Goal: Task Accomplishment & Management: Manage account settings

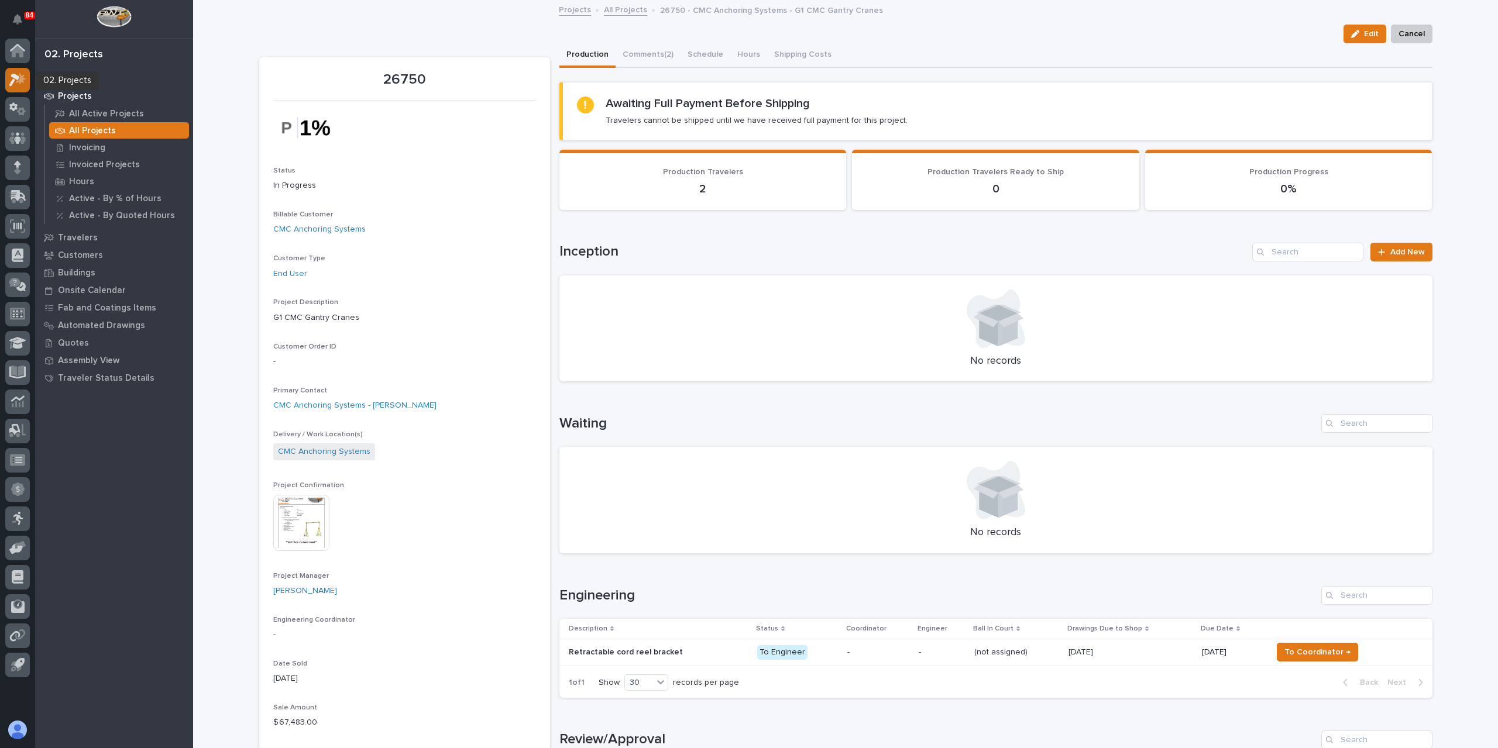
click at [19, 80] on icon at bounding box center [21, 79] width 10 height 12
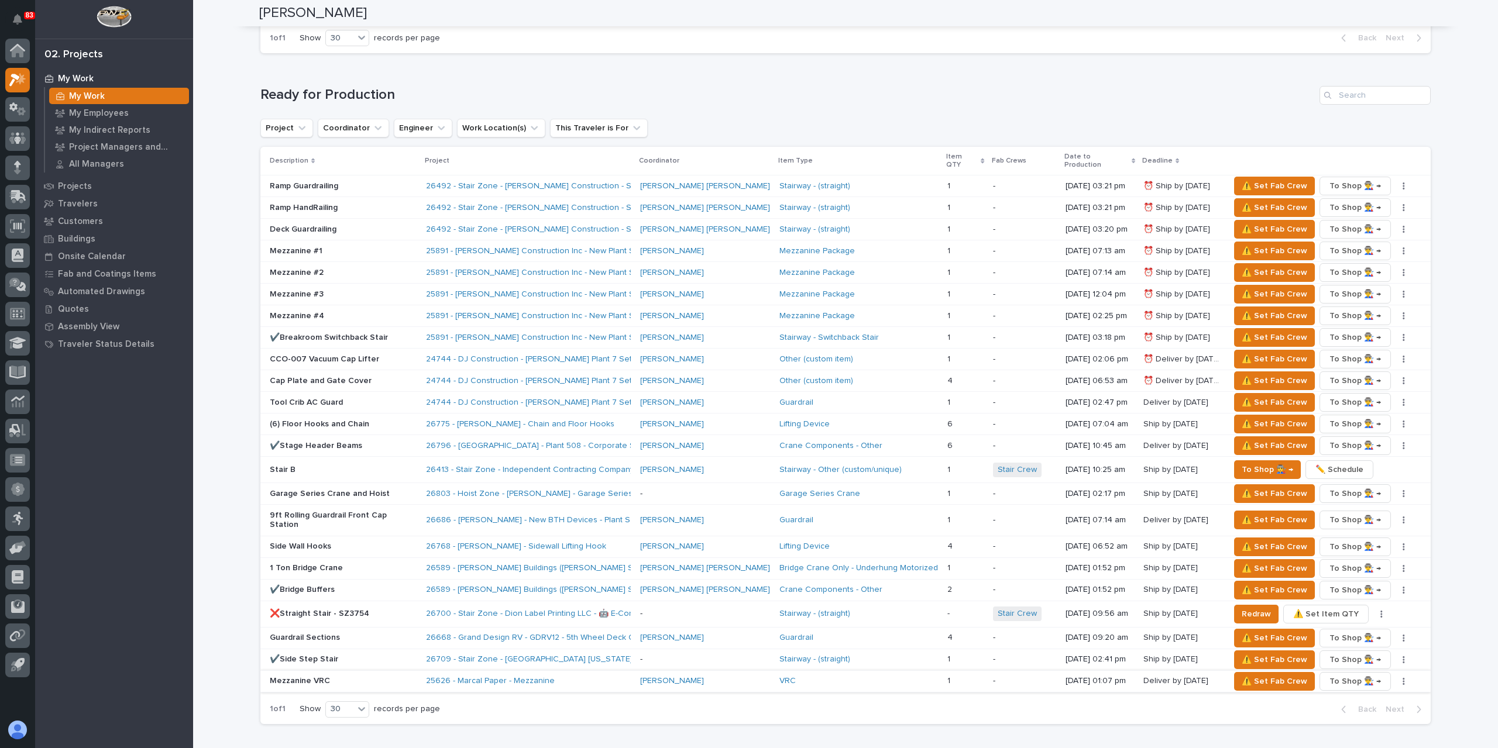
scroll to position [1687, 0]
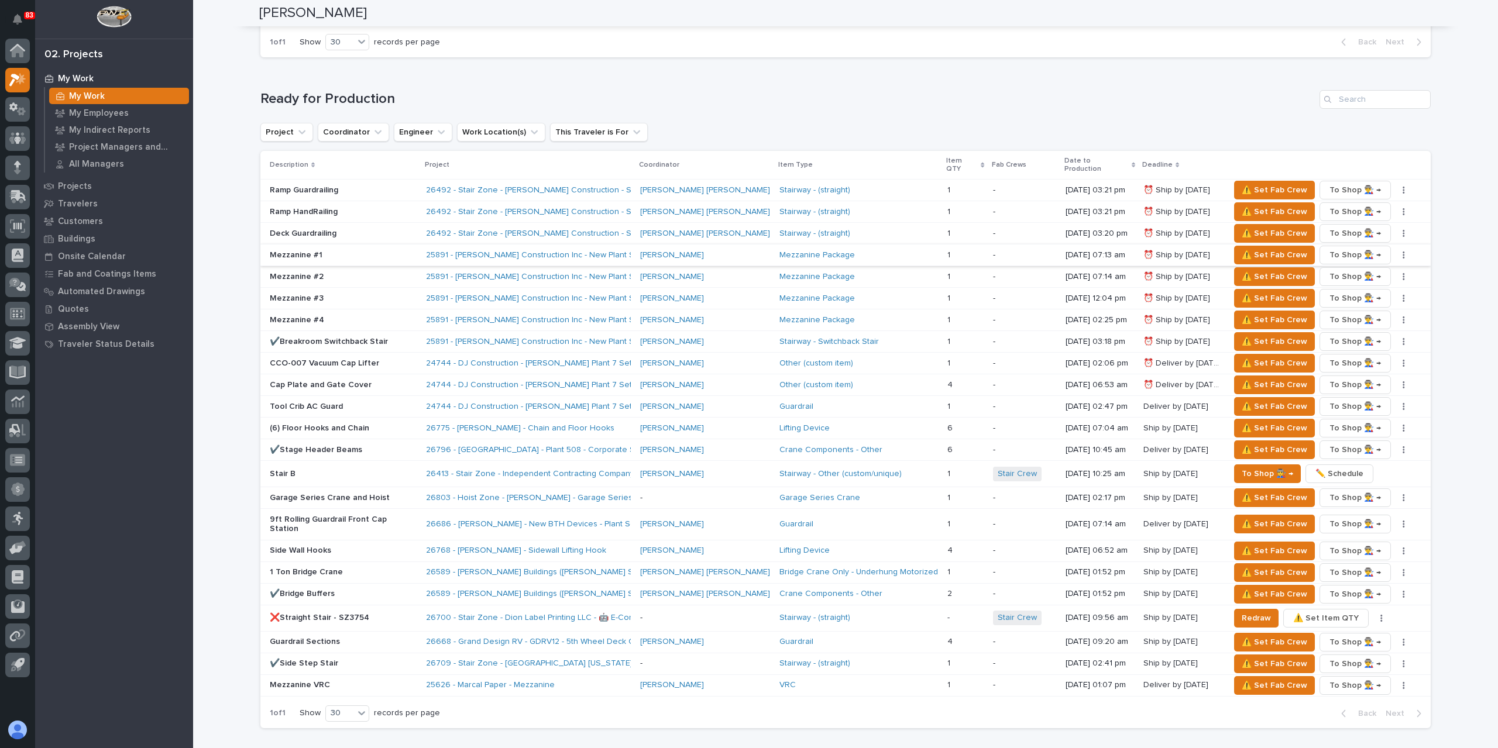
click at [1402, 251] on icon "button" at bounding box center [1403, 255] width 2 height 8
click at [1335, 262] on span "✏️ Schedule" at bounding box center [1347, 269] width 48 height 14
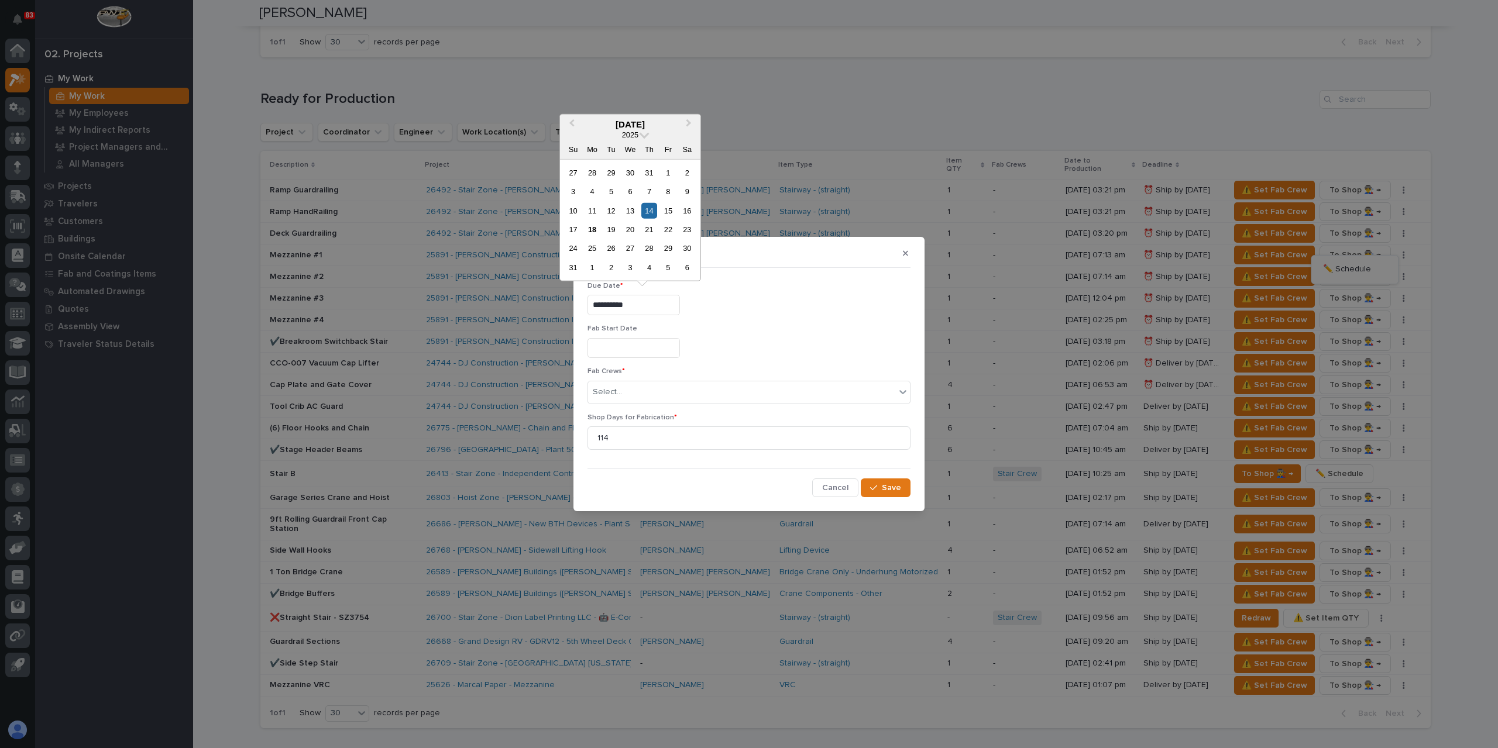
click at [642, 305] on input "**********" at bounding box center [633, 305] width 92 height 20
click at [611, 270] on div "2" at bounding box center [611, 268] width 16 height 16
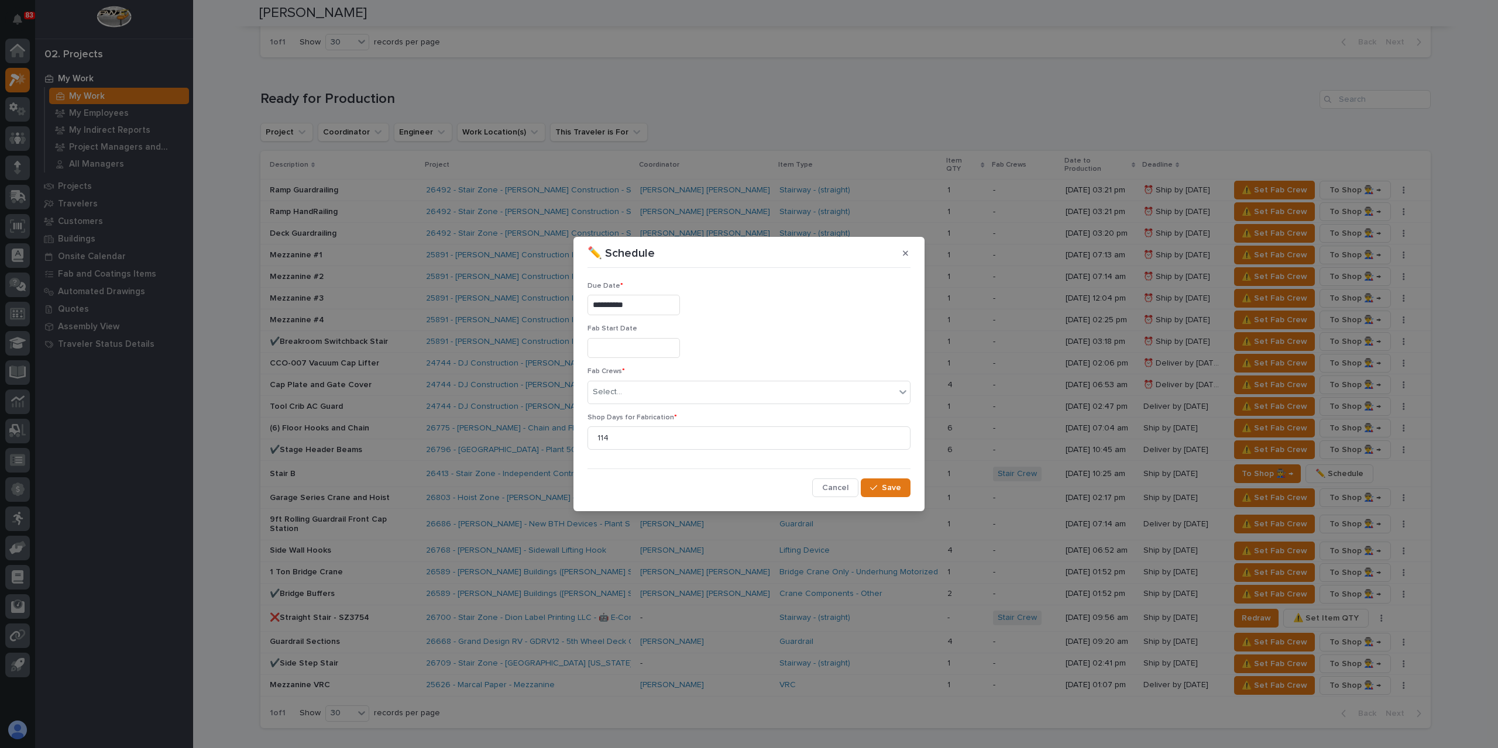
type input "**********"
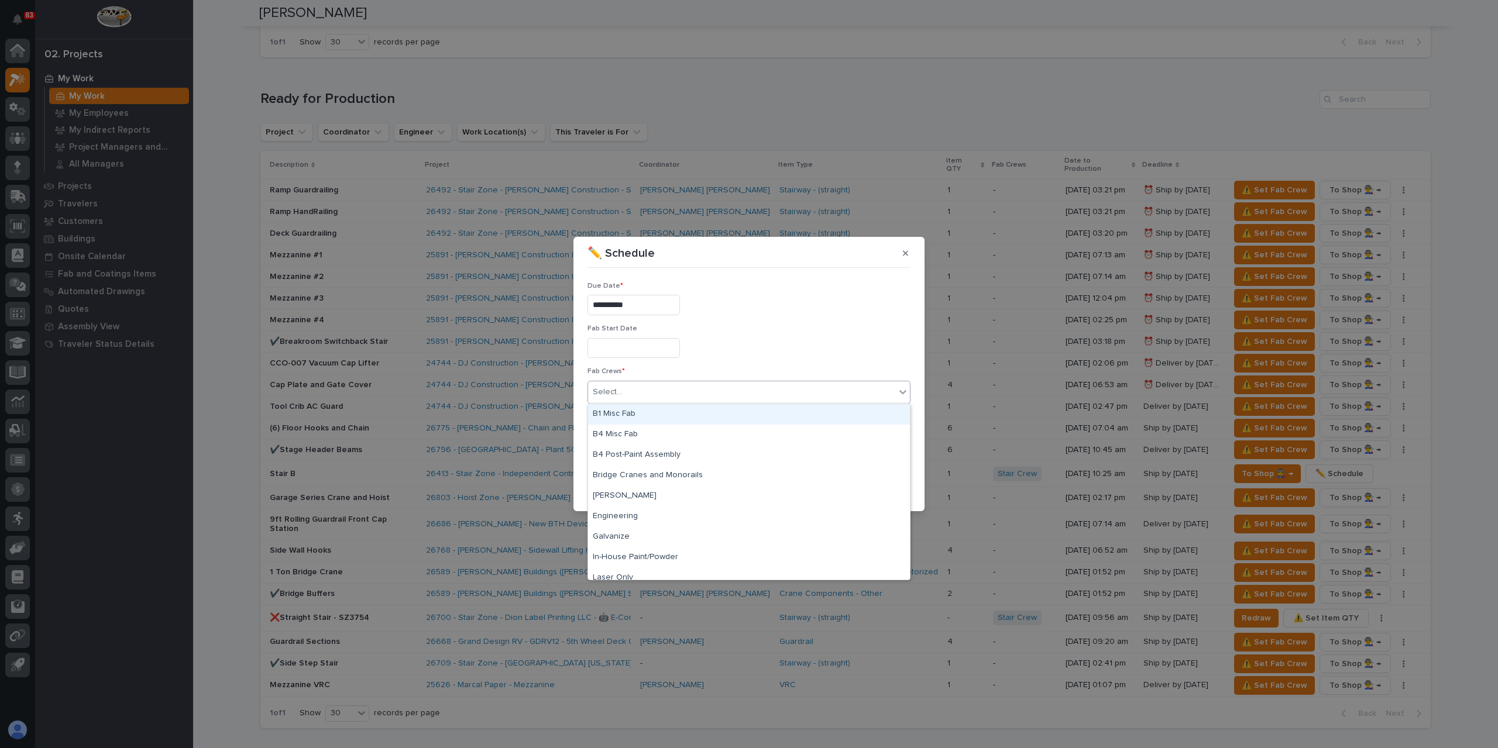
click at [629, 386] on div "Select..." at bounding box center [741, 392] width 307 height 19
click at [644, 414] on div "B1 Misc Fab" at bounding box center [749, 414] width 322 height 20
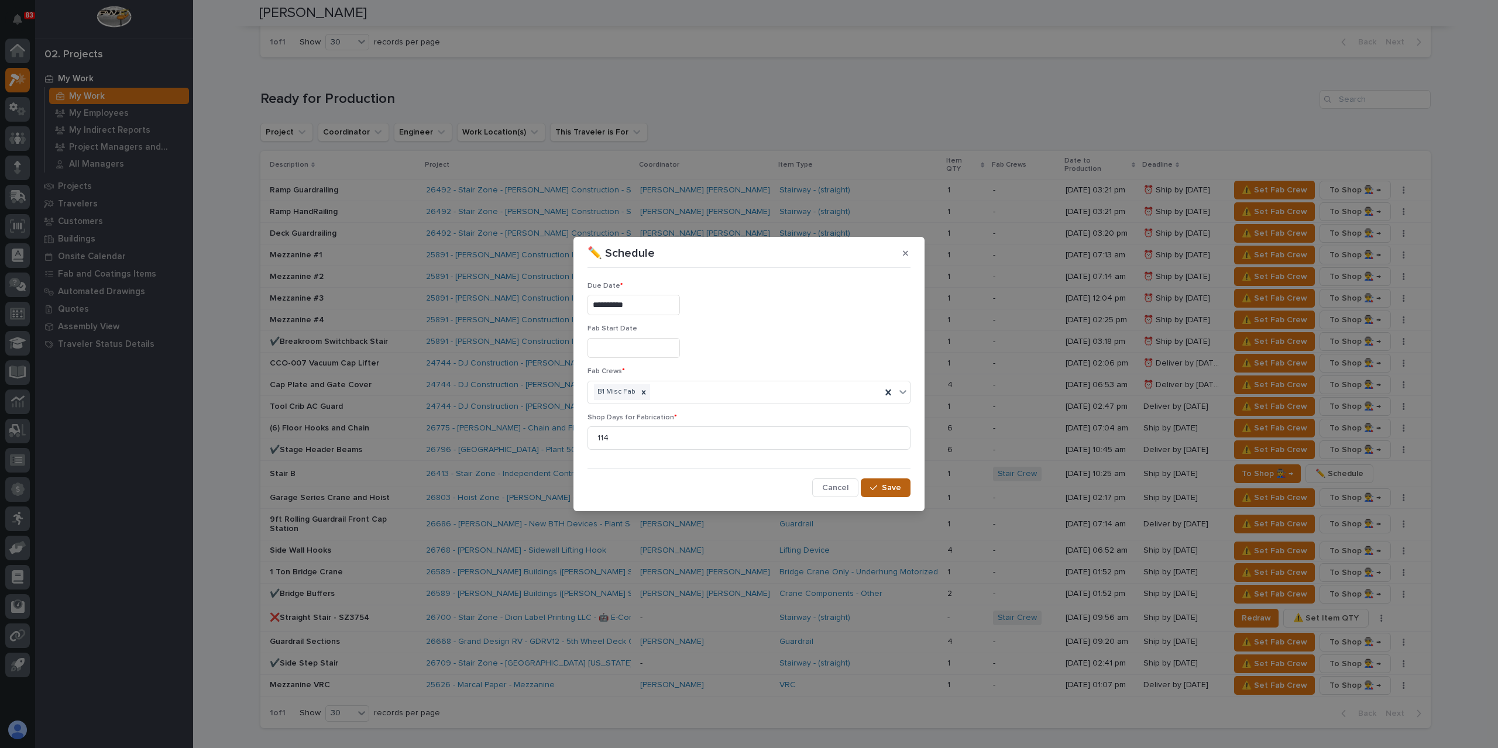
click at [890, 496] on button "Save" at bounding box center [886, 488] width 50 height 19
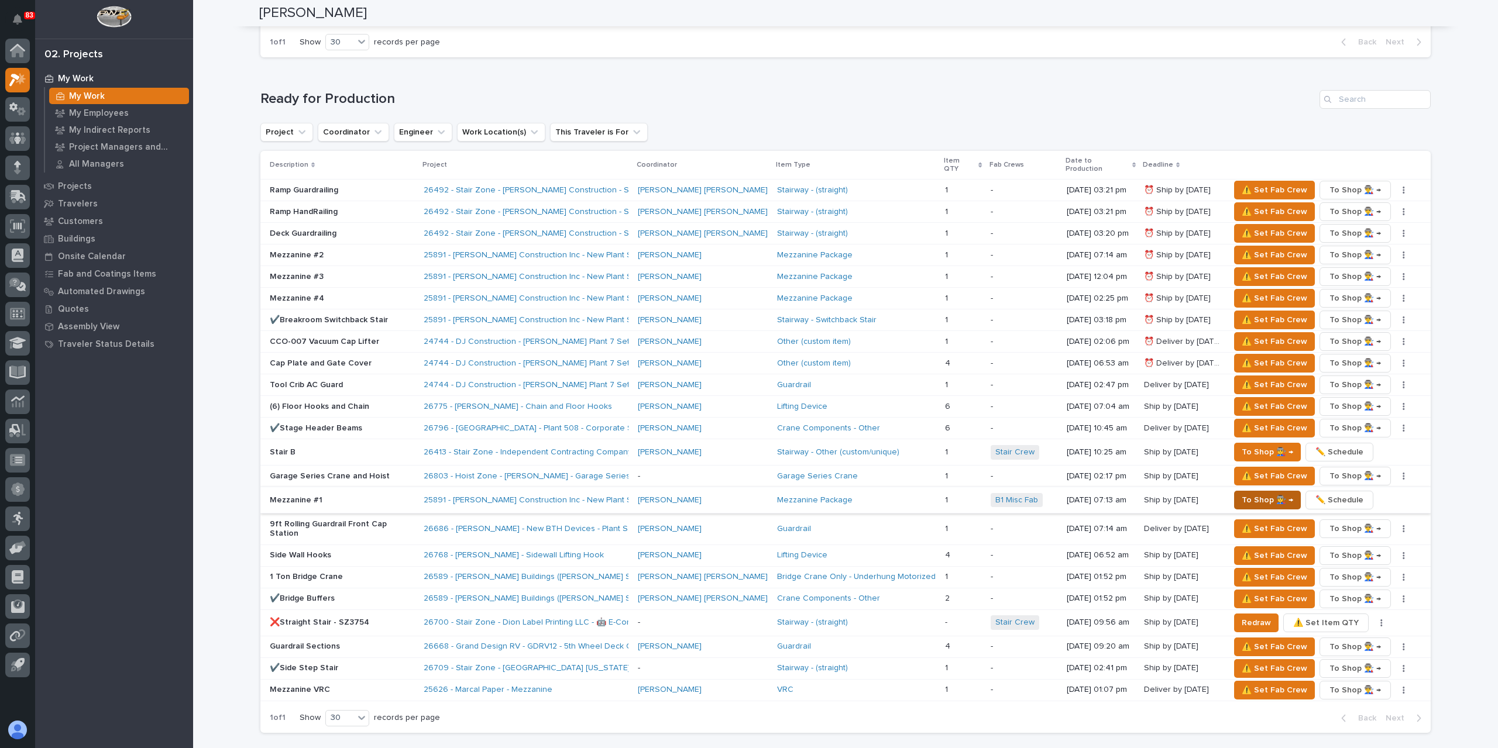
click at [1250, 493] on span "To Shop 👨‍🏭 →" at bounding box center [1267, 500] width 51 height 14
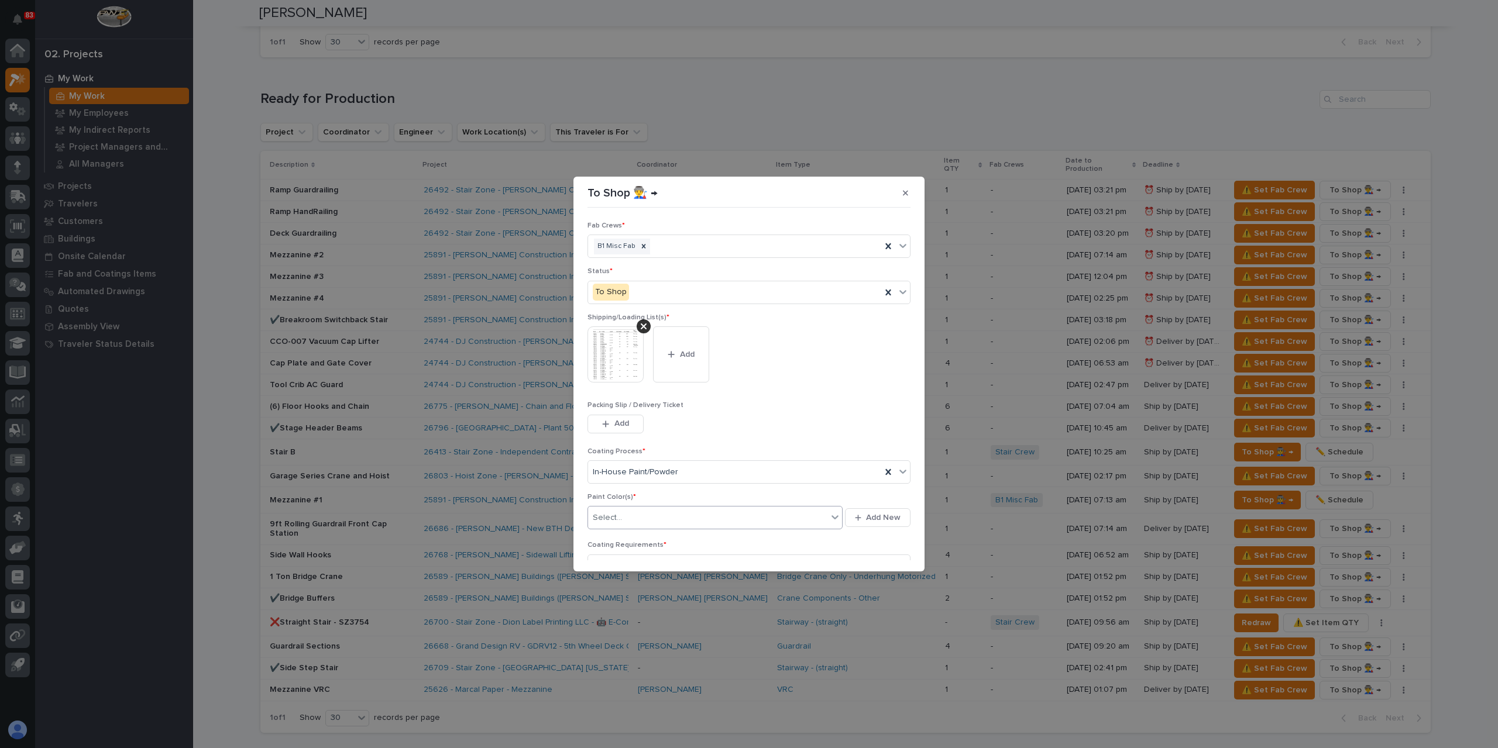
click at [624, 511] on div "Select..." at bounding box center [707, 517] width 239 height 19
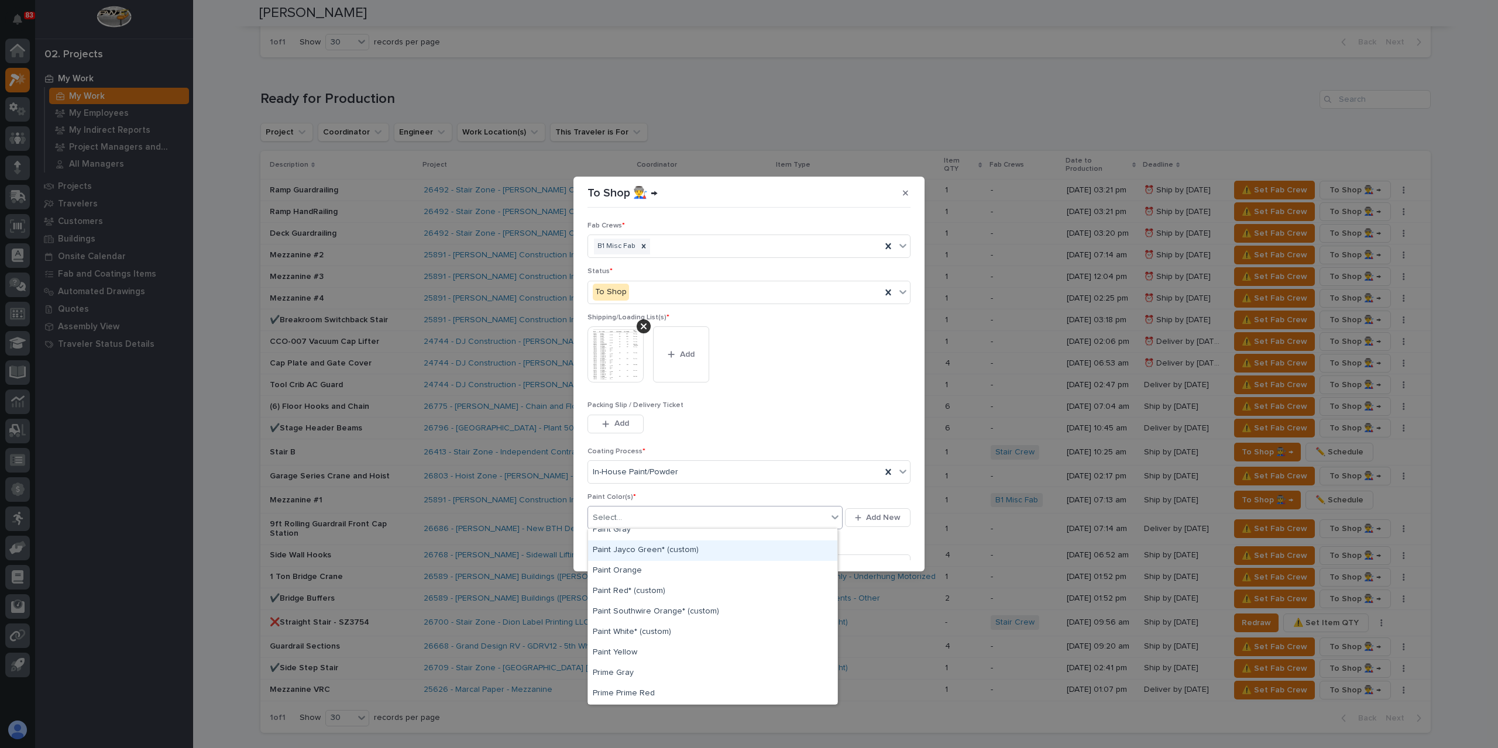
scroll to position [295, 0]
click at [638, 614] on div "Prime Gray" at bounding box center [712, 612] width 249 height 20
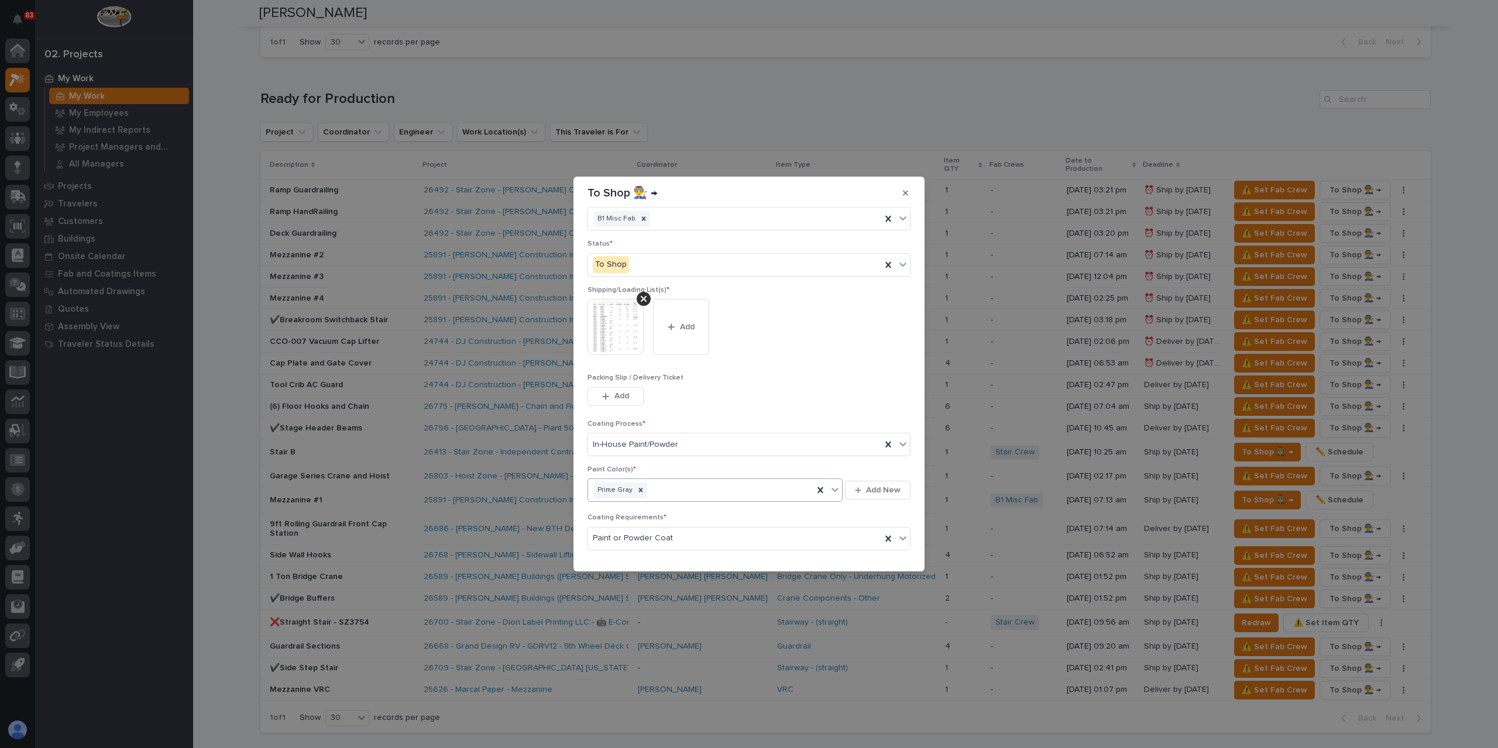
scroll to position [63, 0]
click at [872, 545] on button "Save" at bounding box center [886, 553] width 50 height 19
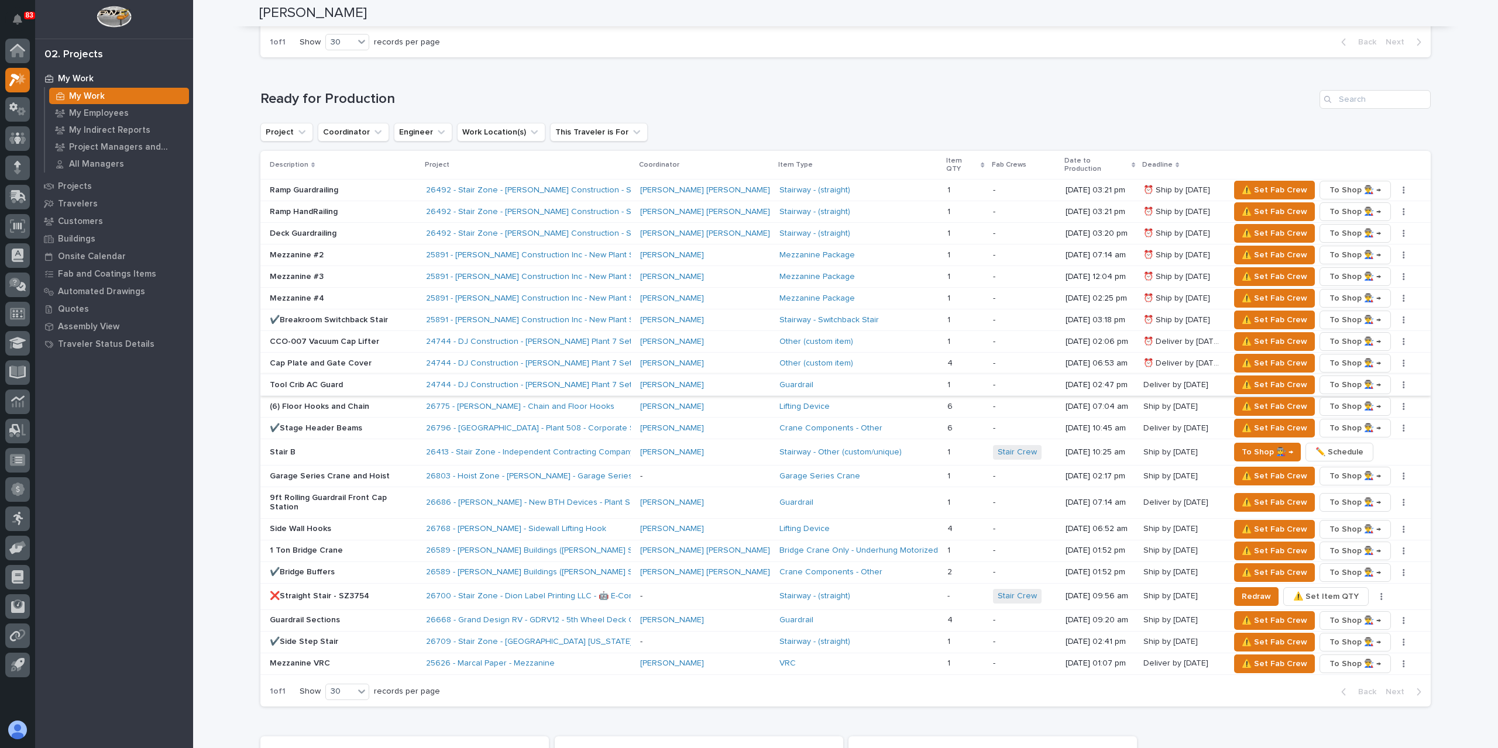
click at [1395, 381] on button "button" at bounding box center [1403, 385] width 16 height 8
click at [1342, 391] on span "✏️ Schedule" at bounding box center [1347, 398] width 48 height 14
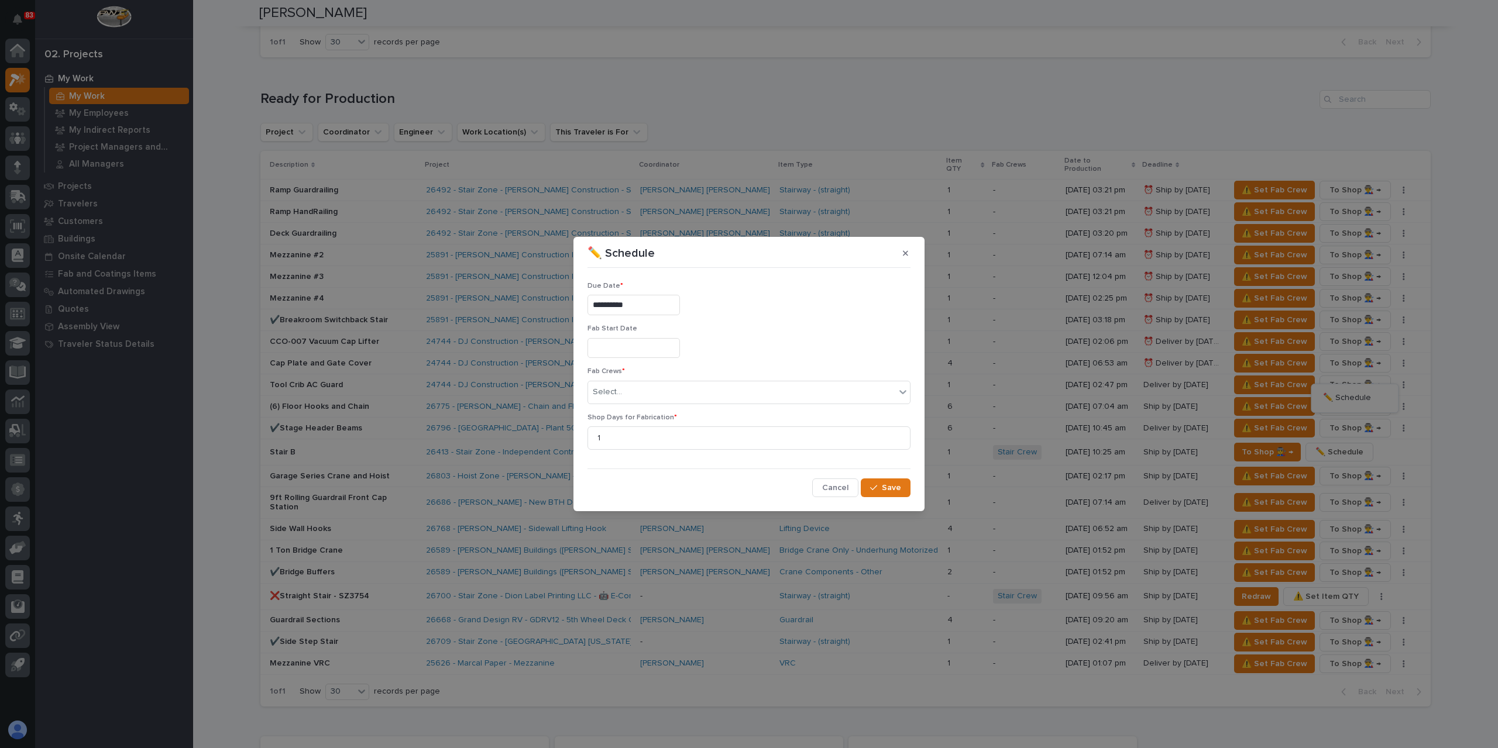
click at [652, 311] on input "**********" at bounding box center [633, 305] width 92 height 20
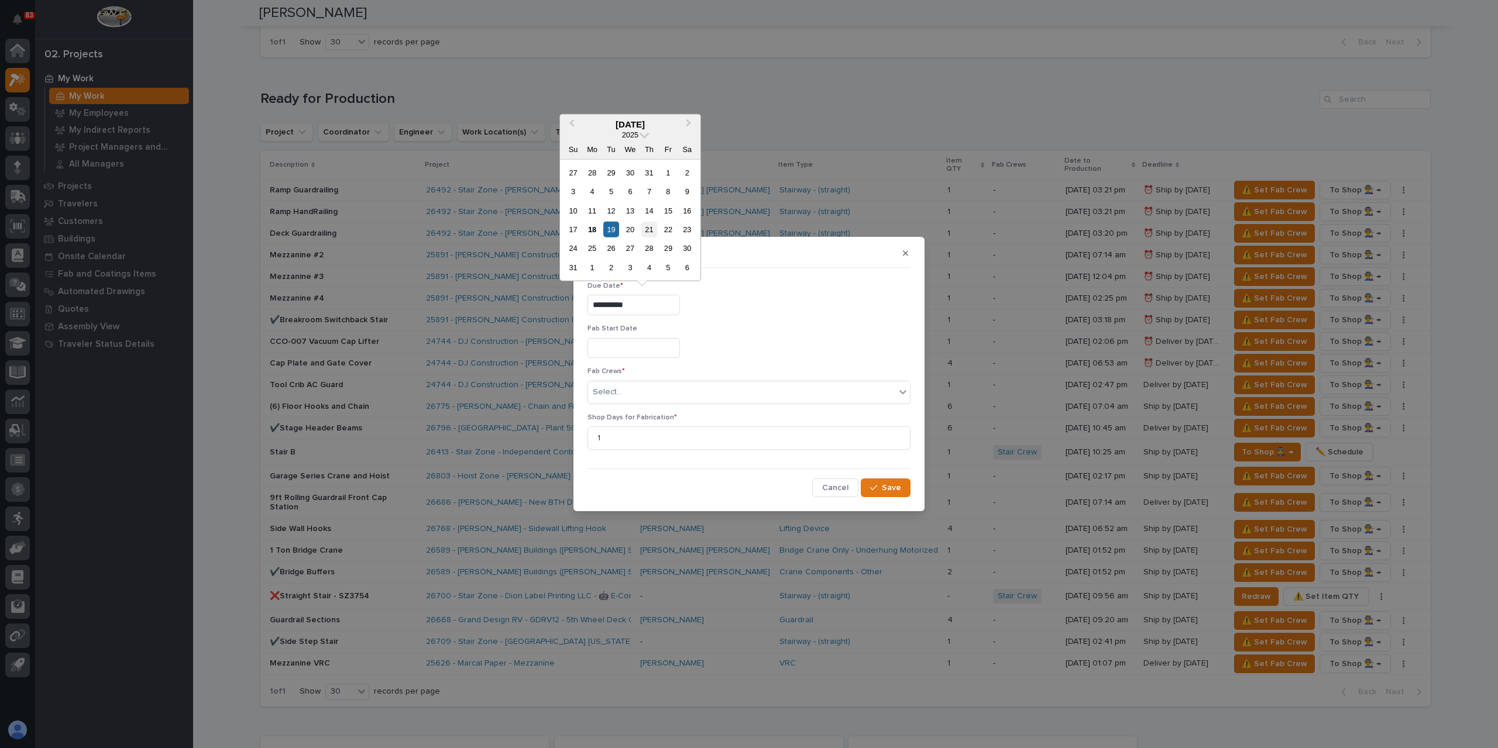
click at [649, 232] on div "21" at bounding box center [649, 230] width 16 height 16
type input "**********"
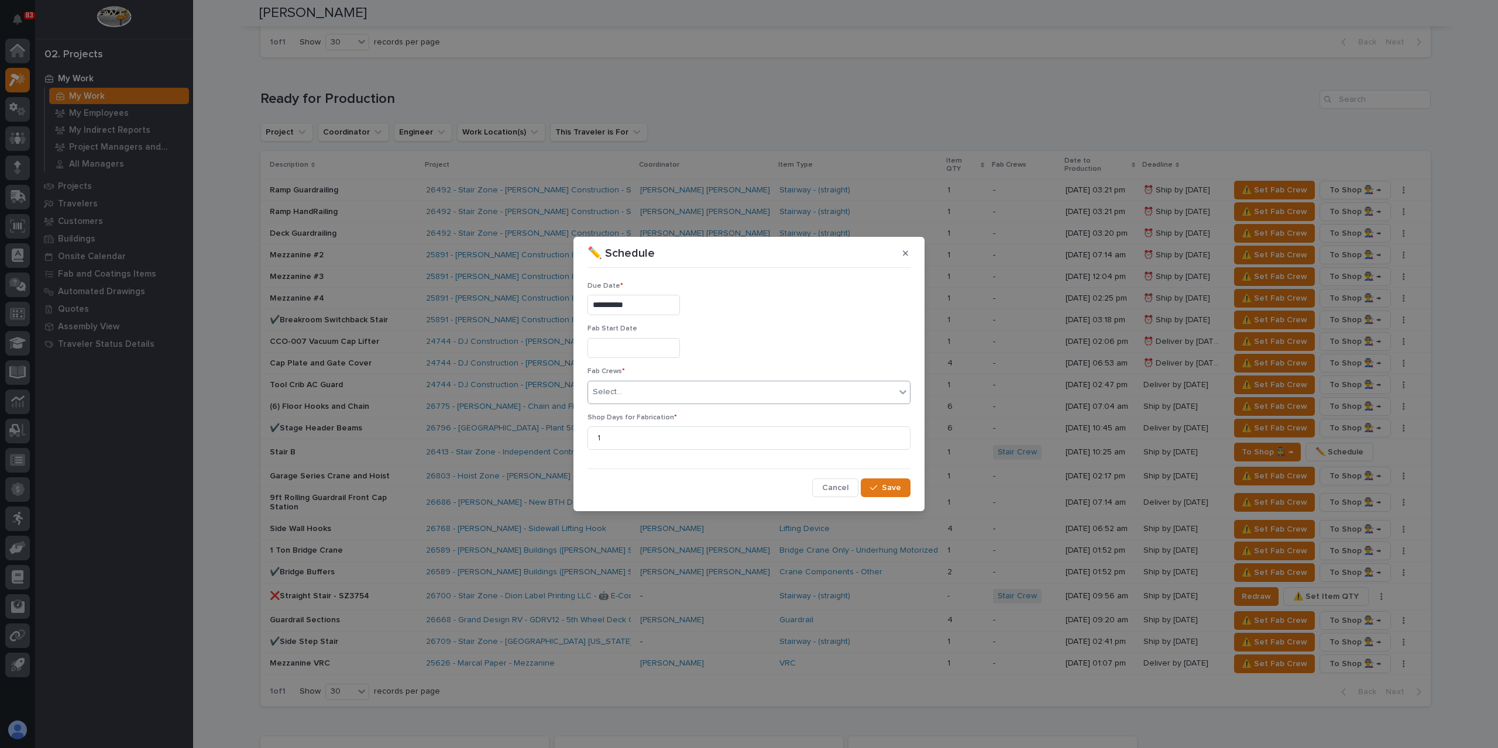
click at [630, 398] on div "Select..." at bounding box center [741, 392] width 307 height 19
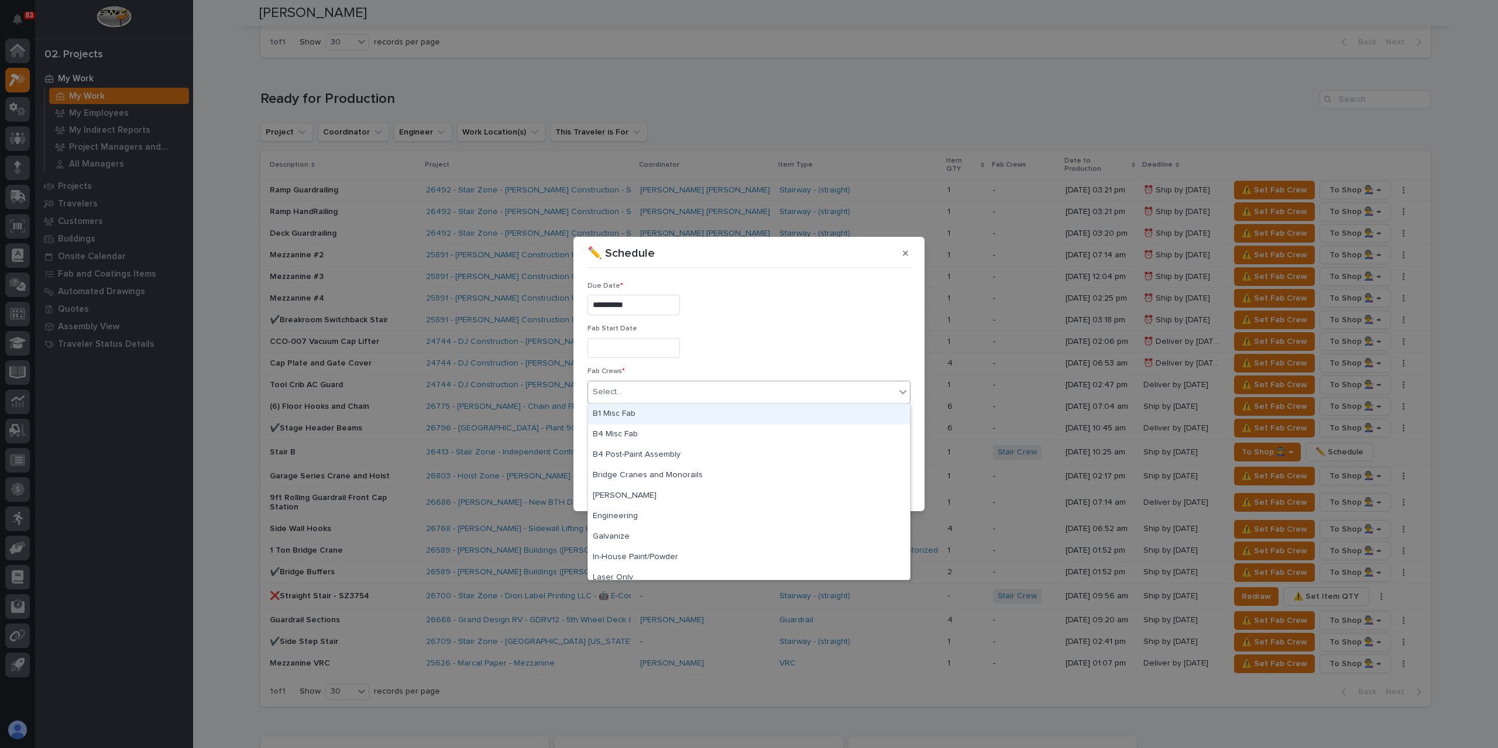
click at [634, 408] on div "B1 Misc Fab" at bounding box center [749, 414] width 322 height 20
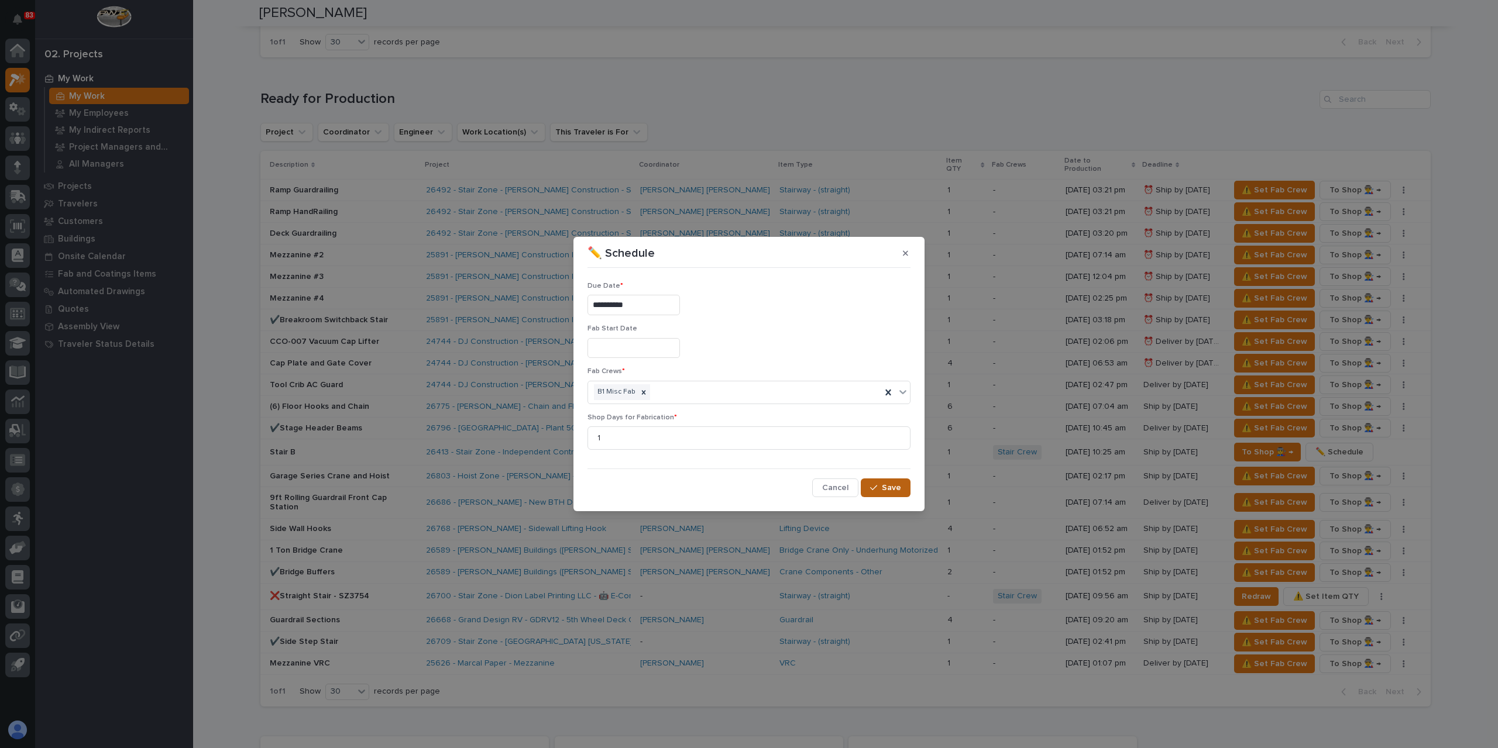
click at [890, 485] on span "Save" at bounding box center [891, 488] width 19 height 11
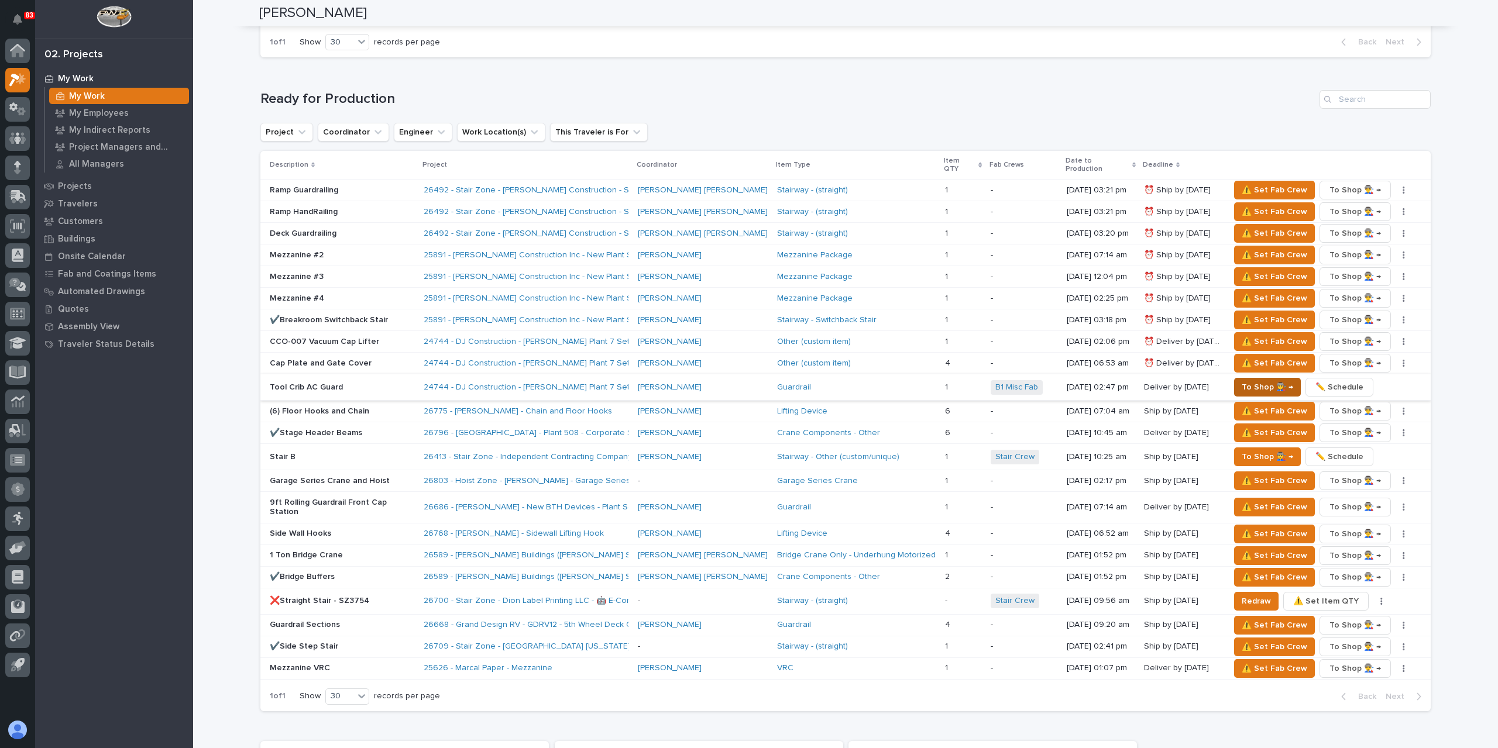
click at [1244, 380] on span "To Shop 👨‍🏭 →" at bounding box center [1267, 387] width 51 height 14
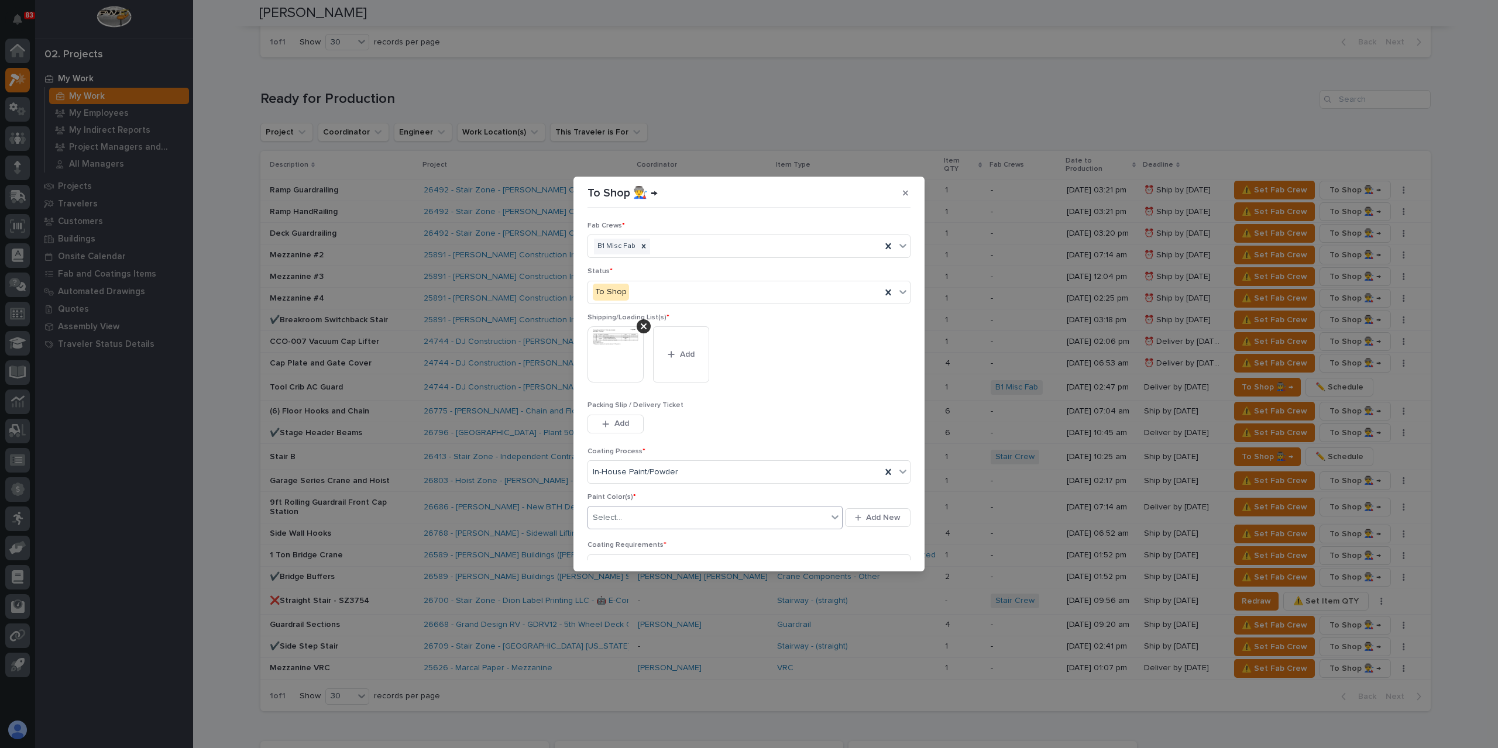
click at [631, 514] on div "Select..." at bounding box center [707, 517] width 239 height 19
click at [900, 551] on button "Save" at bounding box center [886, 553] width 50 height 19
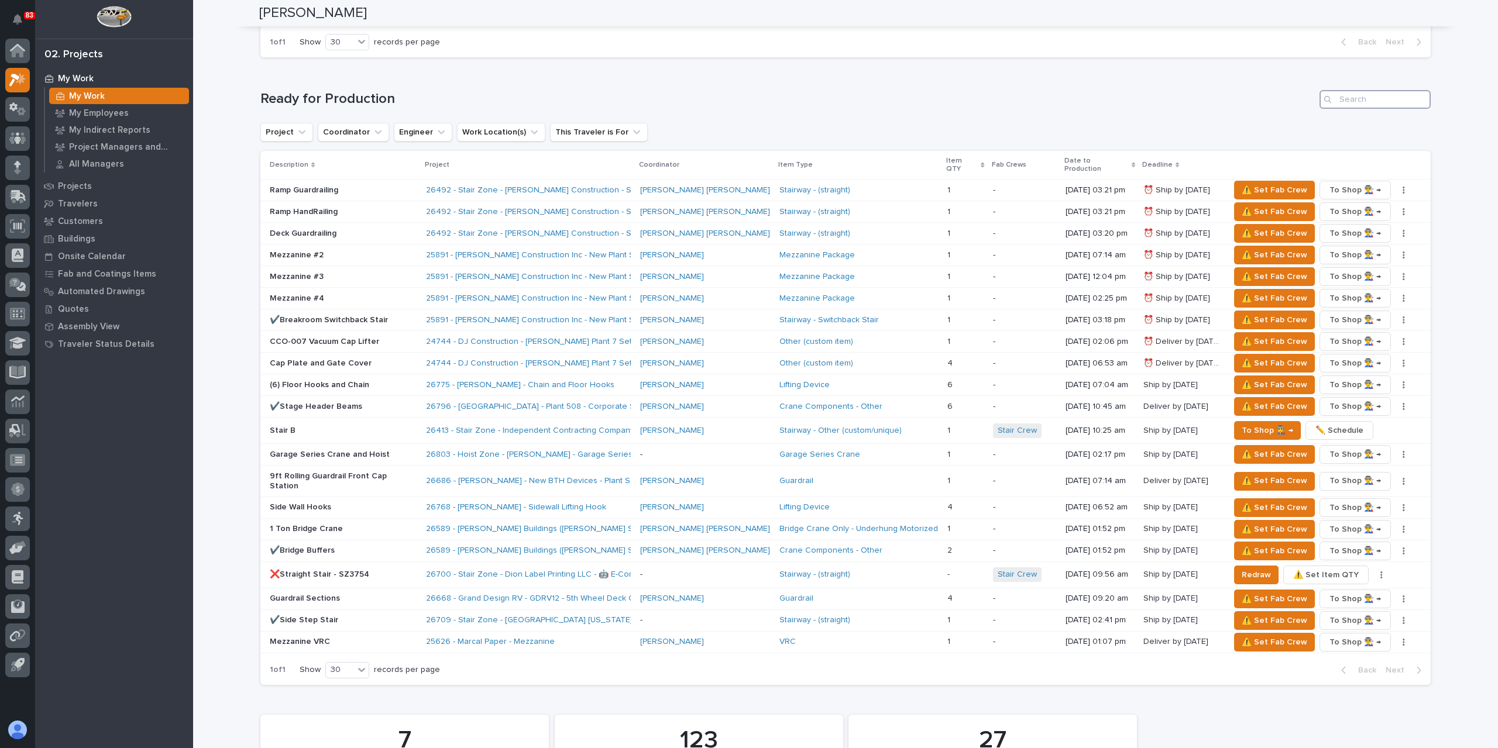
click at [1358, 90] on input "Search" at bounding box center [1374, 99] width 111 height 19
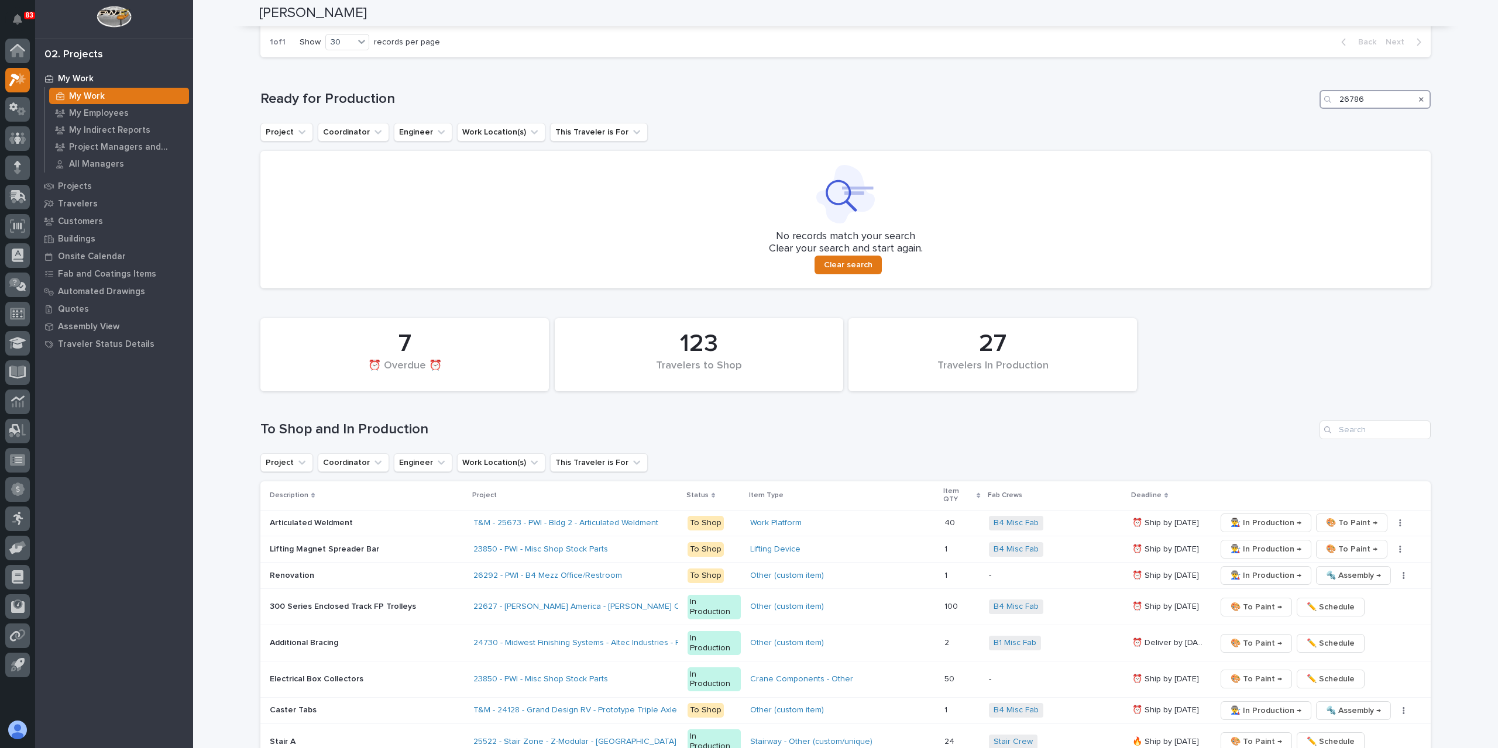
type input "26786"
click at [1419, 96] on icon "Search" at bounding box center [1421, 99] width 5 height 7
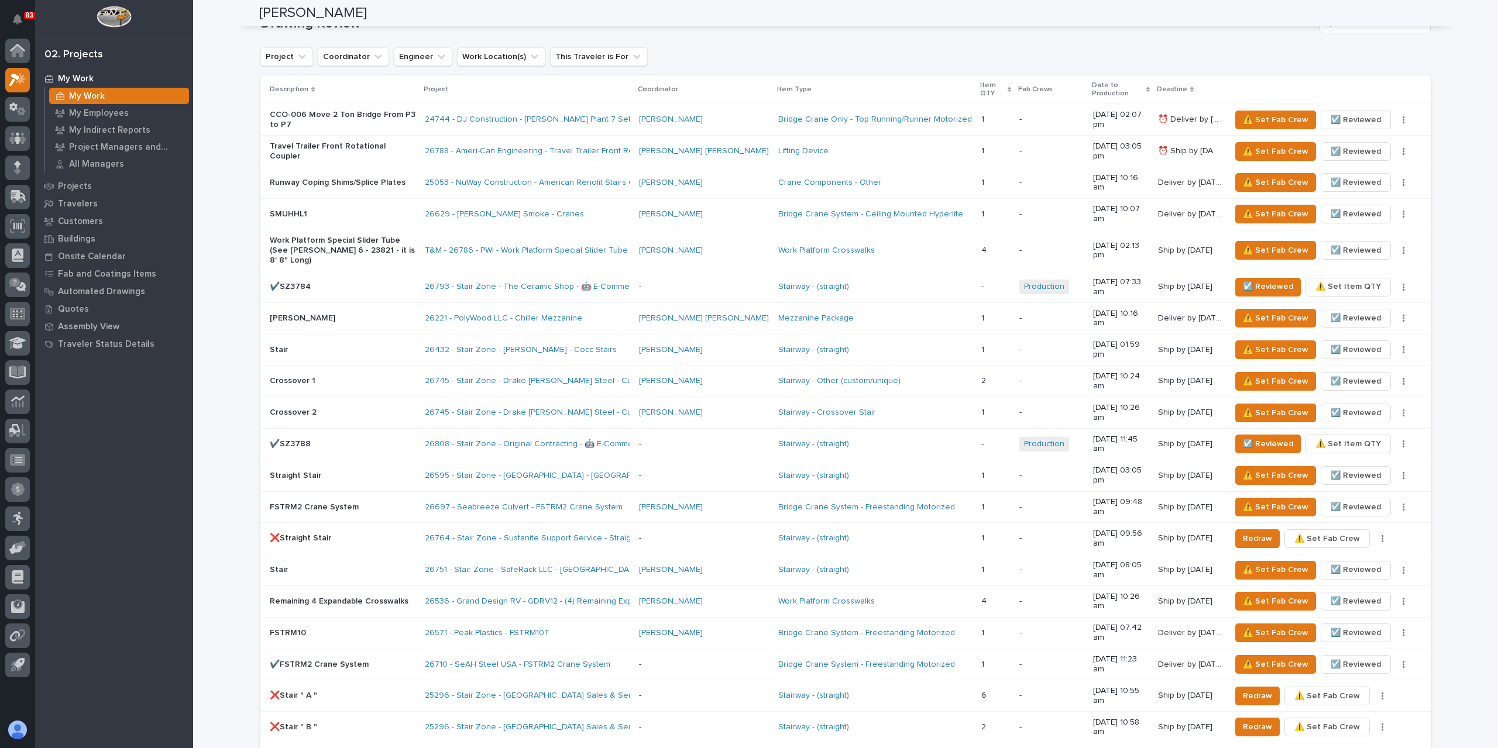
scroll to position [660, 0]
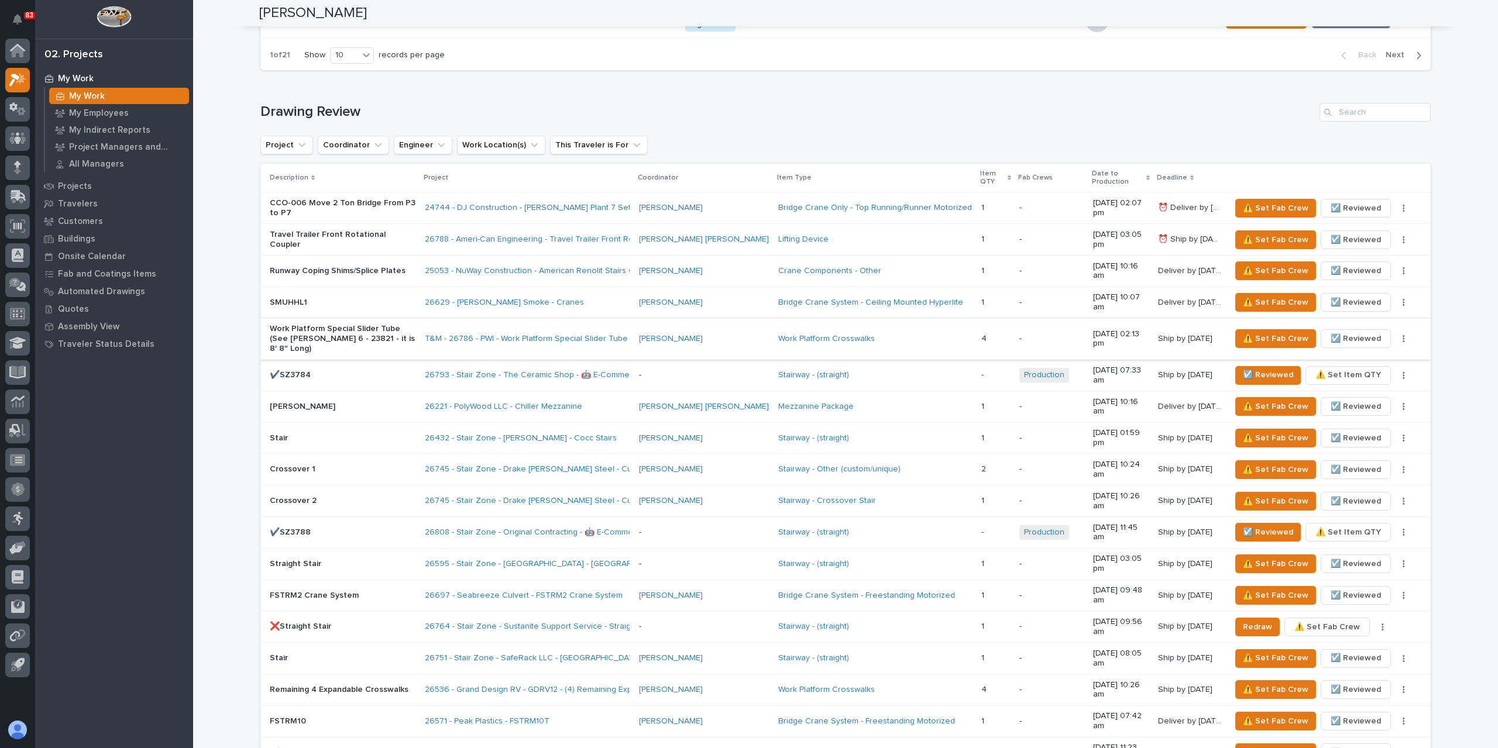
click at [1350, 332] on span "☑️ Reviewed" at bounding box center [1355, 339] width 50 height 14
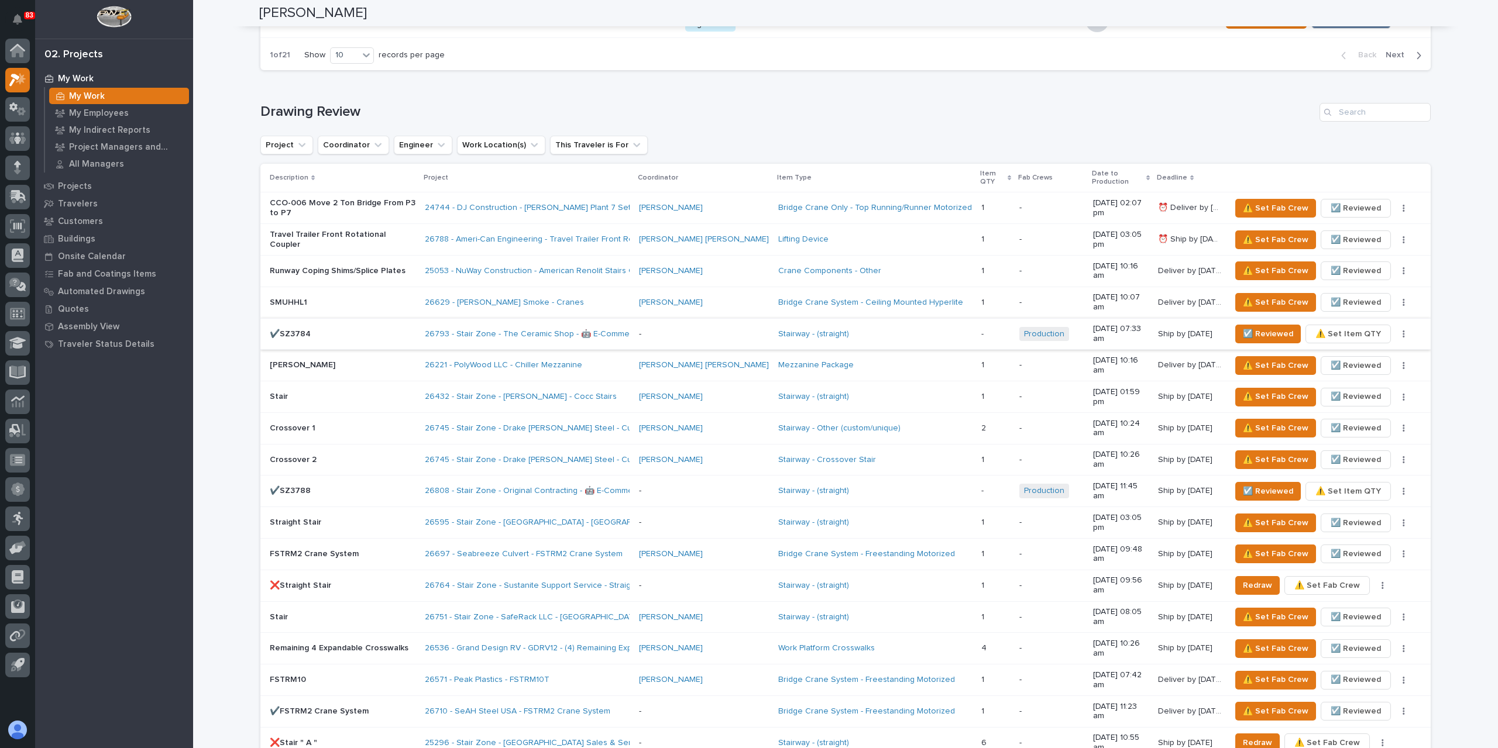
click at [1395, 330] on button "button" at bounding box center [1403, 334] width 16 height 8
click at [1347, 299] on span "✏️ Schedule" at bounding box center [1356, 306] width 48 height 14
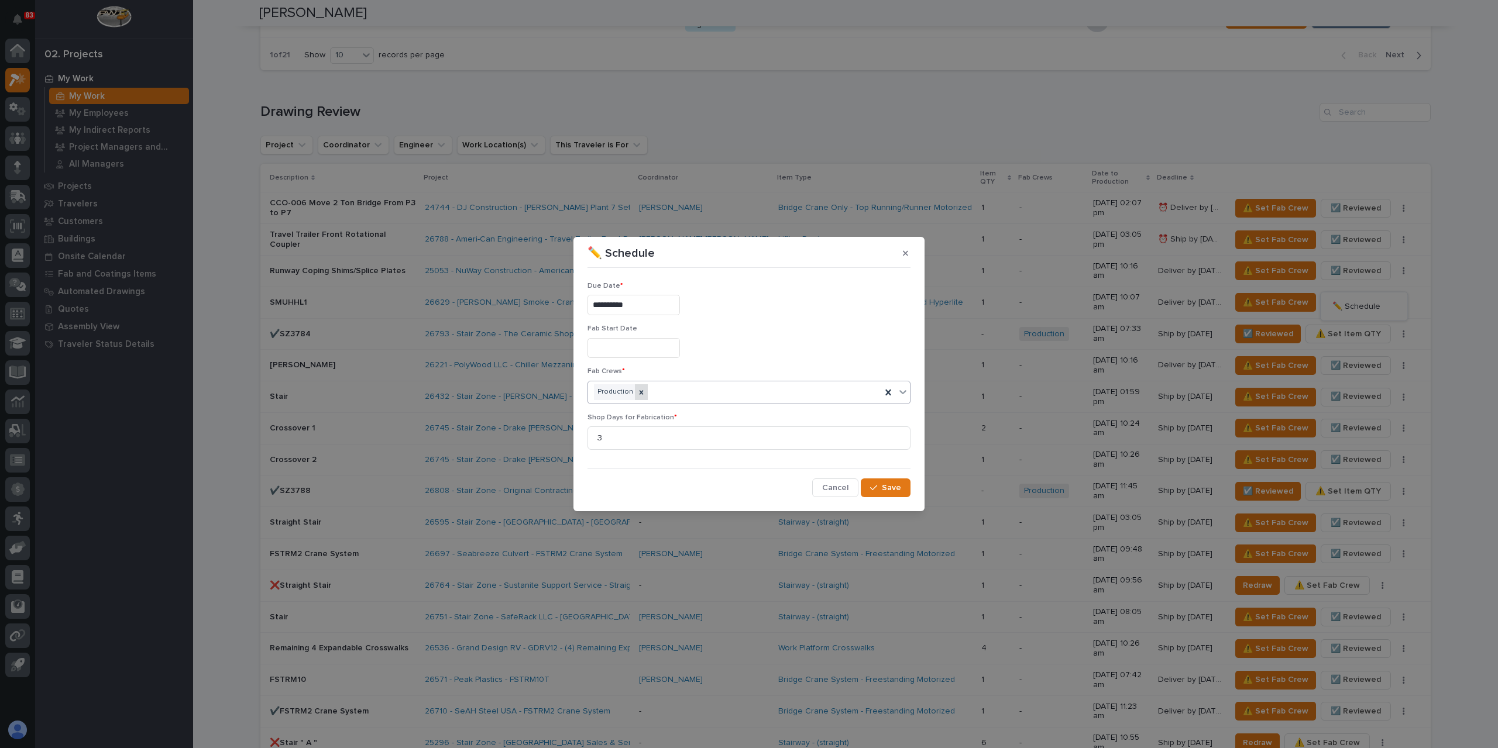
click at [637, 393] on icon at bounding box center [641, 392] width 8 height 8
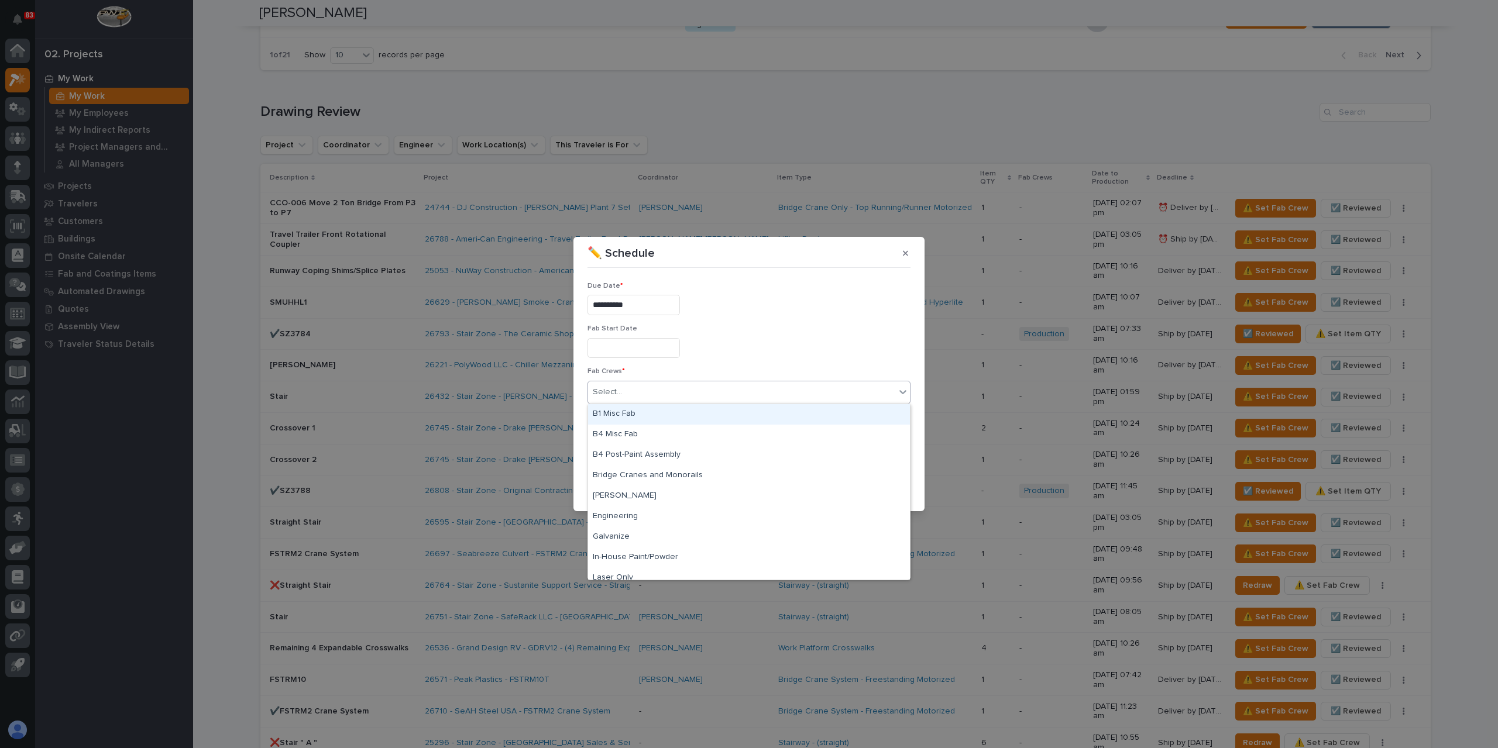
click at [655, 394] on div "Select..." at bounding box center [741, 392] width 307 height 19
click at [634, 487] on div "Stair Crew" at bounding box center [749, 487] width 322 height 20
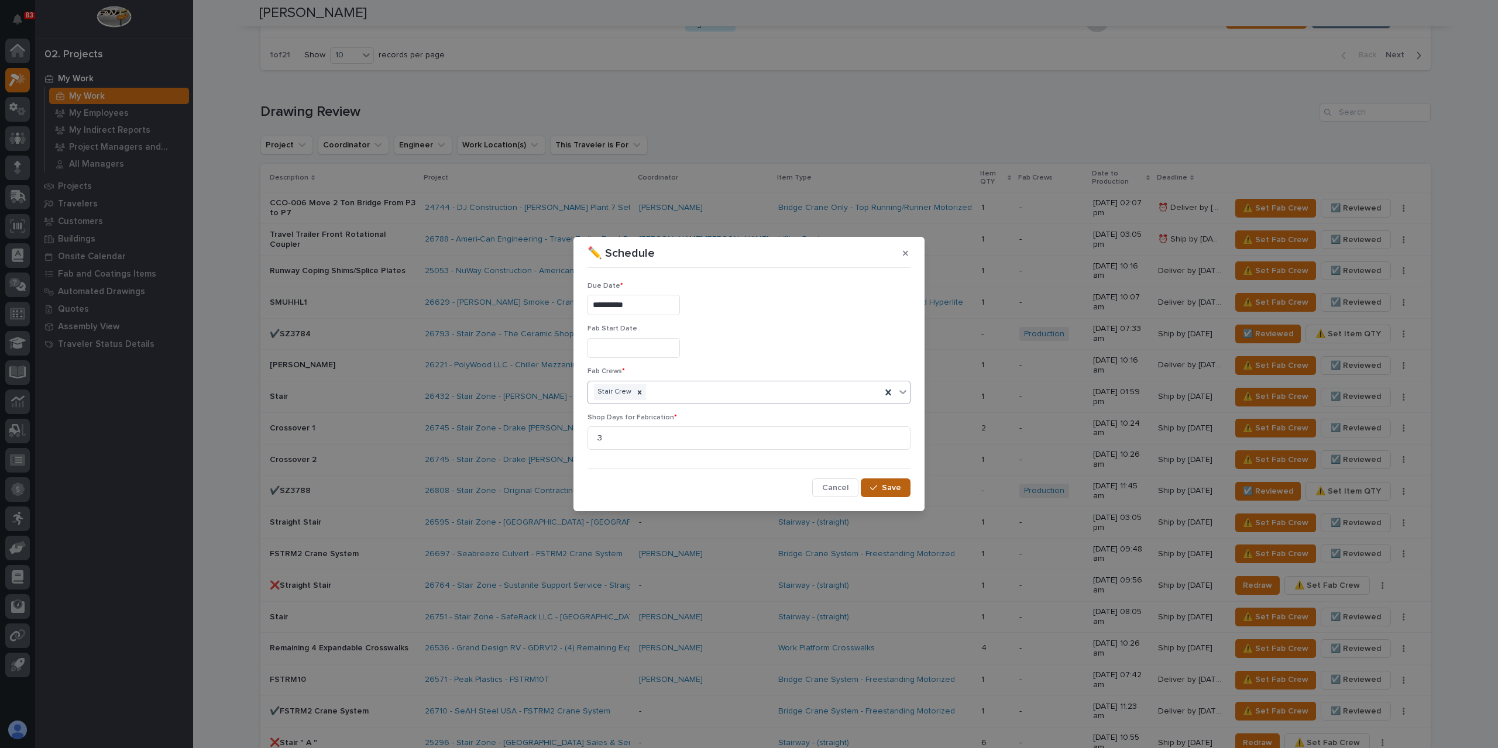
click at [896, 482] on button "Save" at bounding box center [886, 488] width 50 height 19
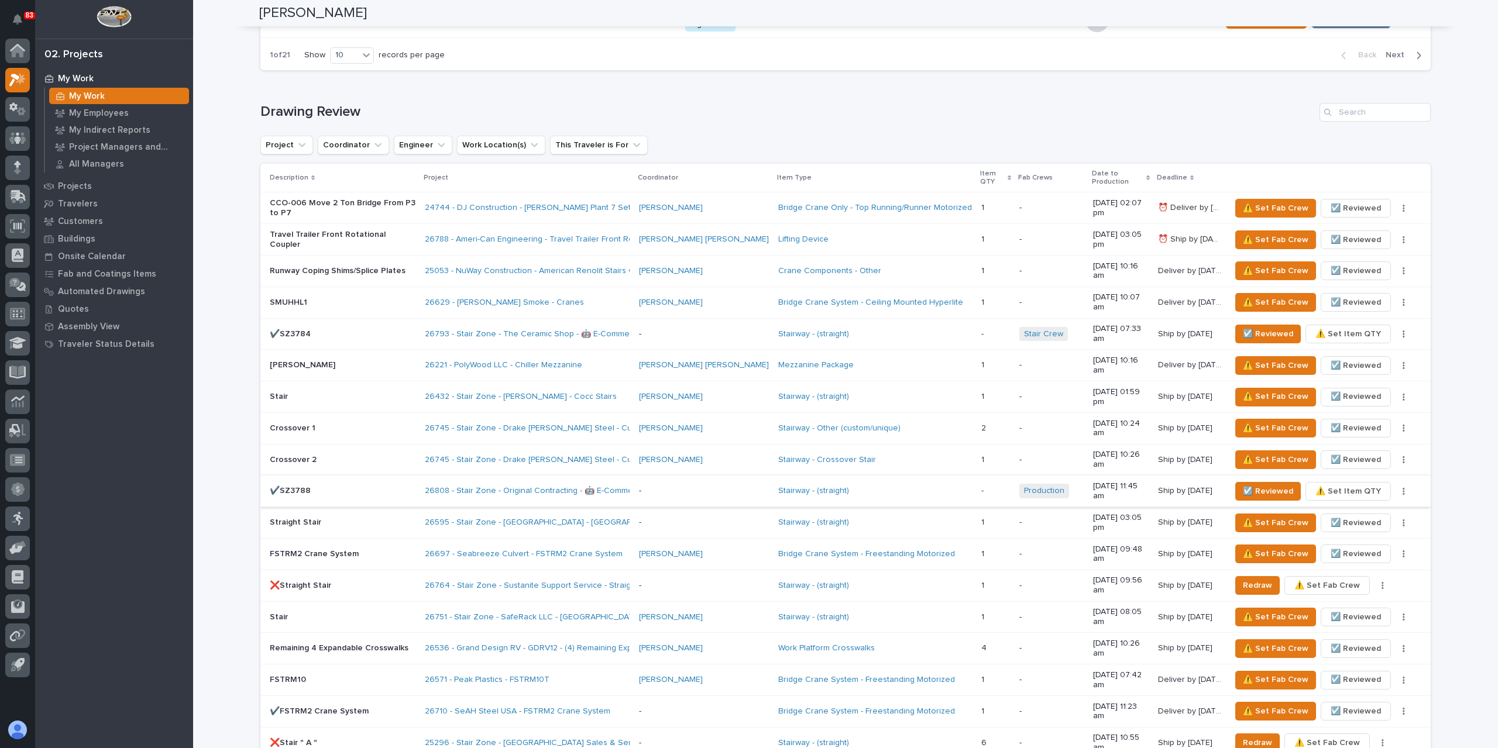
click at [1403, 488] on icon "button" at bounding box center [1404, 491] width 2 height 7
click at [1382, 410] on button "✏️ Schedule" at bounding box center [1363, 418] width 77 height 19
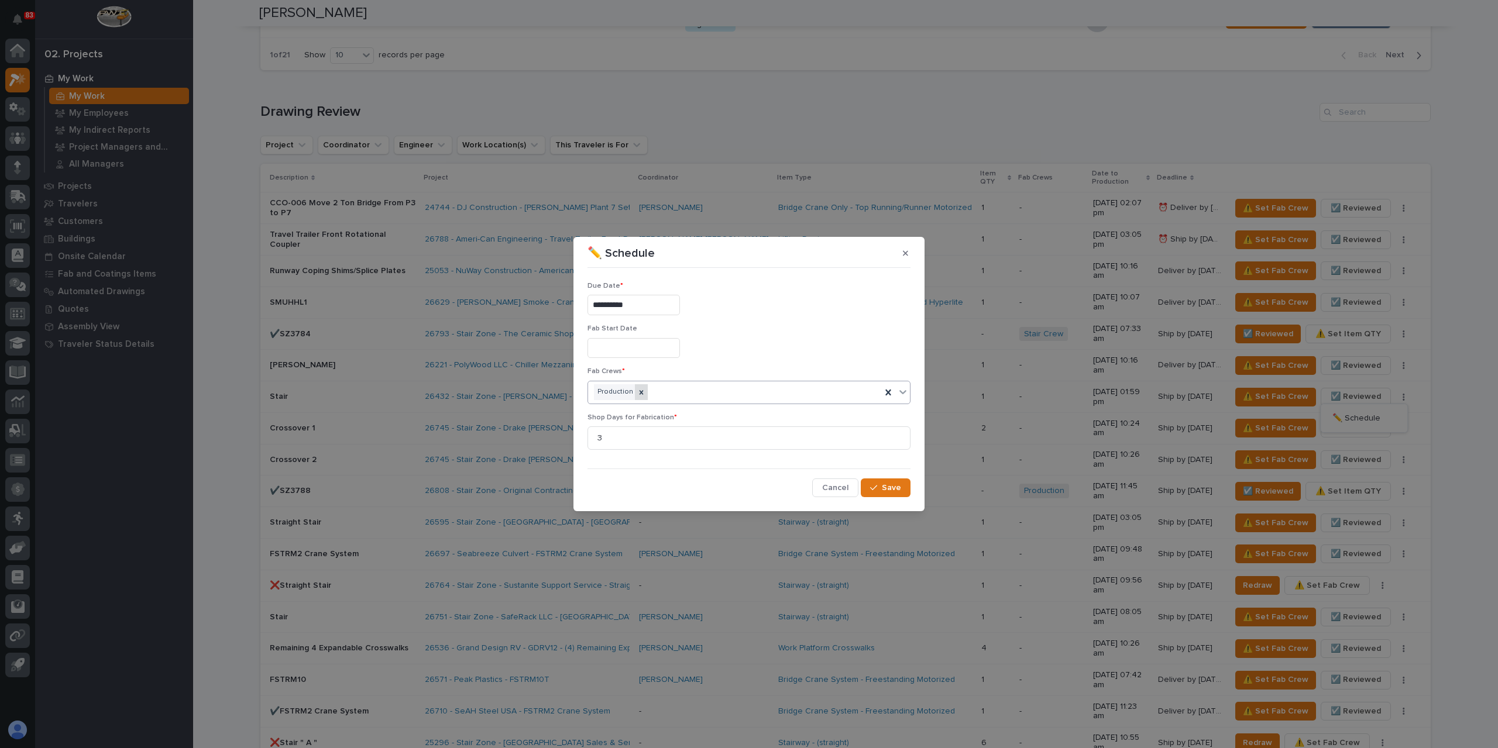
click at [637, 388] on icon at bounding box center [641, 392] width 8 height 8
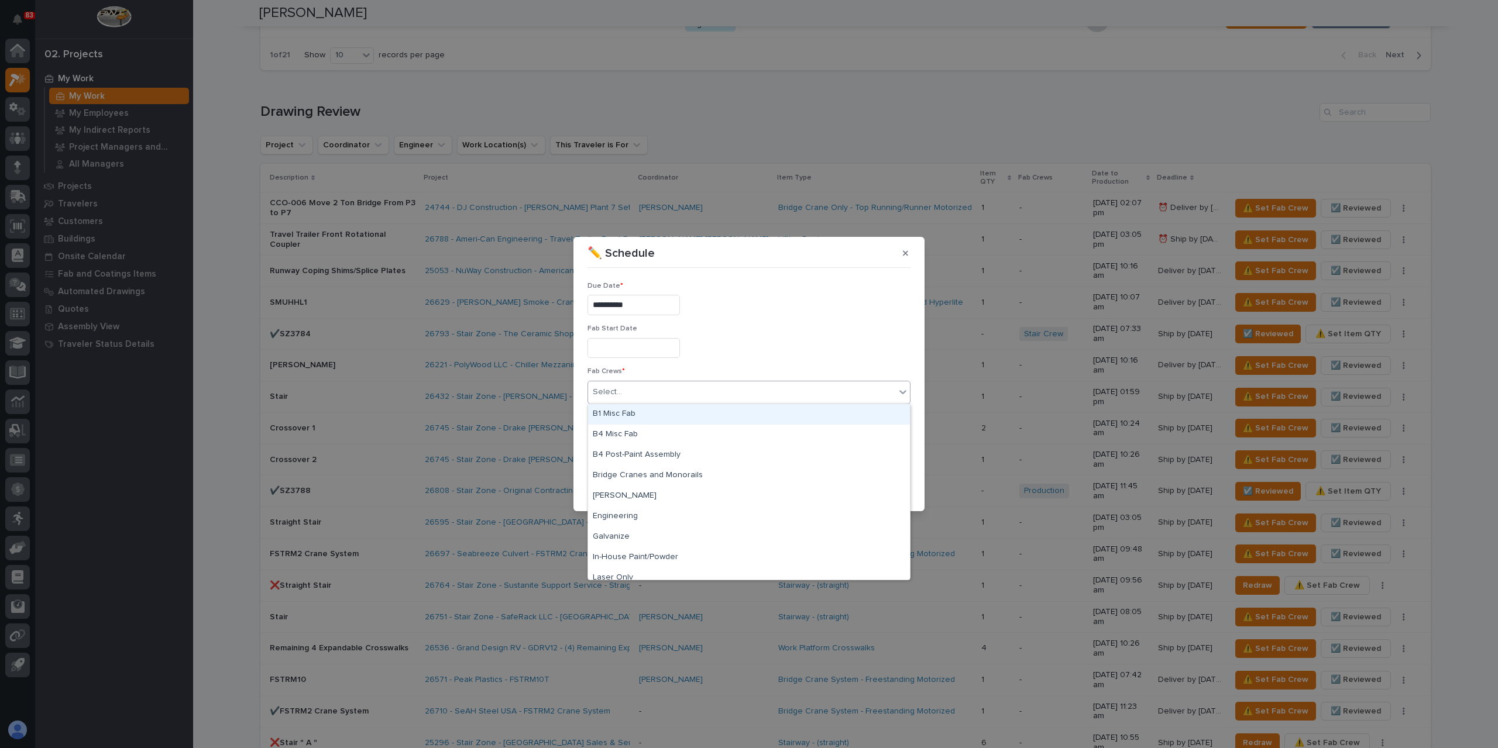
click at [641, 392] on div "Select..." at bounding box center [741, 392] width 307 height 19
click at [634, 490] on div "Stair Crew" at bounding box center [749, 487] width 322 height 20
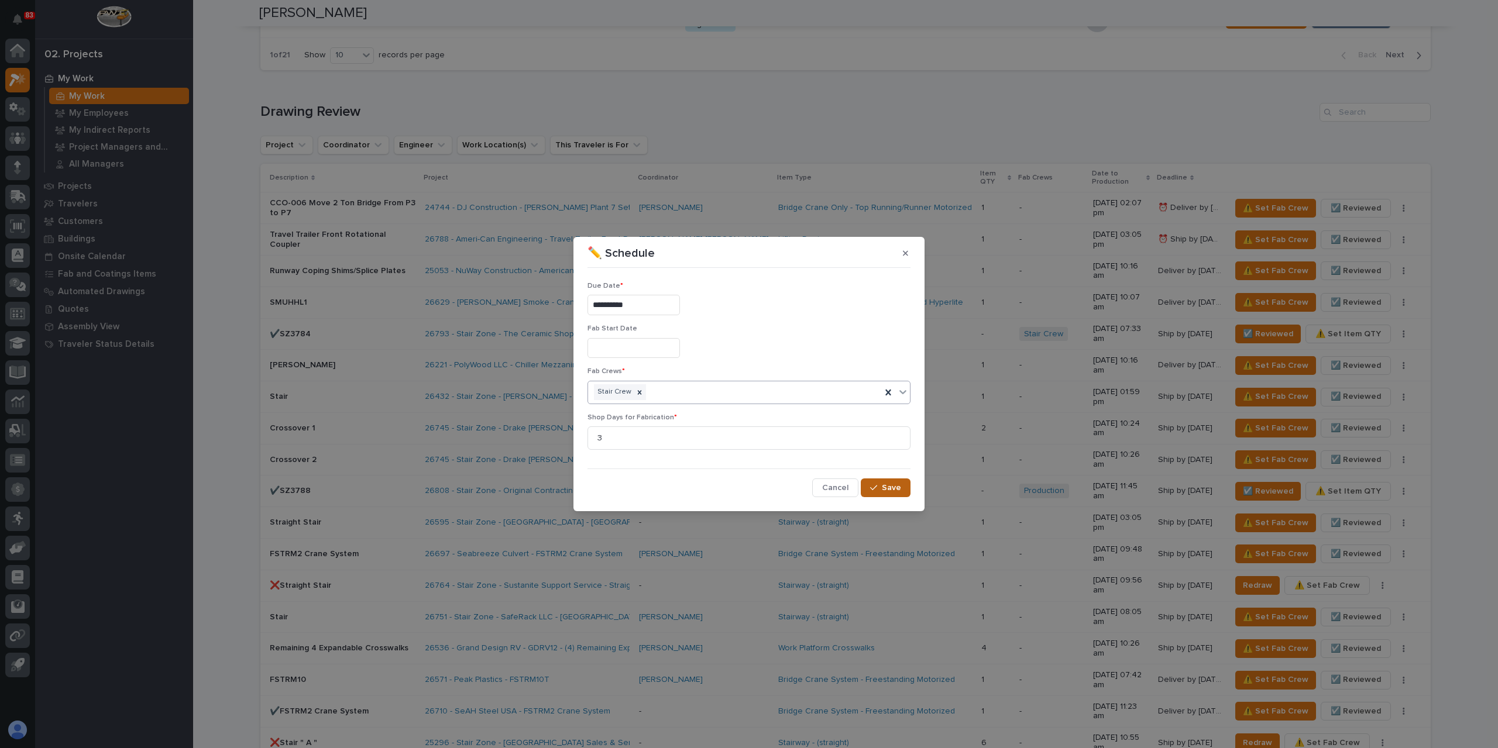
click at [893, 484] on span "Save" at bounding box center [891, 488] width 19 height 11
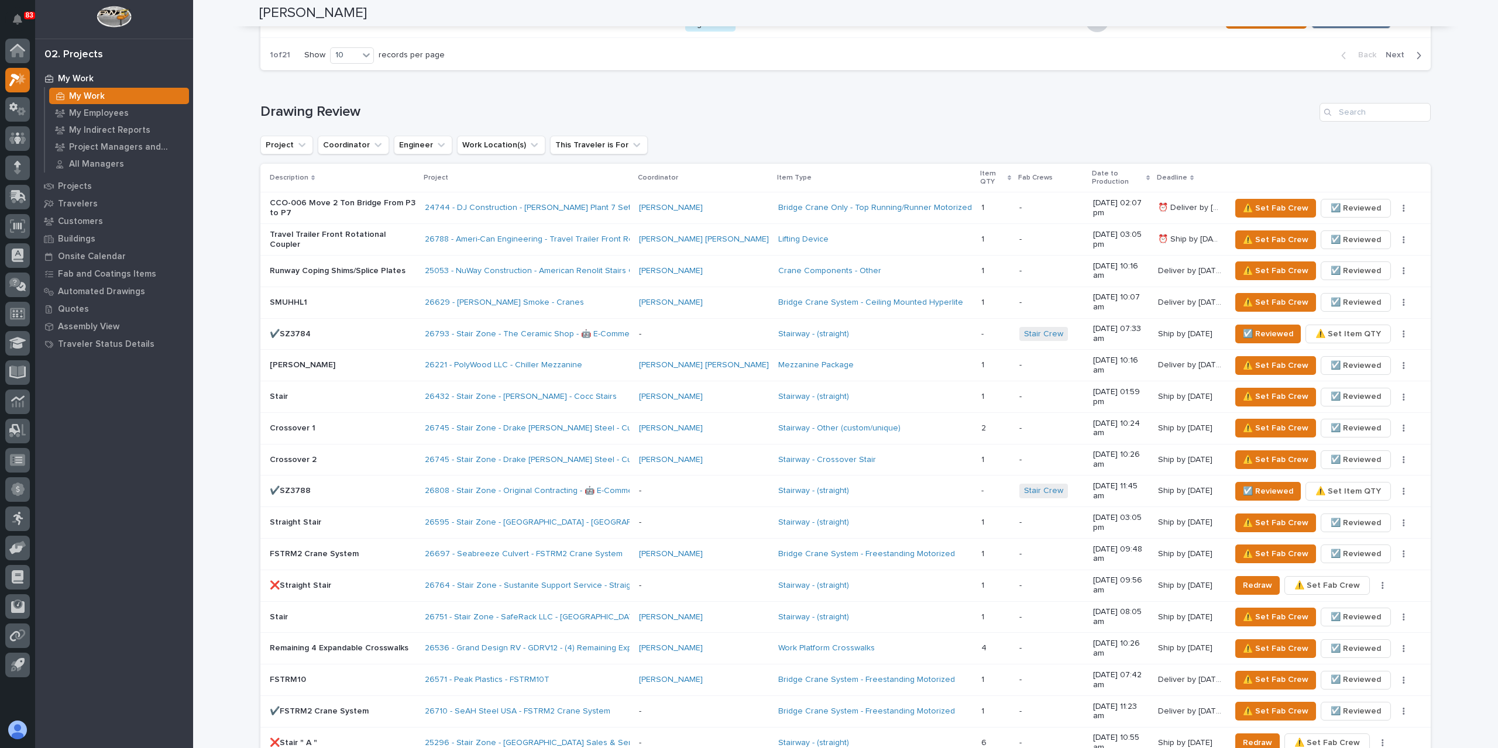
scroll to position [835, 0]
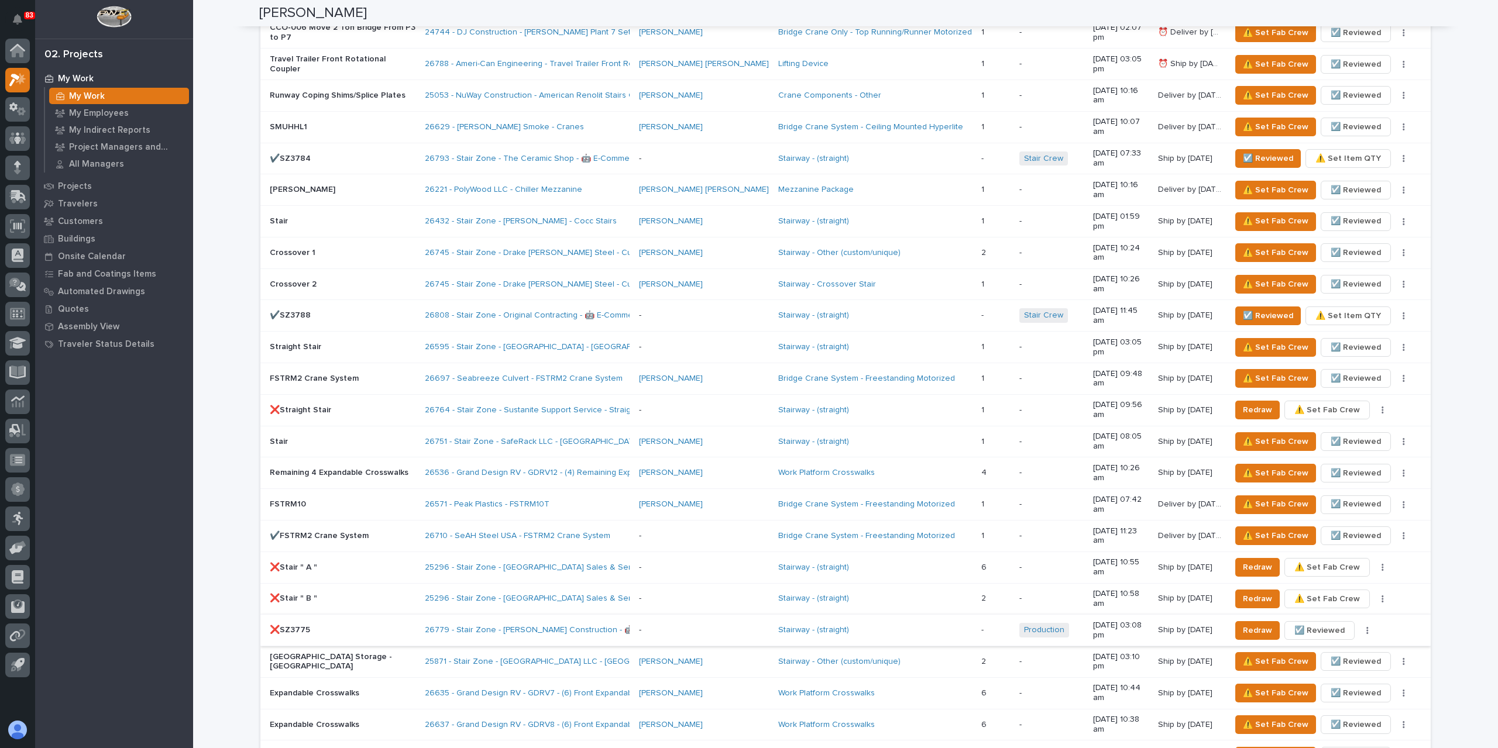
click at [1367, 627] on icon "button" at bounding box center [1368, 630] width 2 height 7
click at [1335, 473] on span "✏️ Schedule" at bounding box center [1322, 480] width 48 height 14
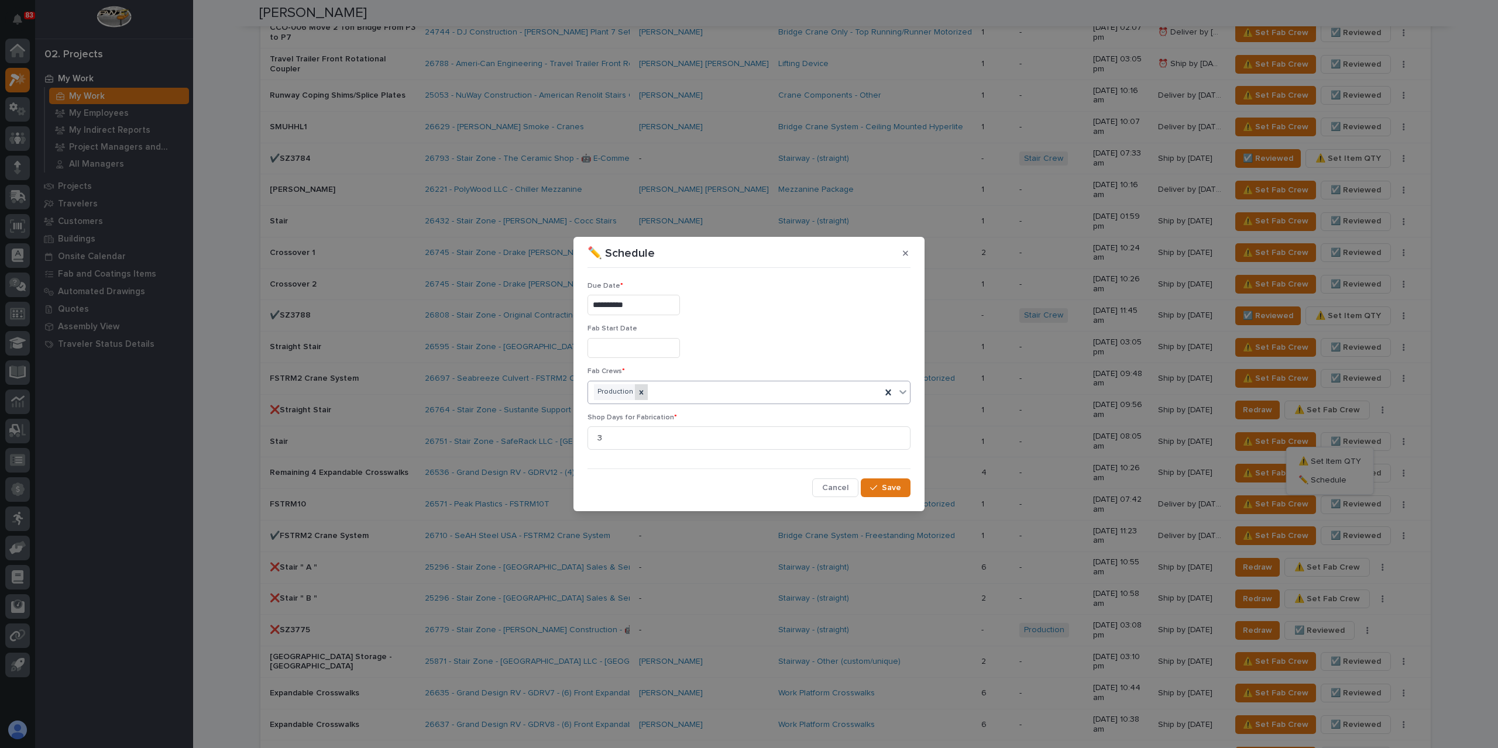
click at [644, 391] on div at bounding box center [641, 392] width 13 height 16
click at [658, 390] on div "Select..." at bounding box center [741, 392] width 307 height 19
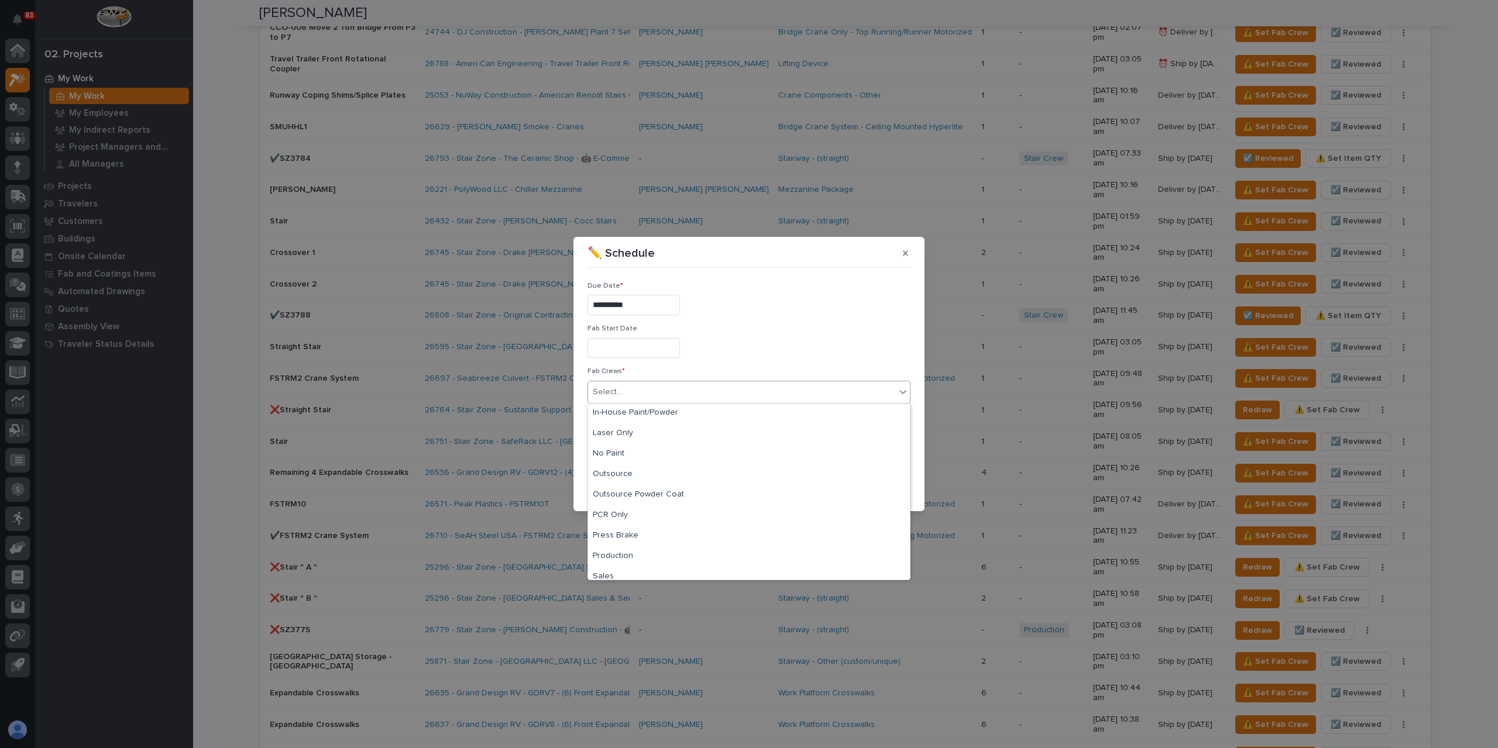
scroll to position [275, 0]
click at [651, 491] on div "Stair Crew" at bounding box center [749, 487] width 322 height 20
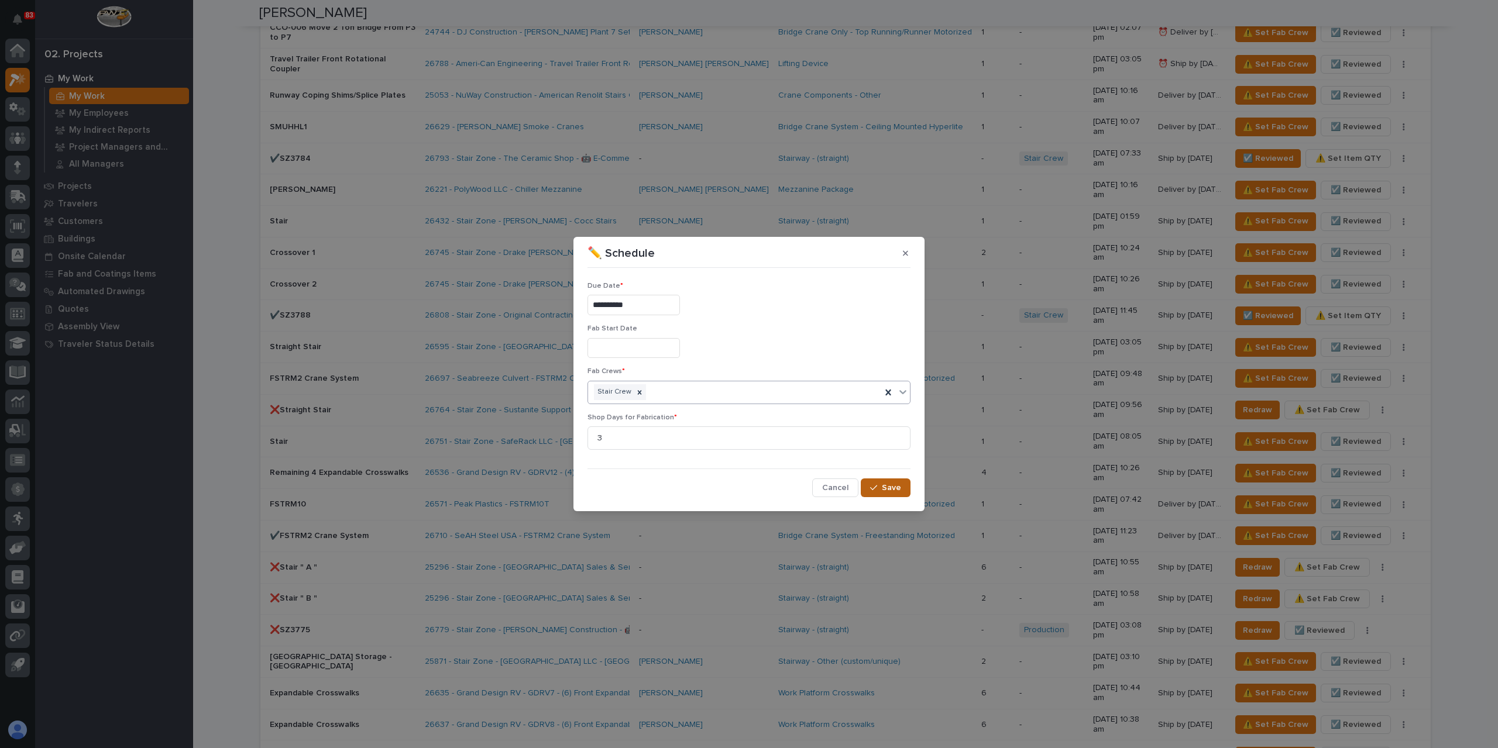
click at [877, 480] on button "Save" at bounding box center [886, 488] width 50 height 19
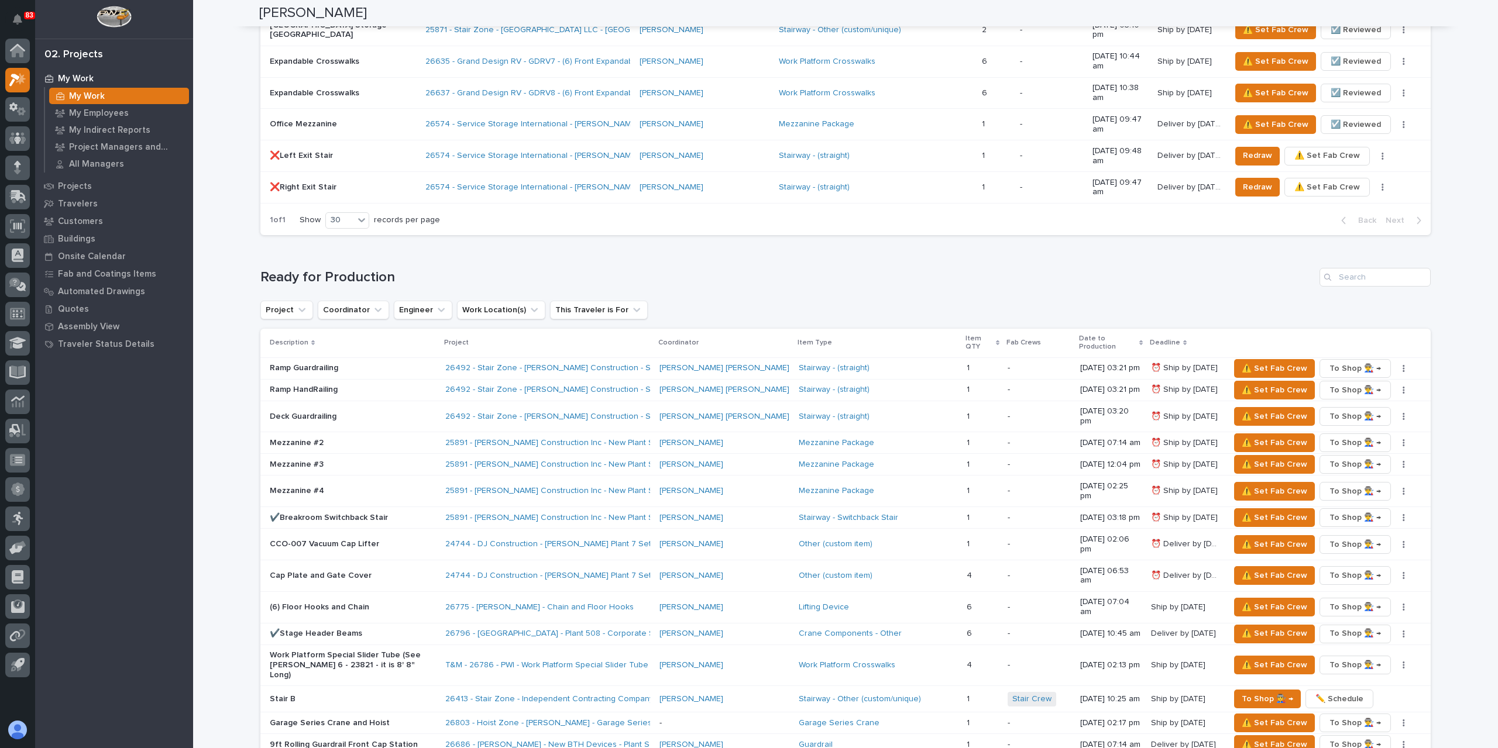
scroll to position [1362, 0]
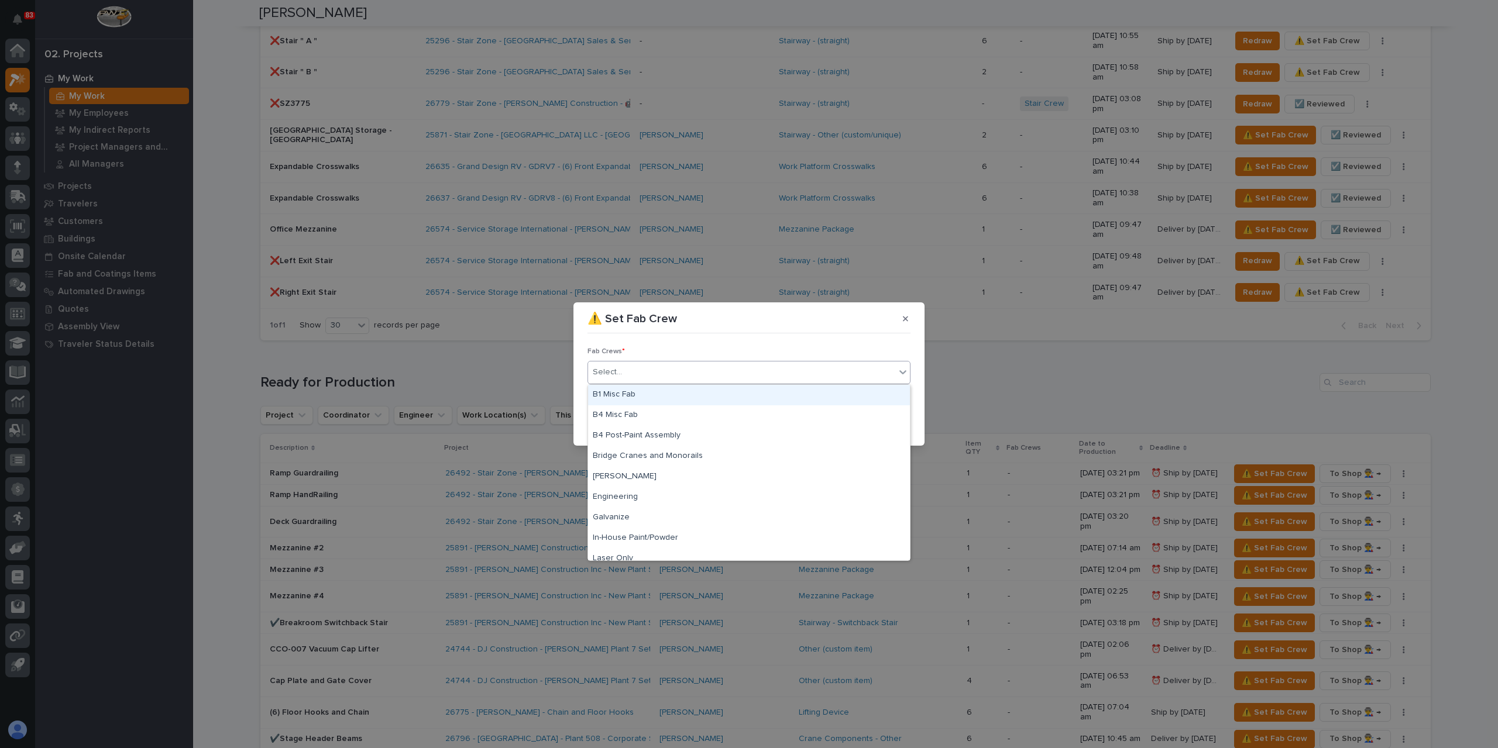
click at [685, 382] on div "Select..." at bounding box center [748, 372] width 323 height 23
click at [642, 393] on div "B1 Misc Fab" at bounding box center [749, 395] width 322 height 20
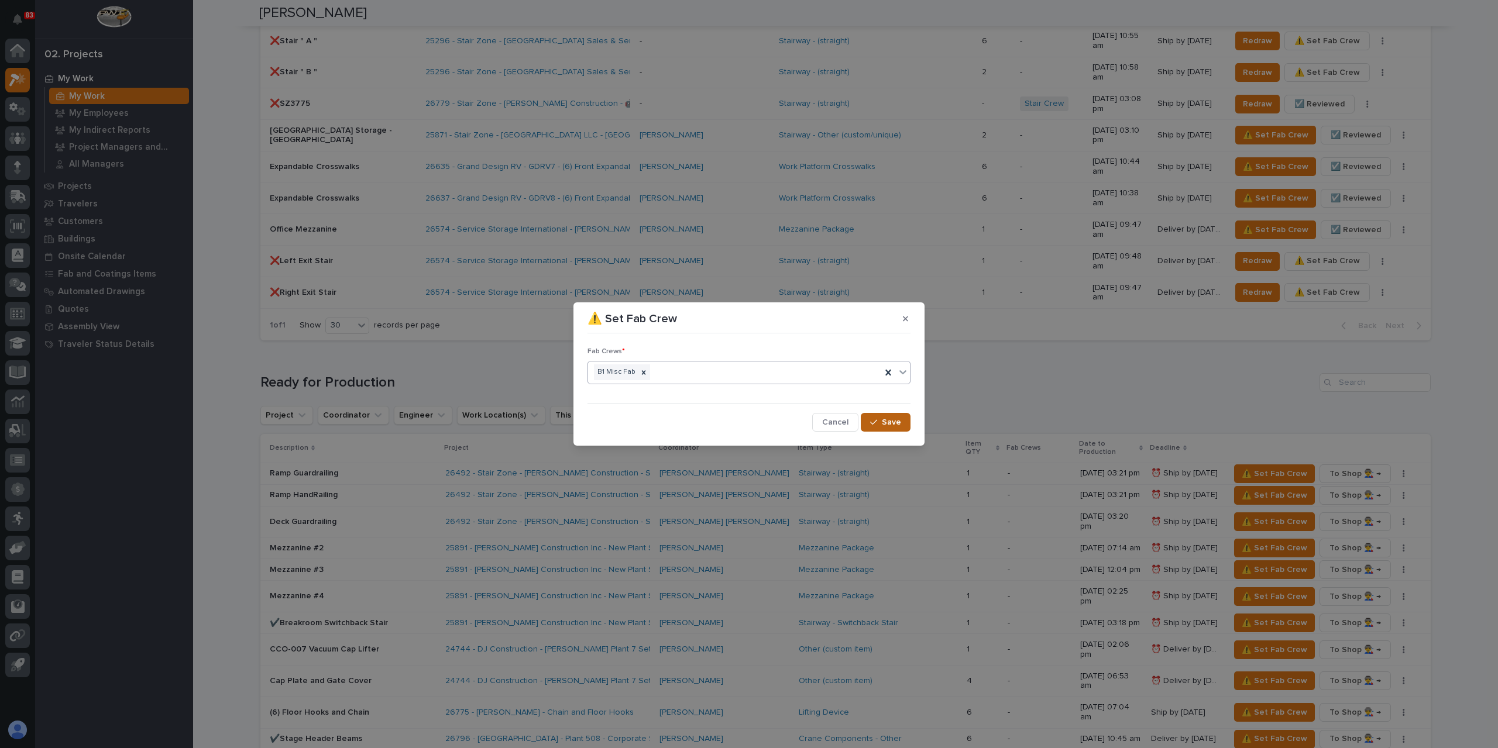
click at [892, 424] on span "Save" at bounding box center [891, 422] width 19 height 11
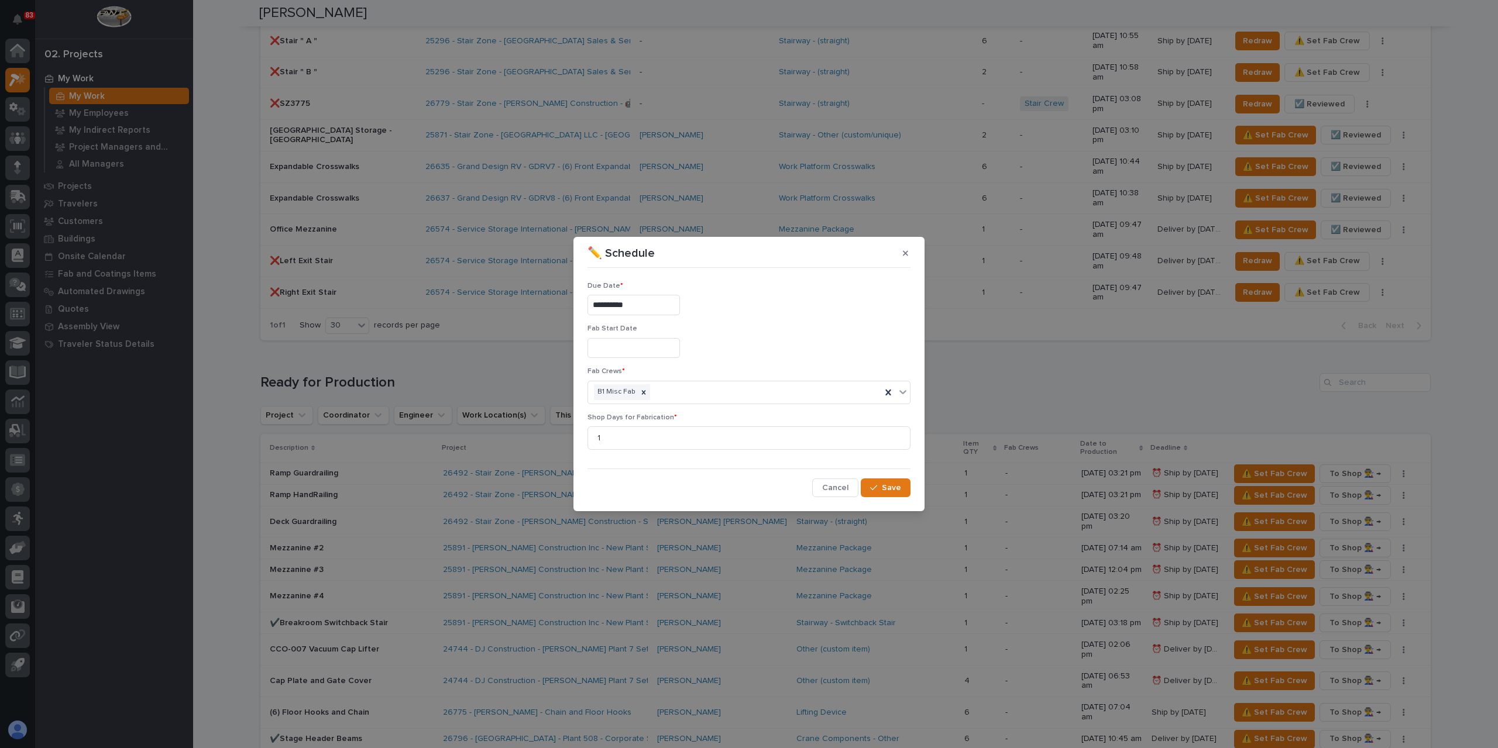
click at [644, 306] on input "**********" at bounding box center [633, 305] width 92 height 20
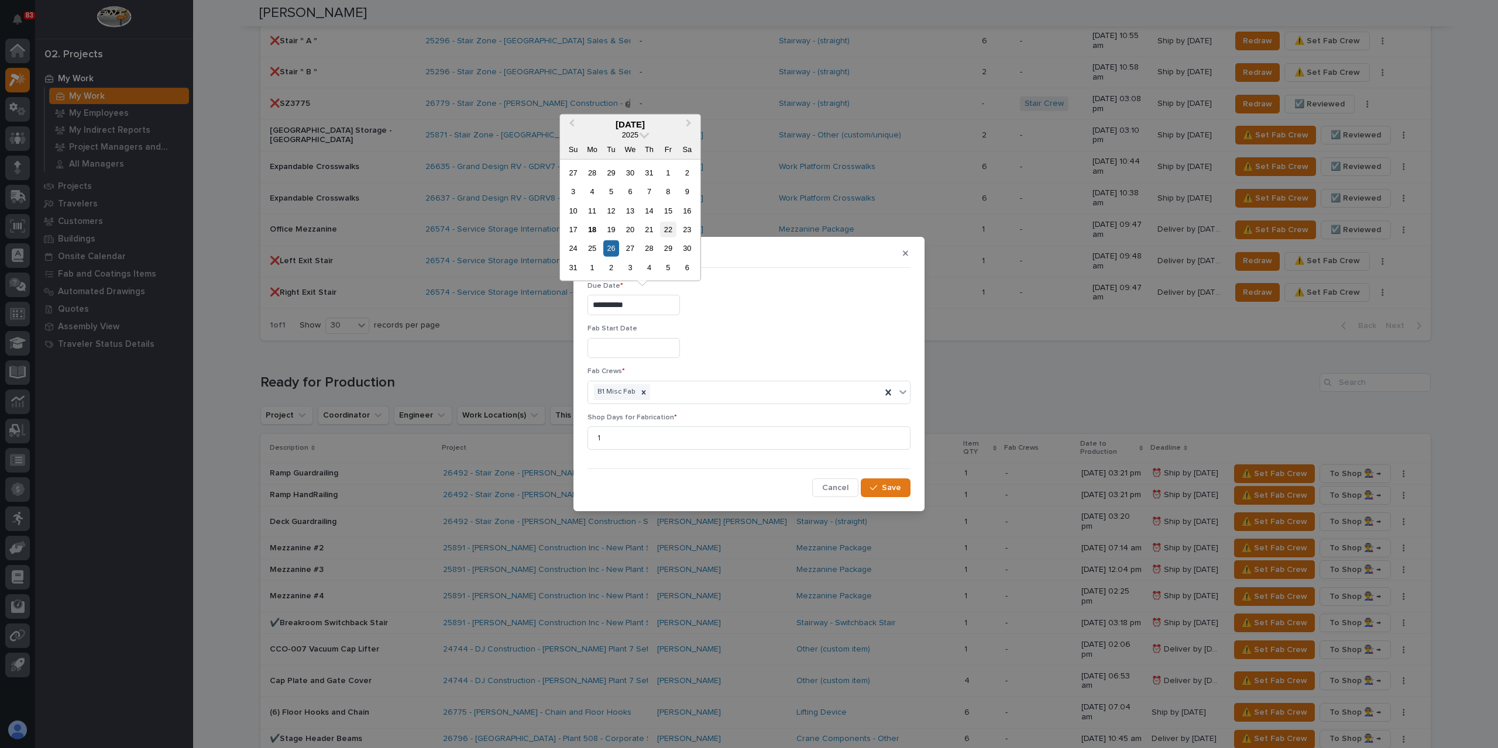
click at [668, 228] on div "22" at bounding box center [668, 230] width 16 height 16
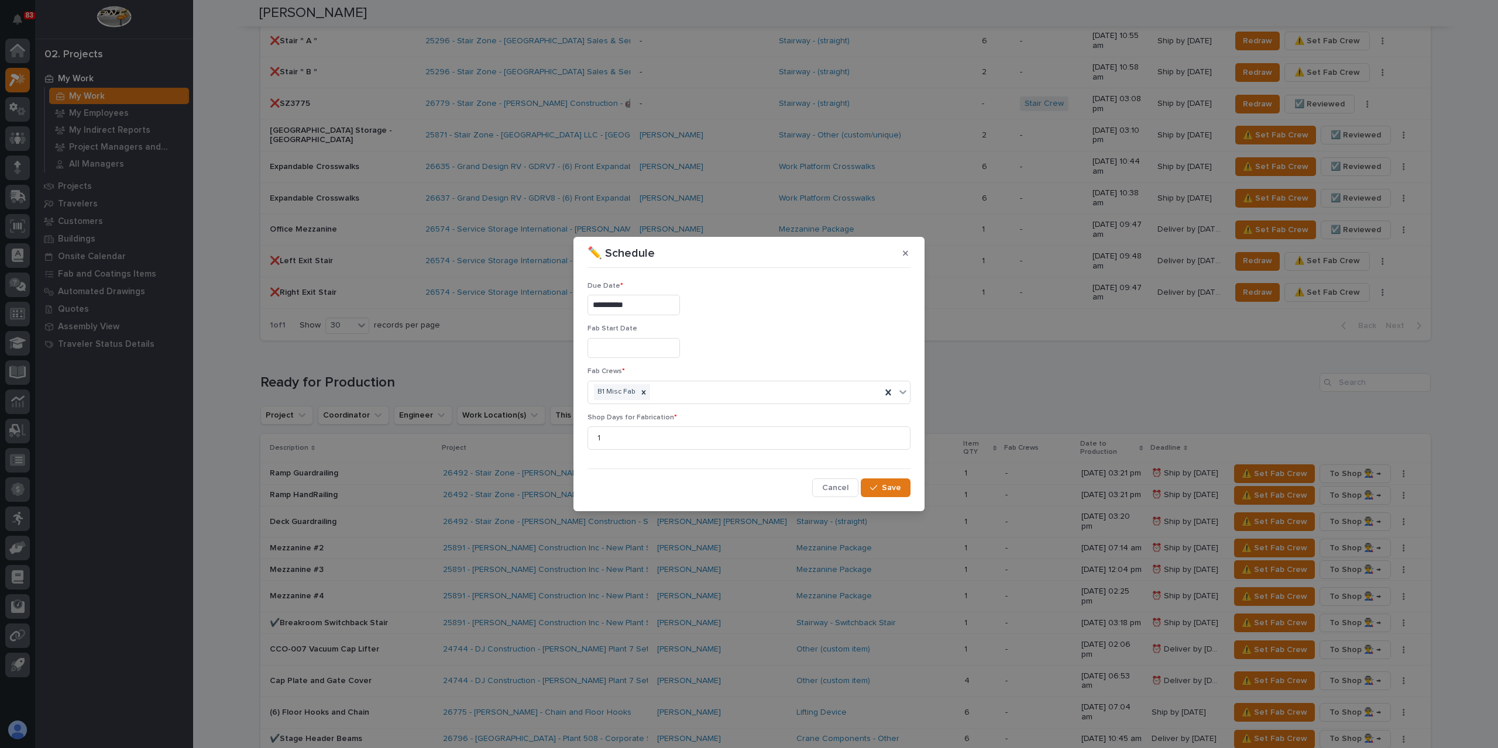
type input "**********"
click at [892, 484] on span "Save" at bounding box center [891, 488] width 19 height 11
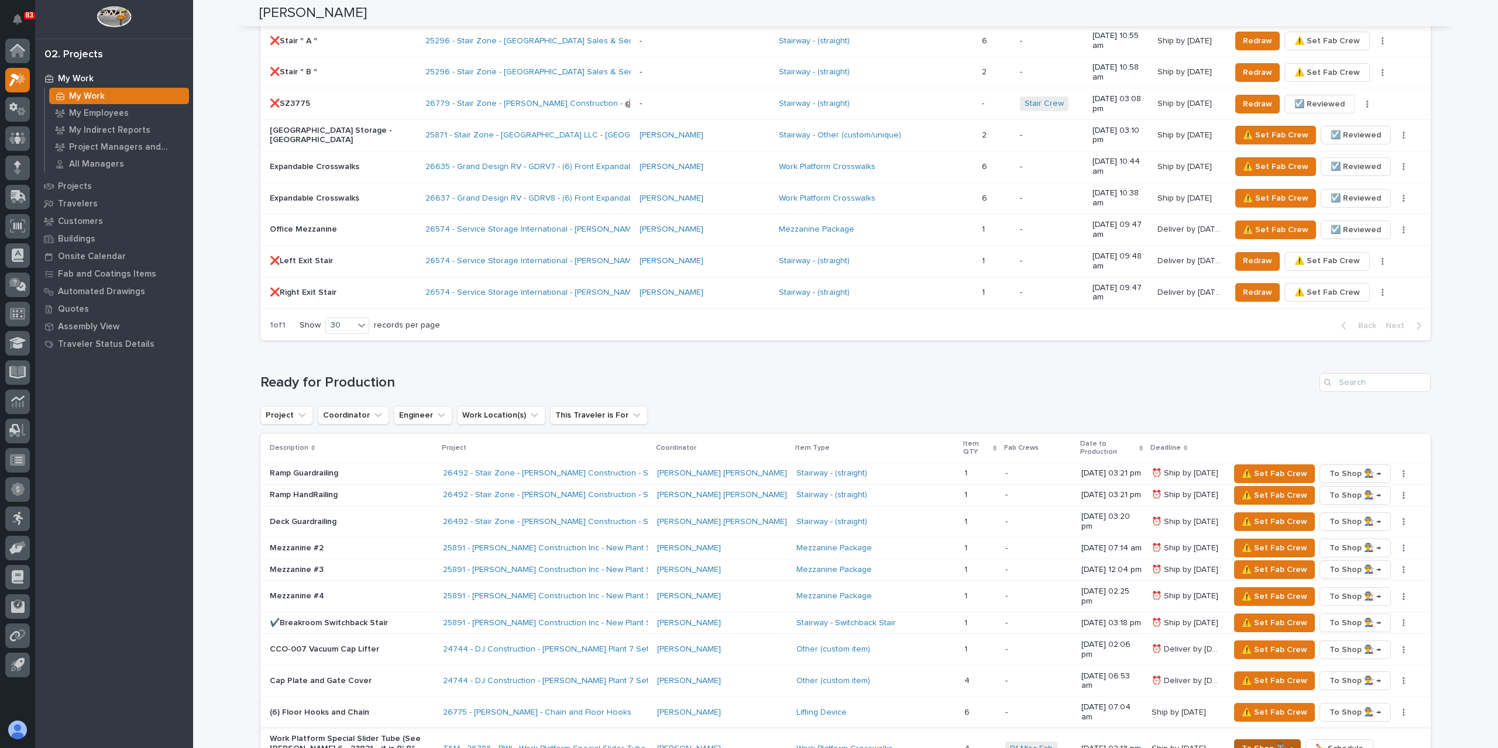
click at [1250, 742] on span "To Shop 👨‍🏭 →" at bounding box center [1267, 749] width 51 height 14
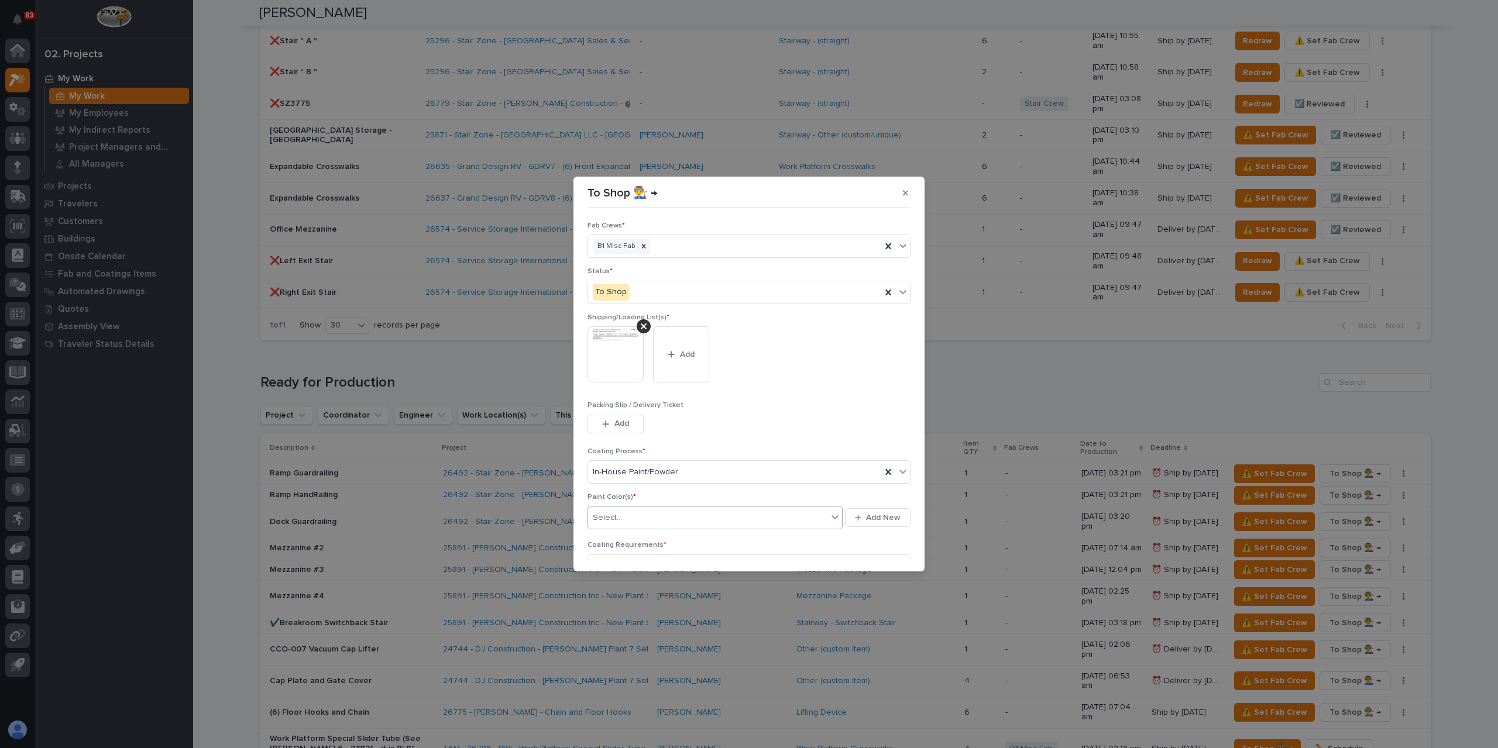
click at [613, 525] on div "Select..." at bounding box center [707, 517] width 239 height 19
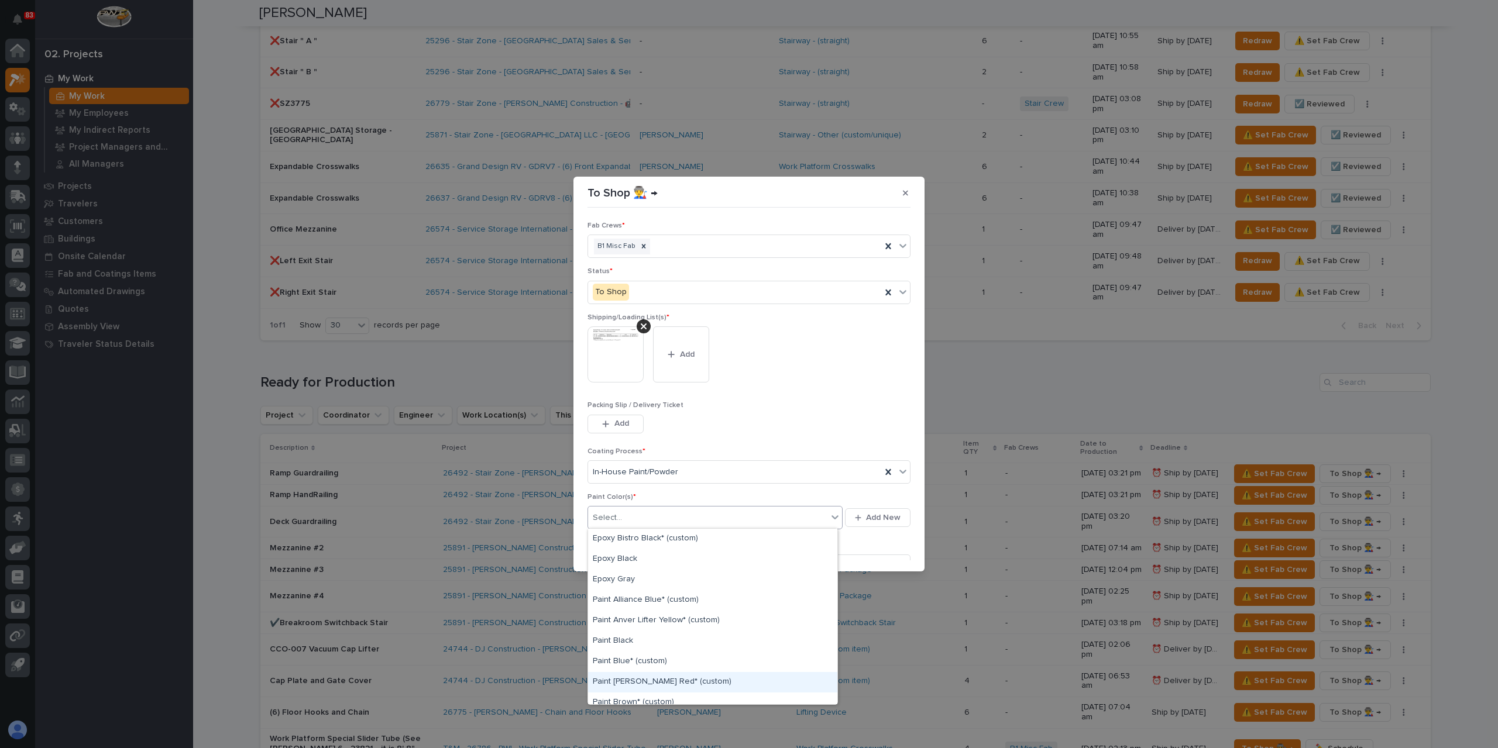
click at [646, 675] on div "Paint [PERSON_NAME] Red* (custom)" at bounding box center [712, 682] width 249 height 20
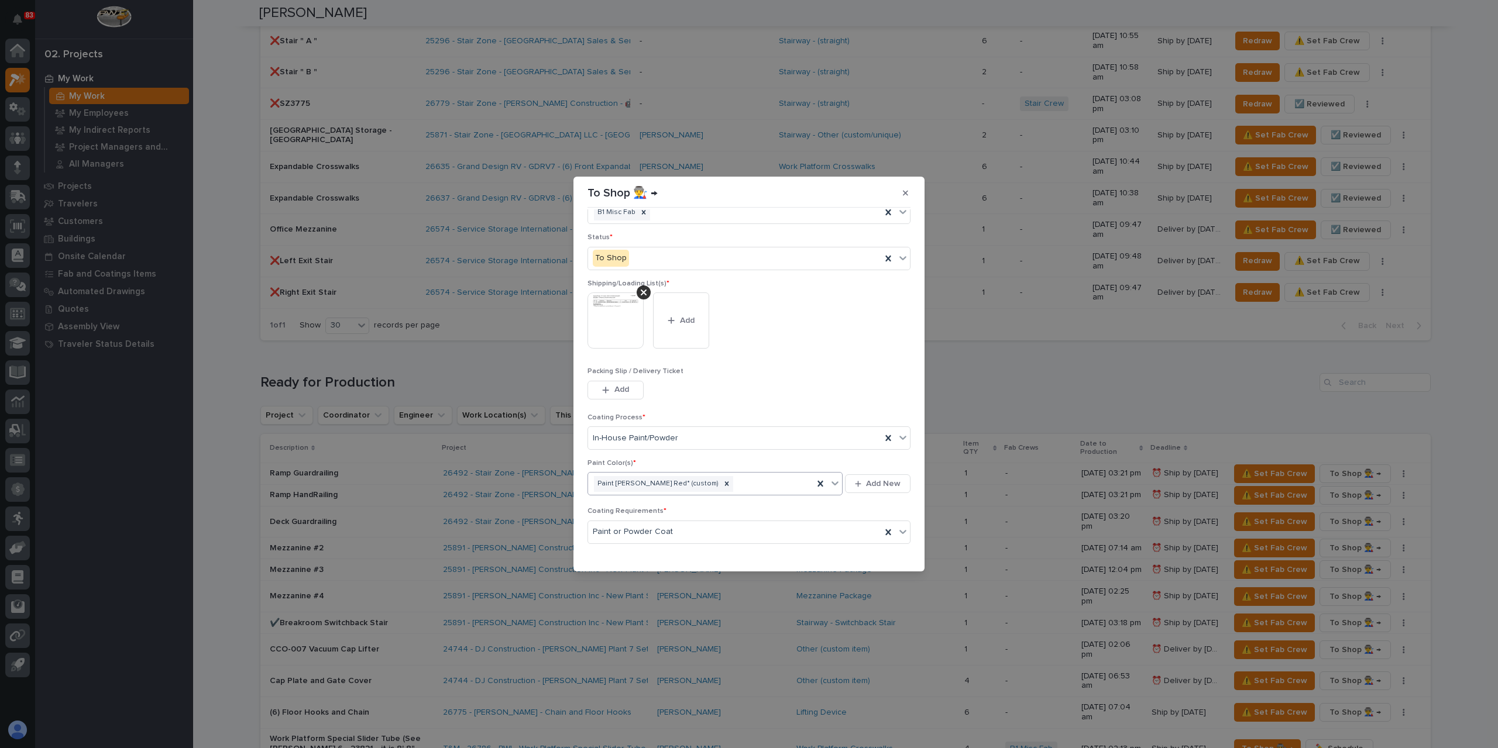
scroll to position [63, 0]
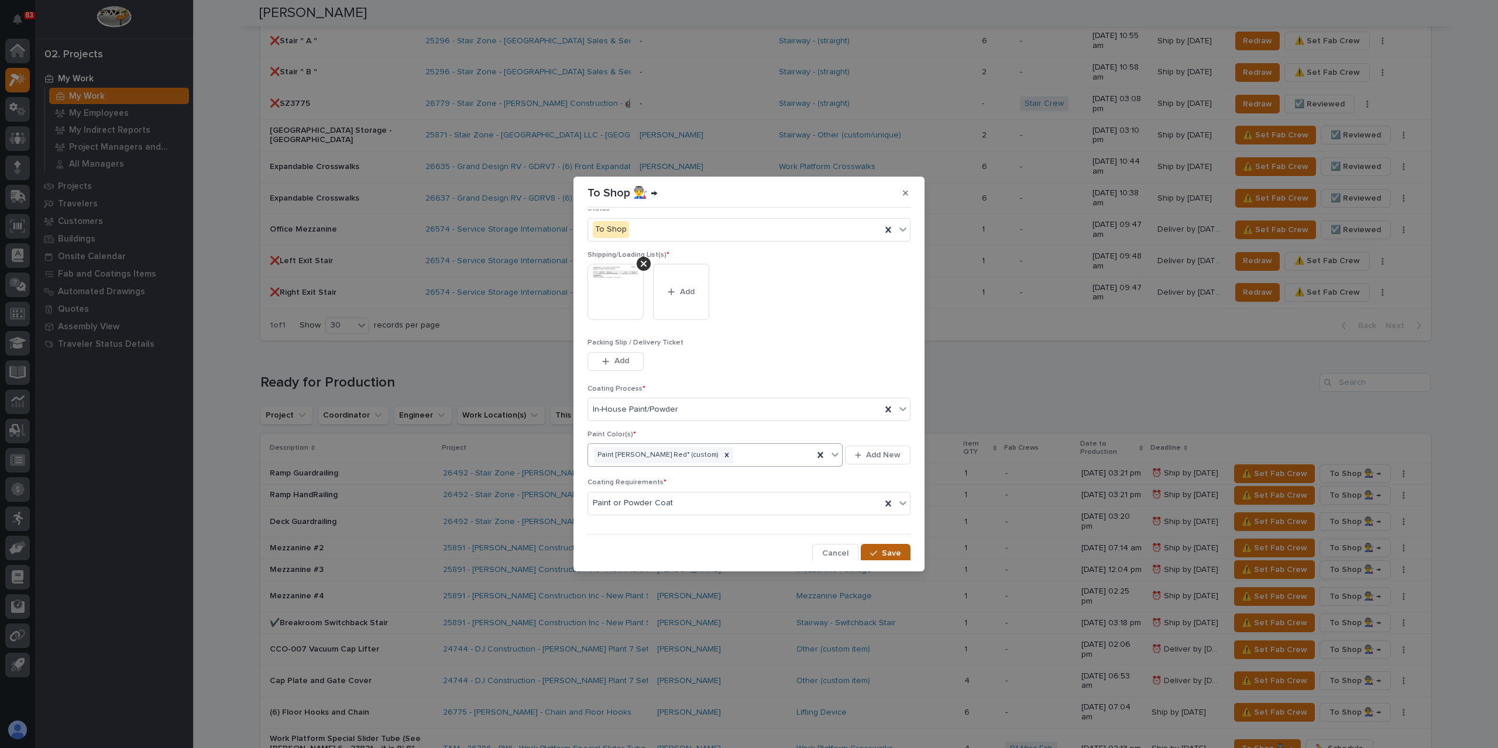
click at [872, 553] on icon "button" at bounding box center [873, 553] width 7 height 8
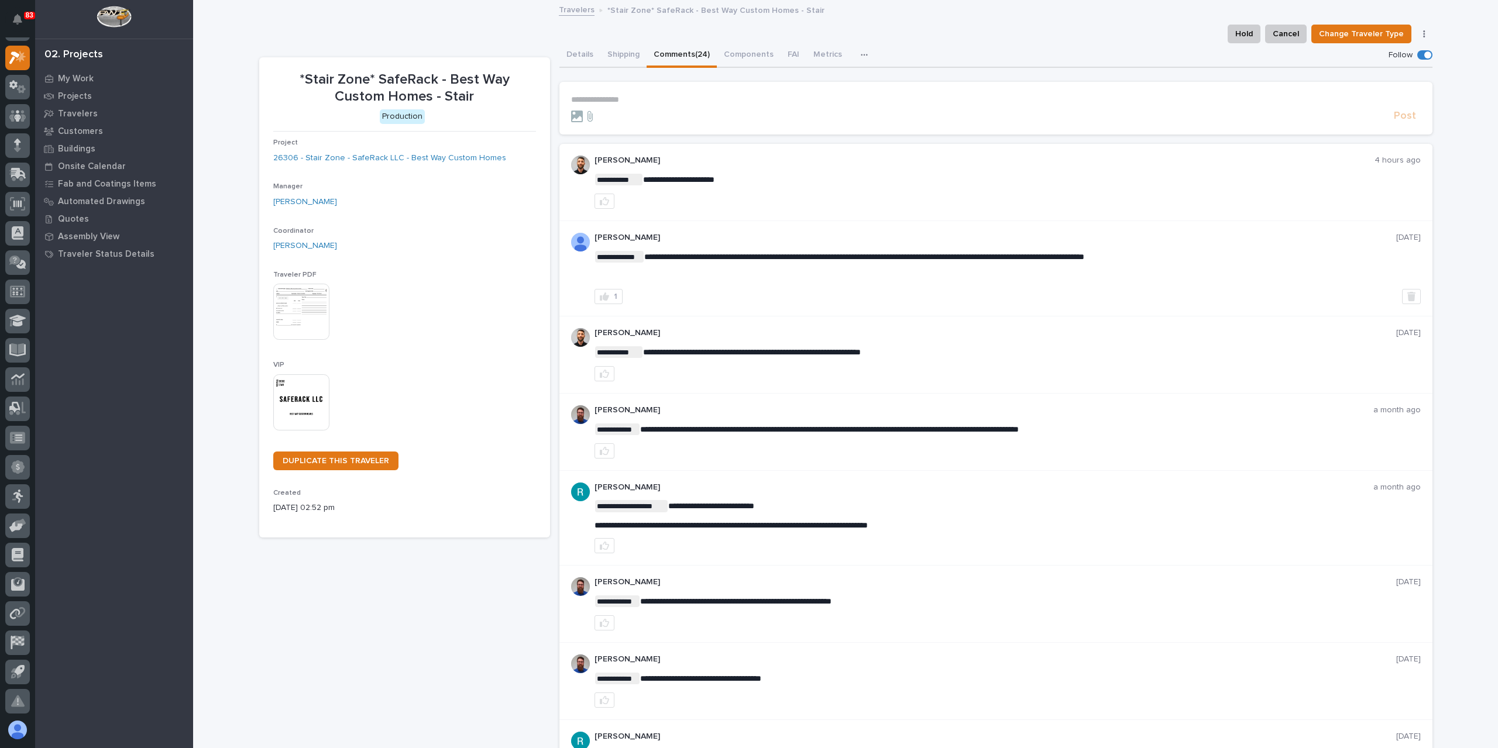
click at [669, 96] on p "**********" at bounding box center [996, 100] width 850 height 10
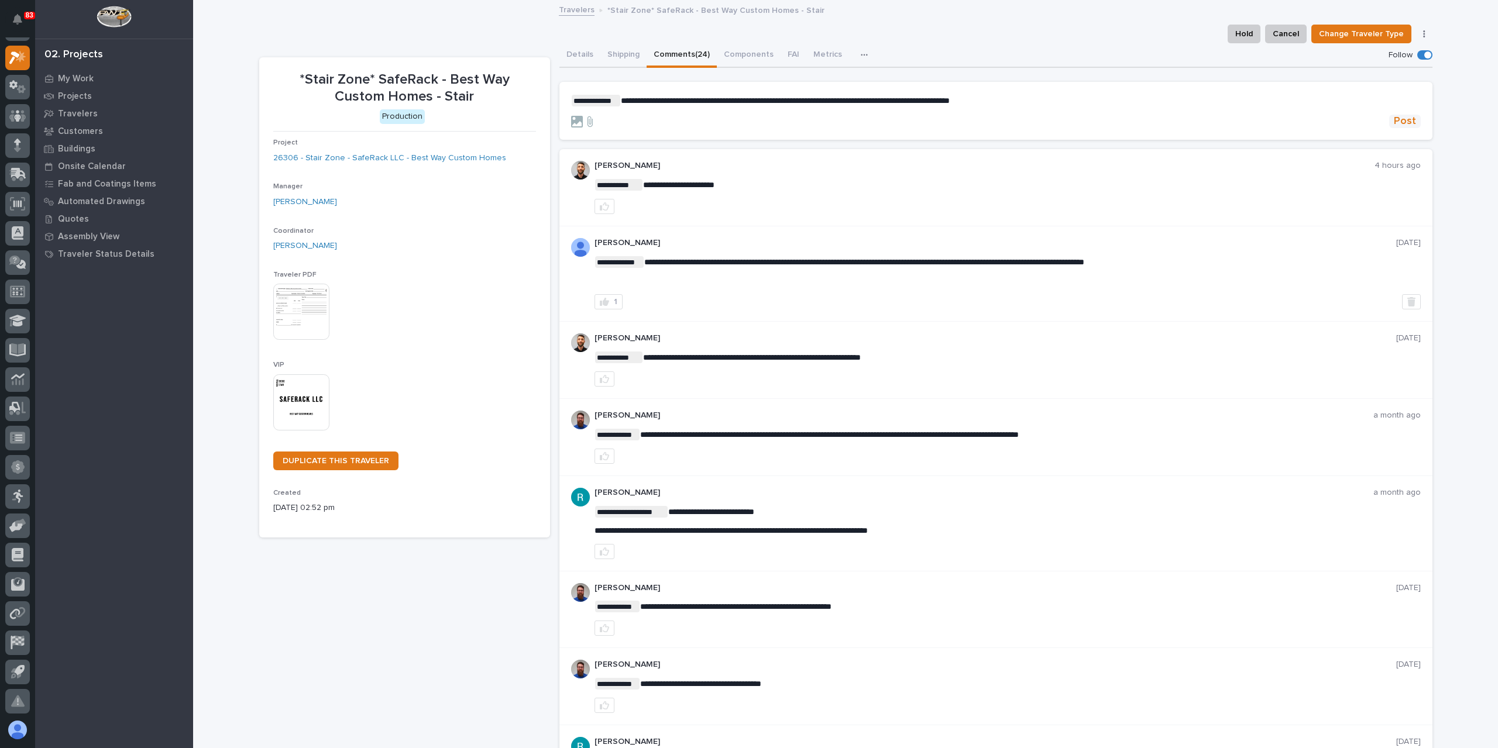
click at [1395, 118] on span "Post" at bounding box center [1405, 121] width 22 height 13
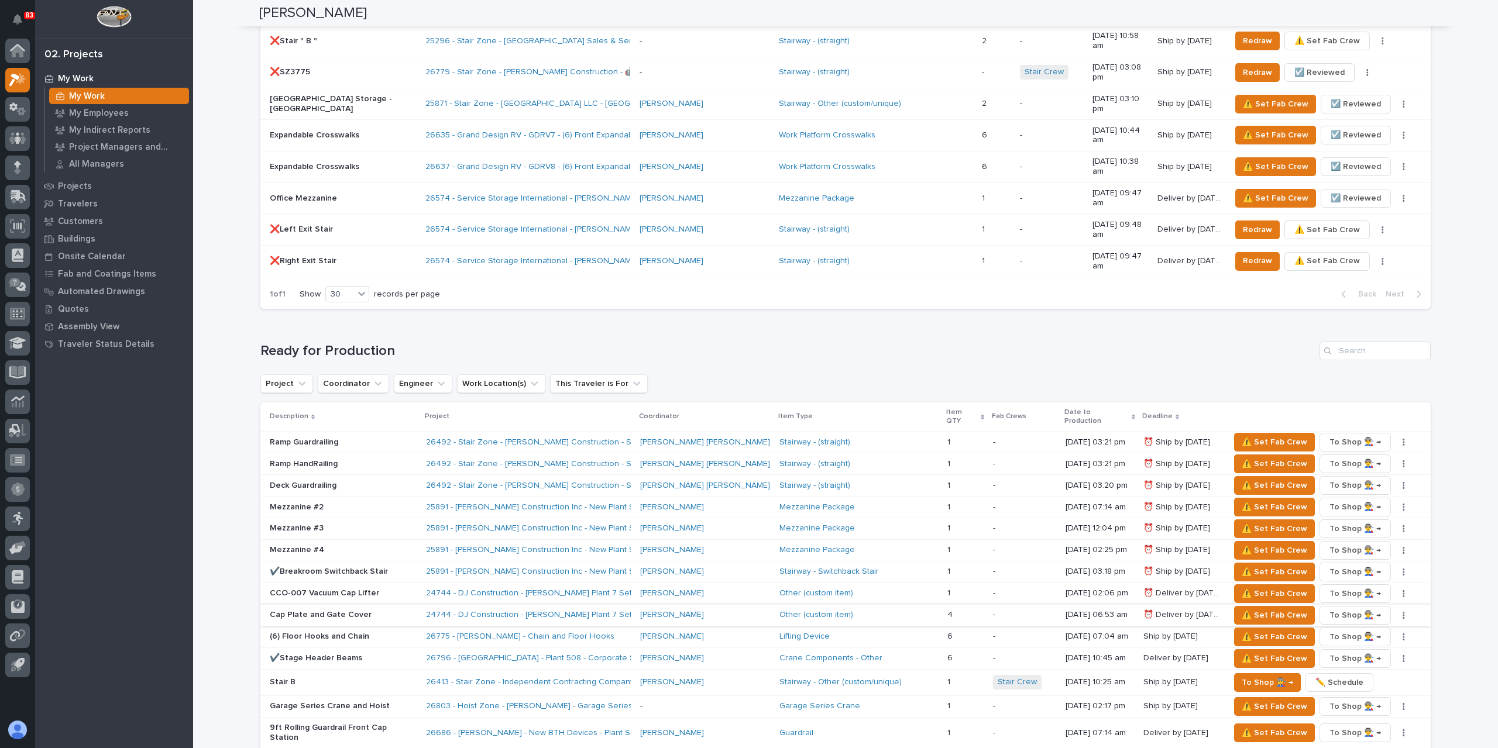
click at [1403, 612] on icon "button" at bounding box center [1404, 615] width 2 height 7
click at [1362, 621] on span "✏️ Schedule" at bounding box center [1347, 628] width 48 height 14
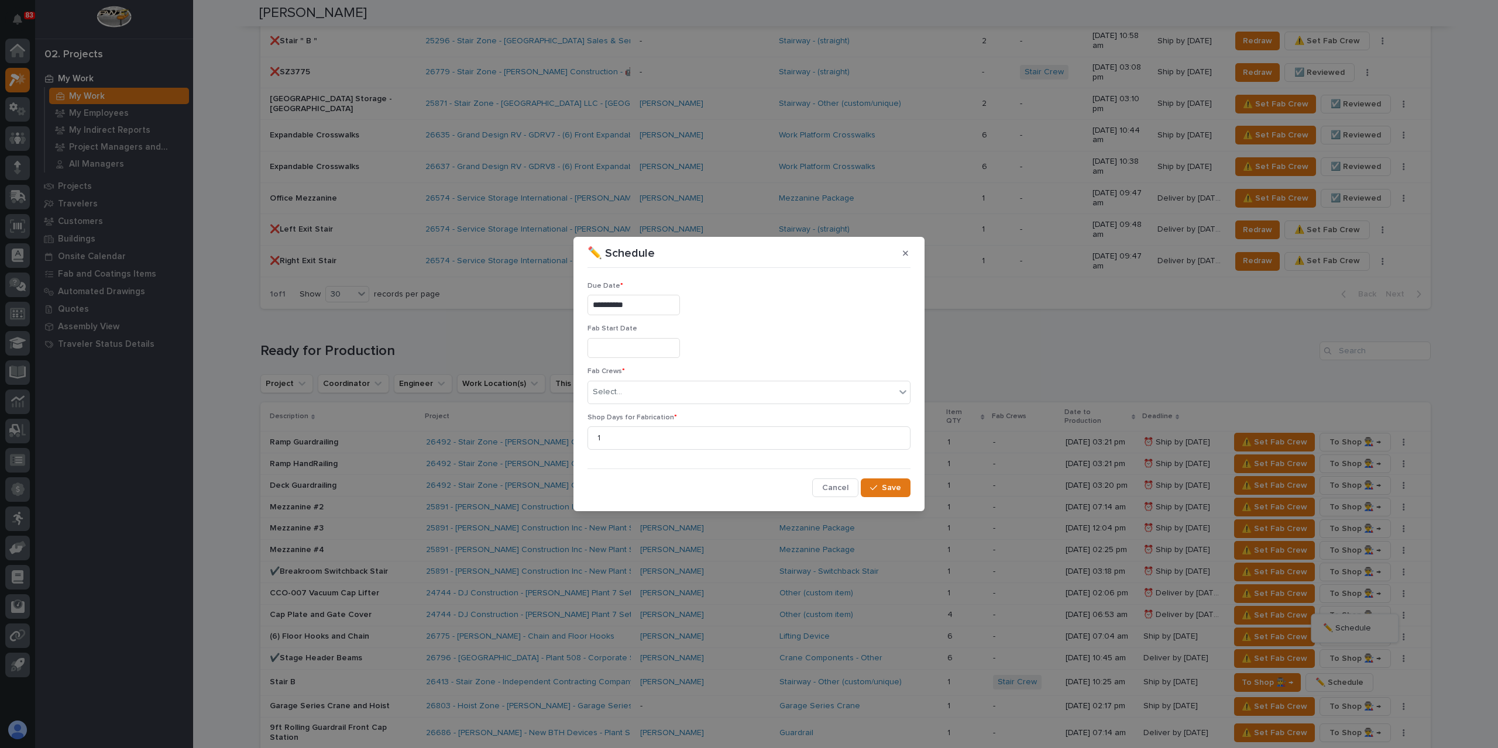
click at [644, 307] on input "**********" at bounding box center [633, 305] width 92 height 20
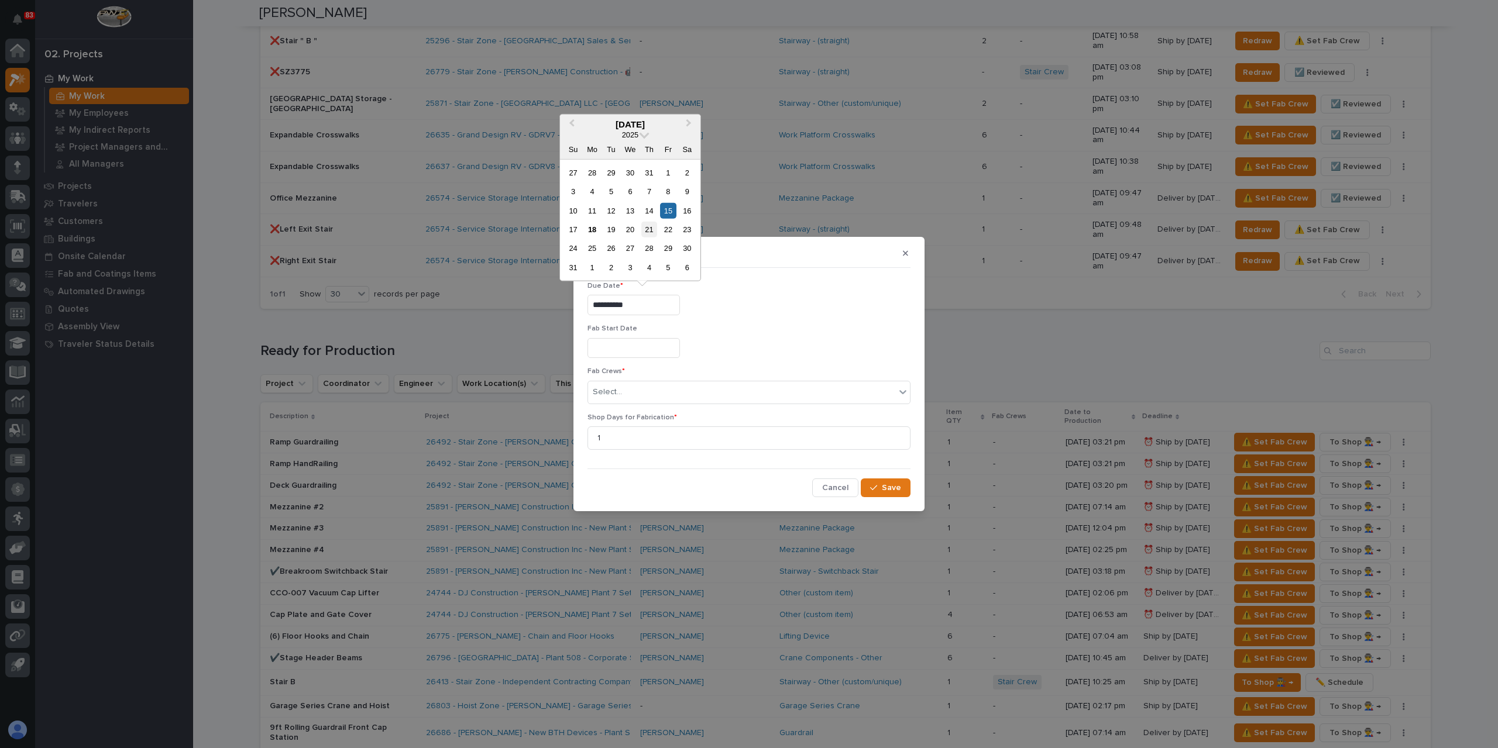
click at [645, 226] on div "21" at bounding box center [649, 230] width 16 height 16
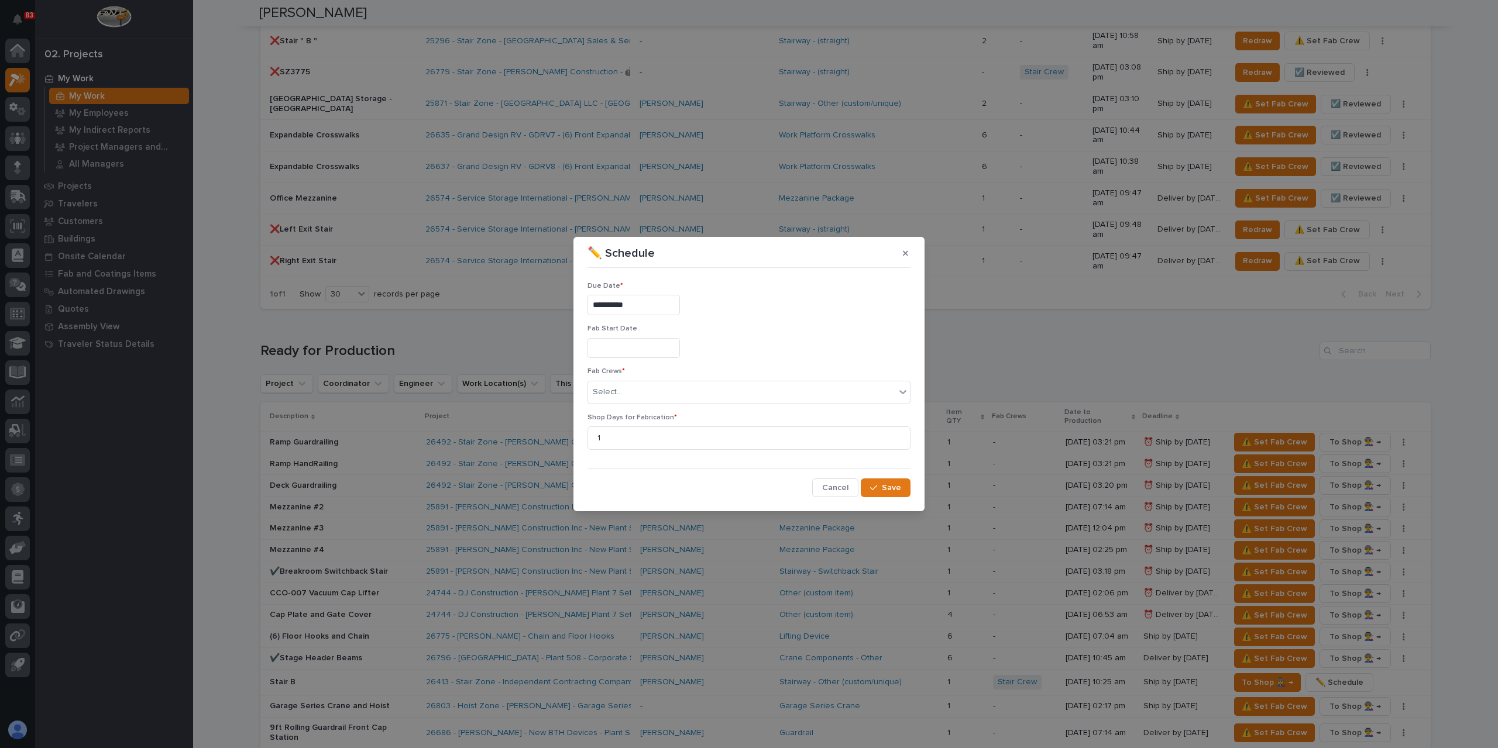
type input "**********"
click at [634, 395] on div "Select..." at bounding box center [741, 392] width 307 height 19
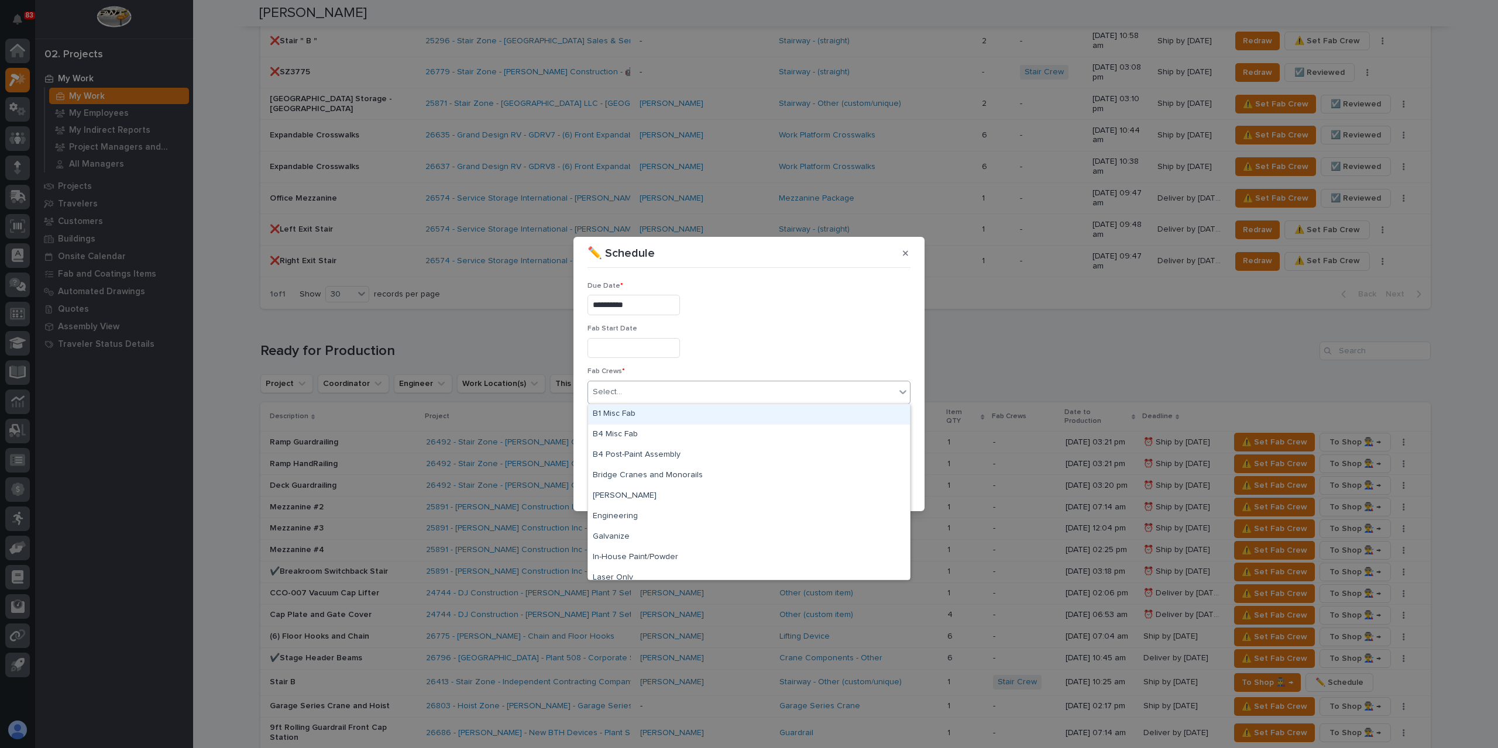
click at [635, 414] on div "B1 Misc Fab" at bounding box center [749, 414] width 322 height 20
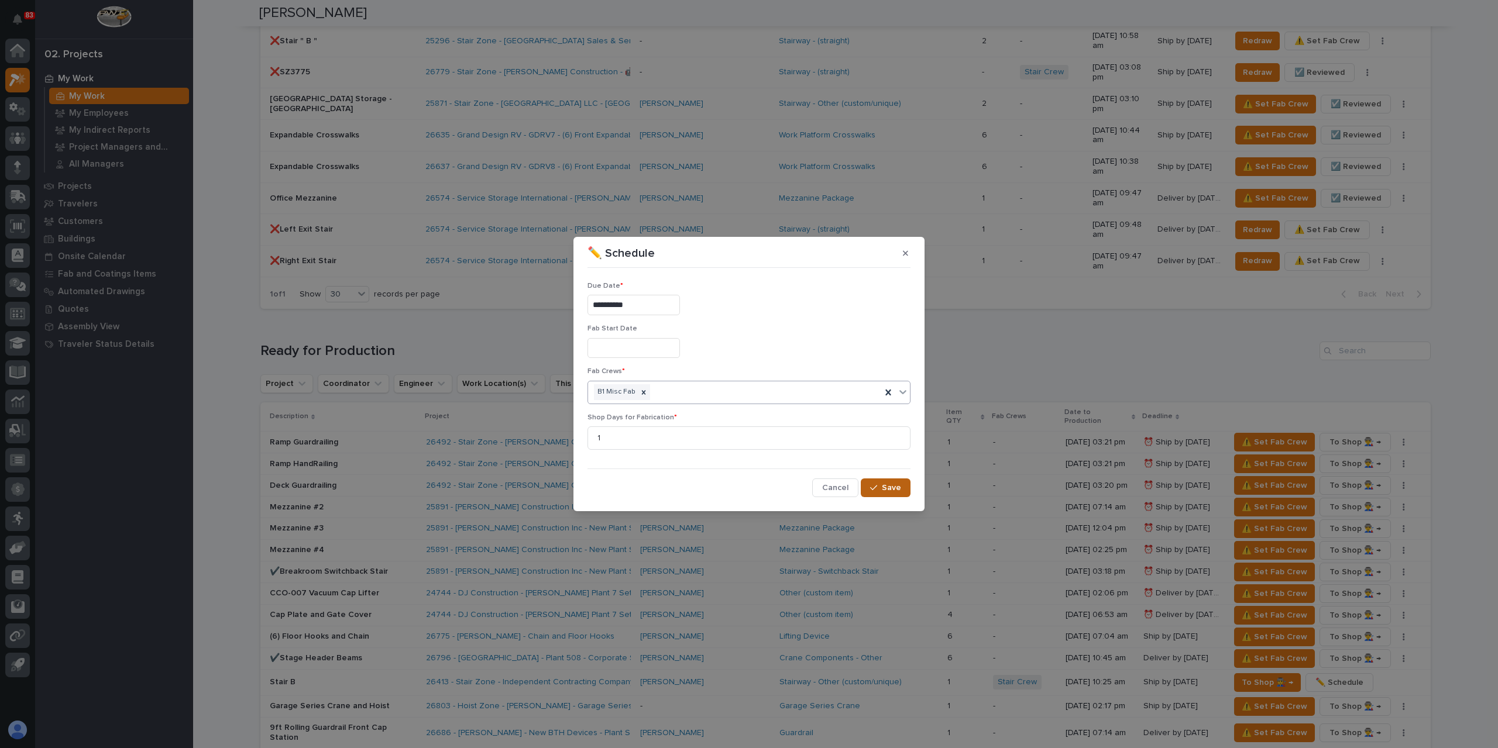
click at [881, 487] on div "button" at bounding box center [876, 488] width 12 height 8
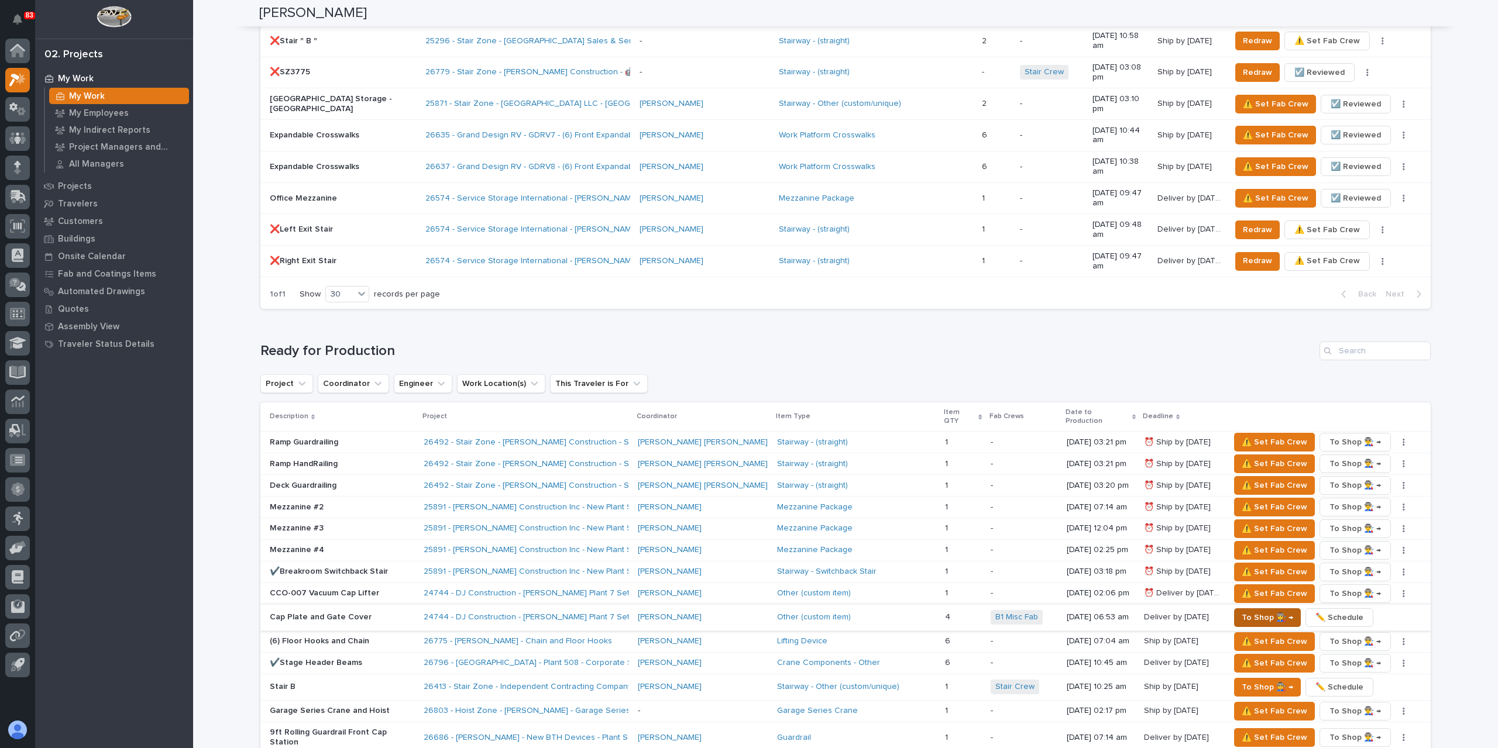
click at [1243, 611] on span "To Shop 👨‍🏭 →" at bounding box center [1267, 618] width 51 height 14
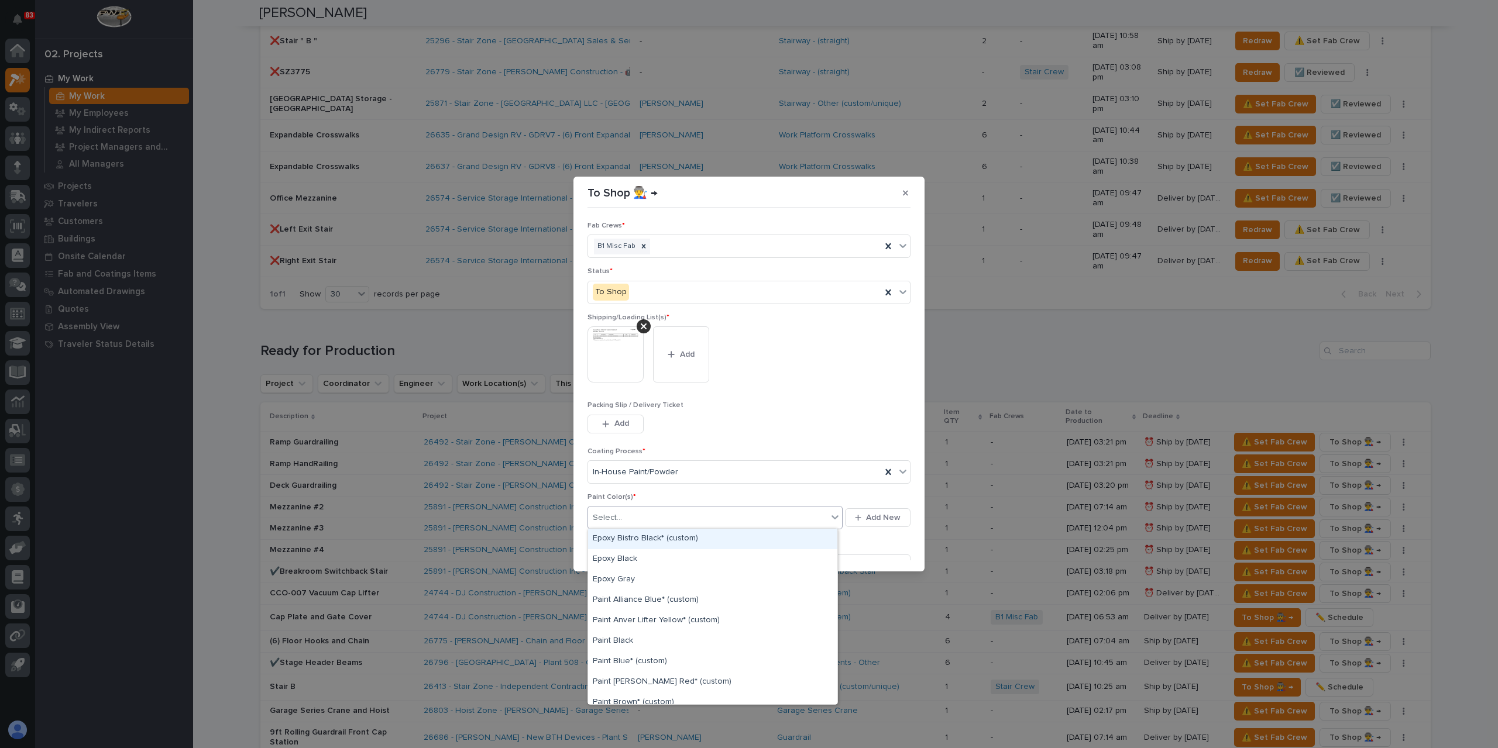
click at [631, 508] on div "Select..." at bounding box center [707, 517] width 239 height 19
click at [635, 580] on div "Paint Black" at bounding box center [712, 583] width 249 height 20
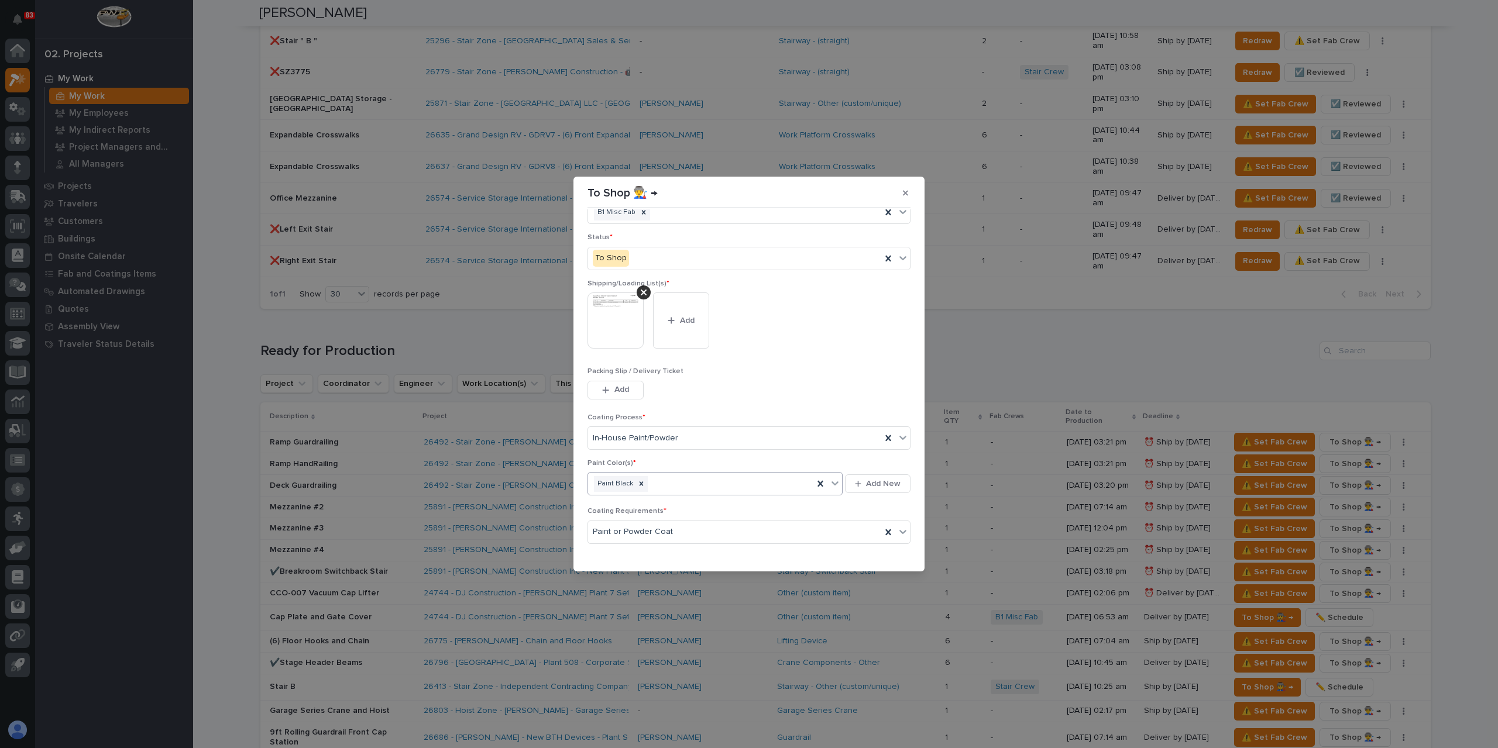
scroll to position [63, 0]
click at [882, 551] on span "Save" at bounding box center [891, 553] width 19 height 11
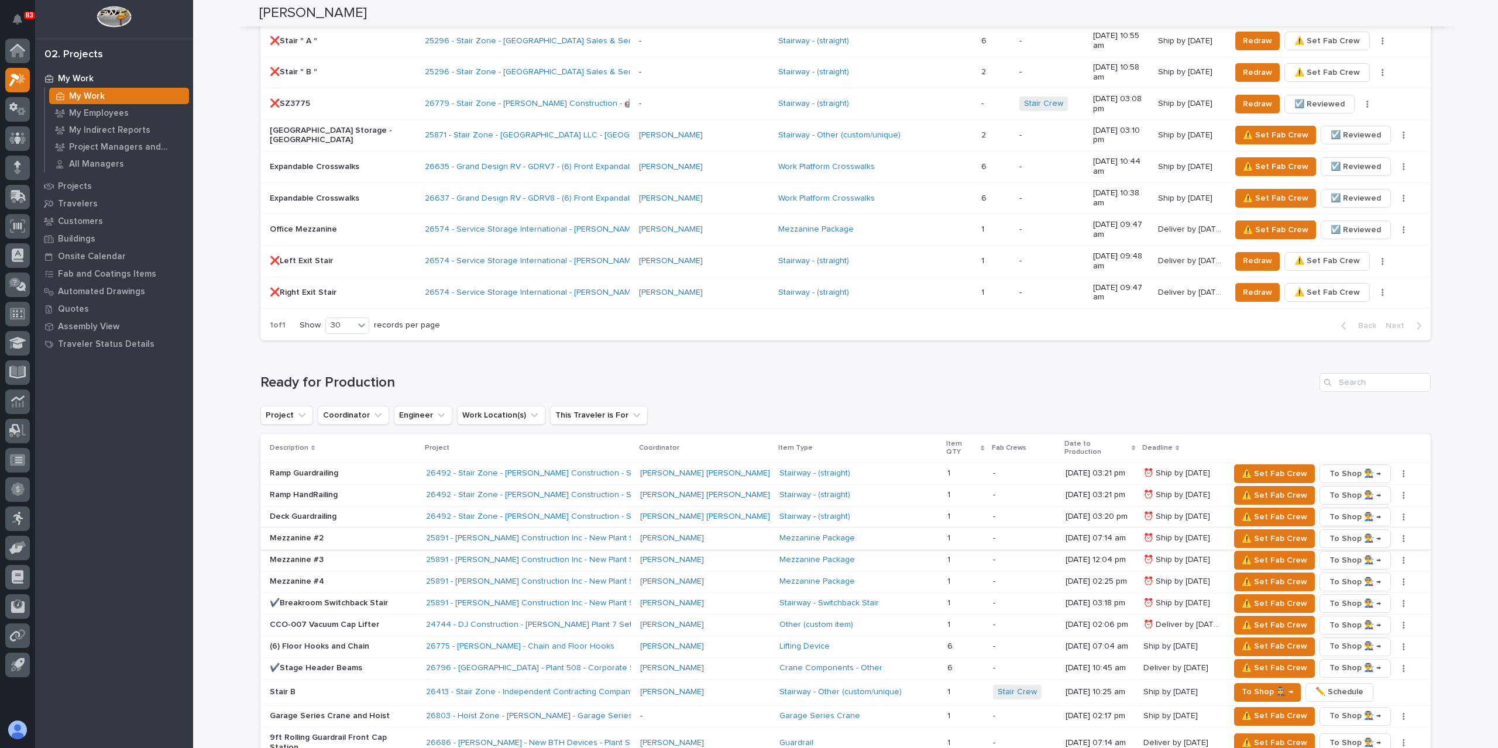
click at [1395, 535] on button "button" at bounding box center [1403, 539] width 16 height 8
click at [1371, 544] on button "✏️ Schedule" at bounding box center [1354, 553] width 77 height 19
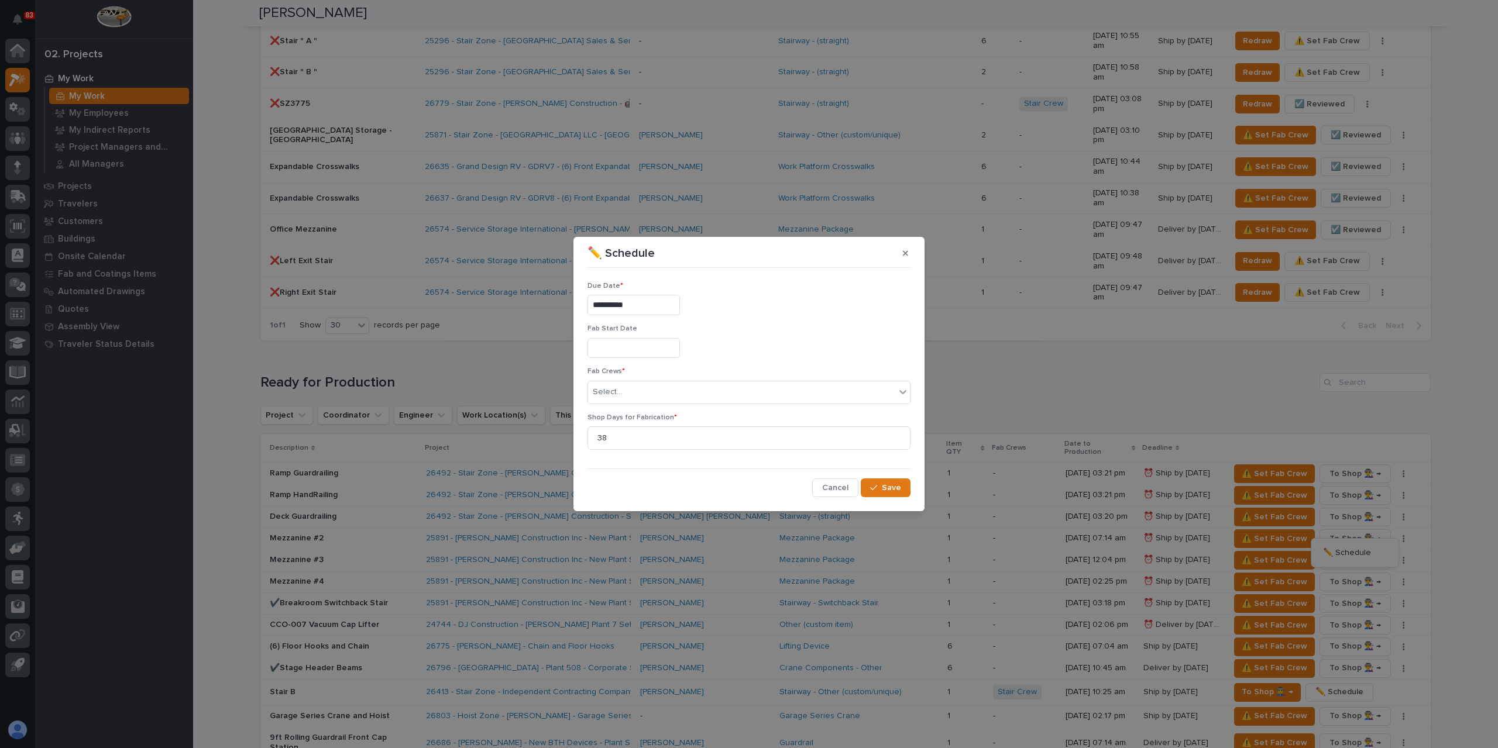
click at [634, 307] on input "**********" at bounding box center [633, 305] width 92 height 20
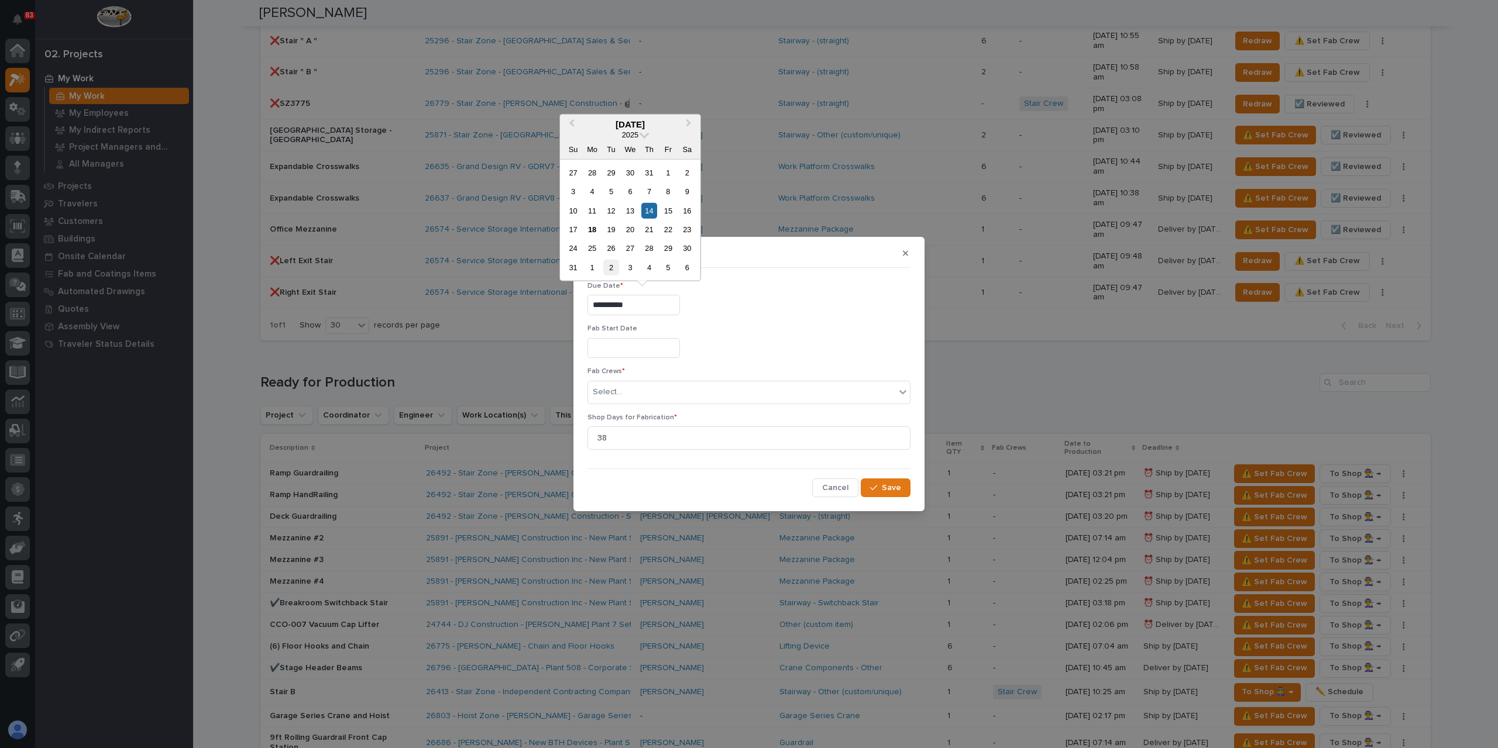
click at [612, 270] on div "2" at bounding box center [611, 268] width 16 height 16
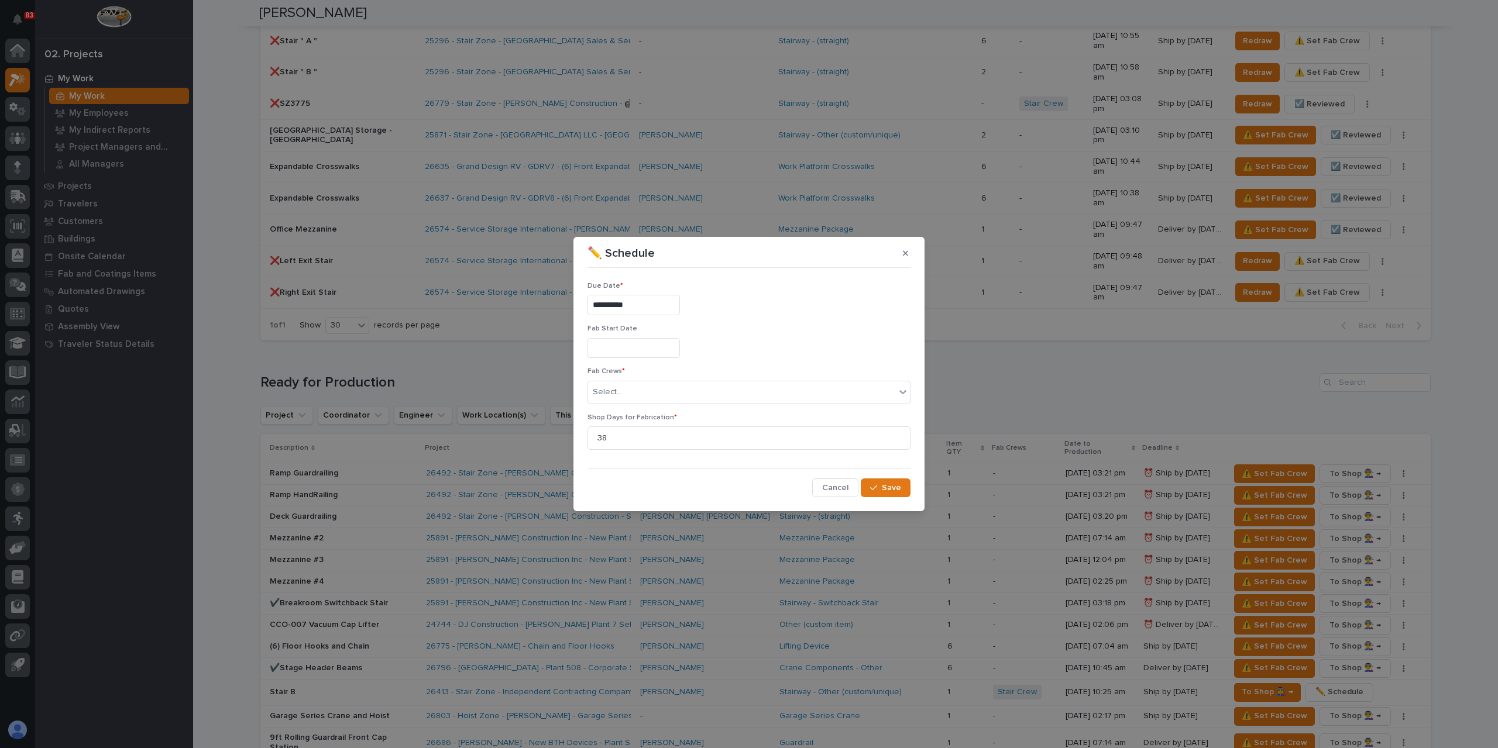
type input "**********"
click at [638, 386] on div "Select..." at bounding box center [741, 392] width 307 height 19
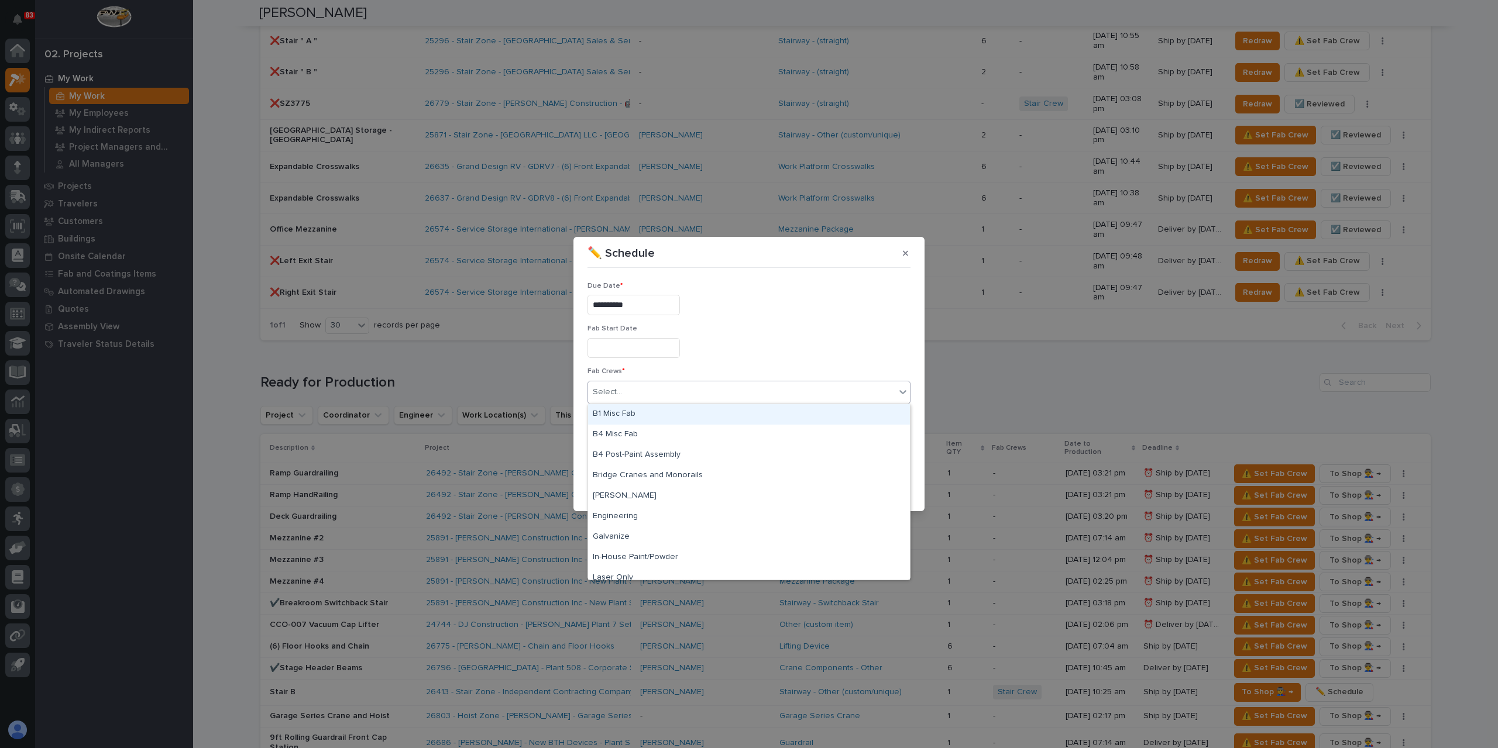
click at [638, 410] on div "B1 Misc Fab" at bounding box center [749, 414] width 322 height 20
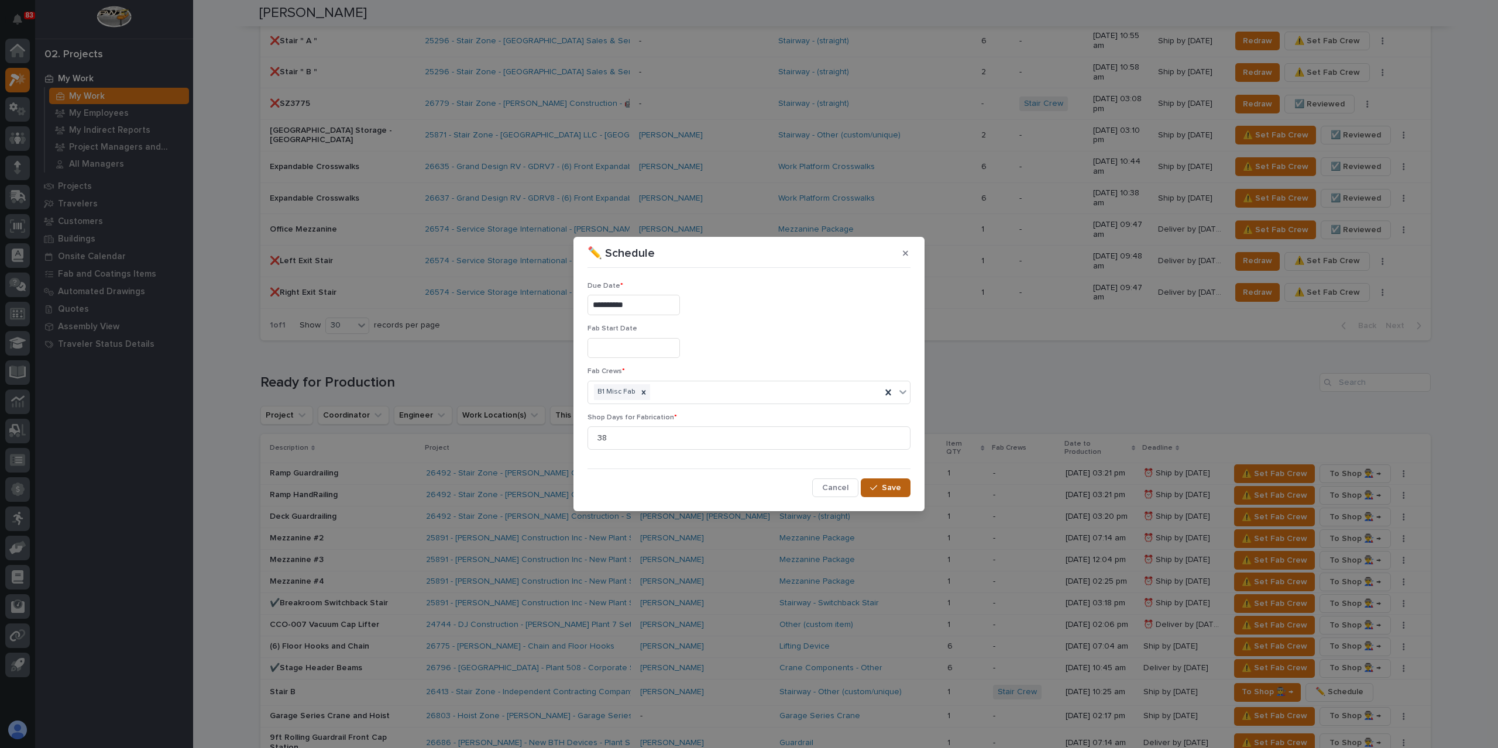
click at [869, 483] on button "Save" at bounding box center [886, 488] width 50 height 19
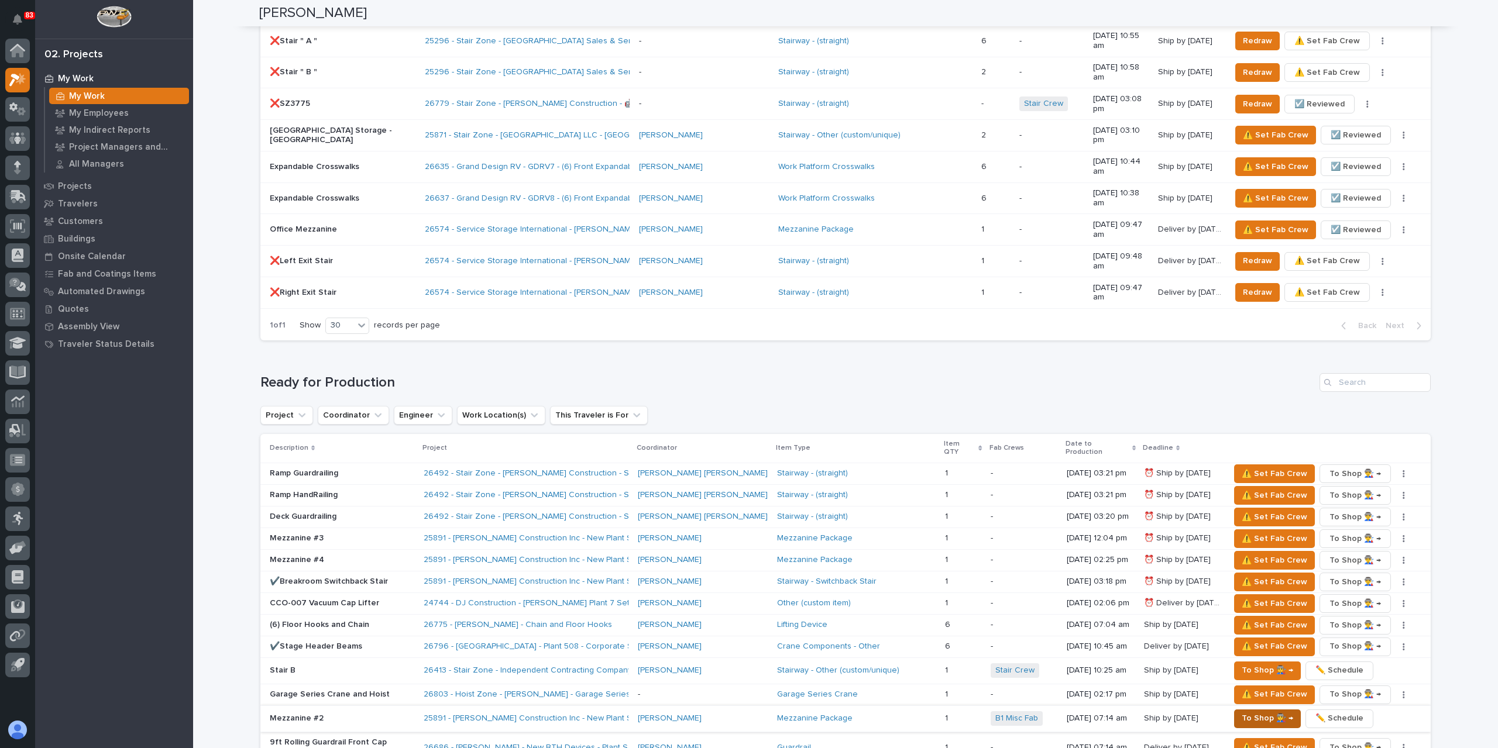
click at [1242, 711] on span "To Shop 👨‍🏭 →" at bounding box center [1267, 718] width 51 height 14
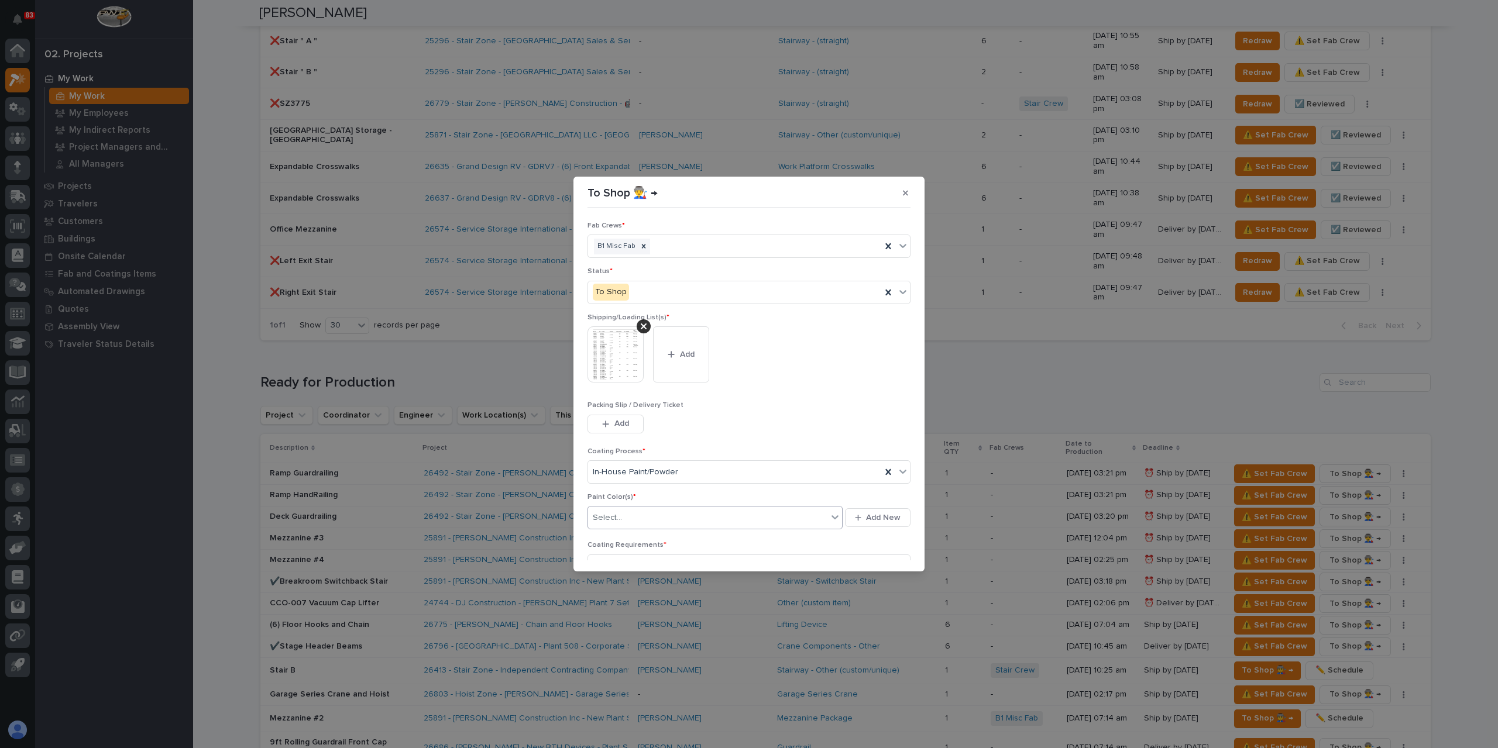
click at [633, 518] on div "Select..." at bounding box center [707, 517] width 239 height 19
click at [882, 557] on button "Save" at bounding box center [886, 553] width 50 height 19
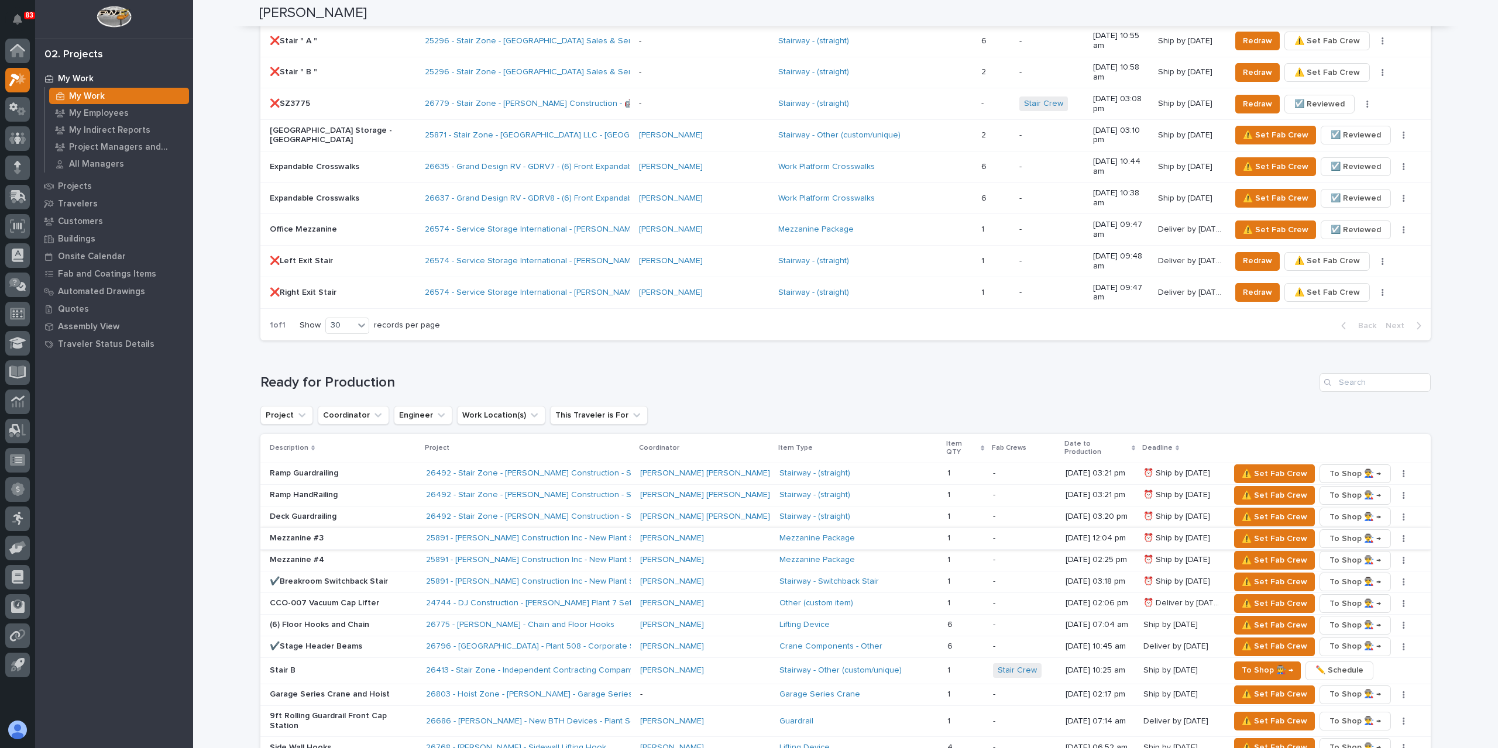
click at [1403, 535] on icon "button" at bounding box center [1404, 538] width 2 height 7
click at [1364, 546] on span "✏️ Schedule" at bounding box center [1347, 553] width 48 height 14
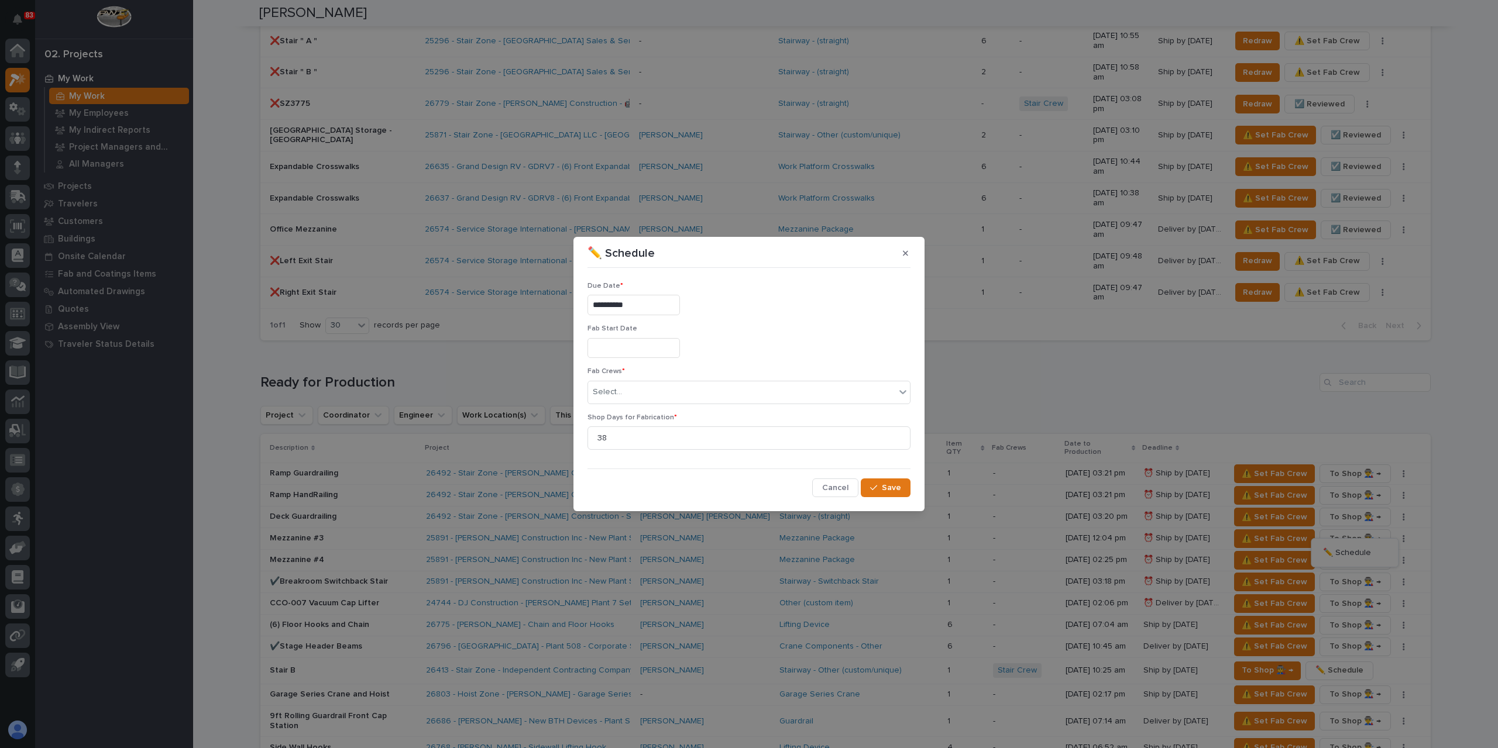
click at [660, 310] on input "**********" at bounding box center [633, 305] width 92 height 20
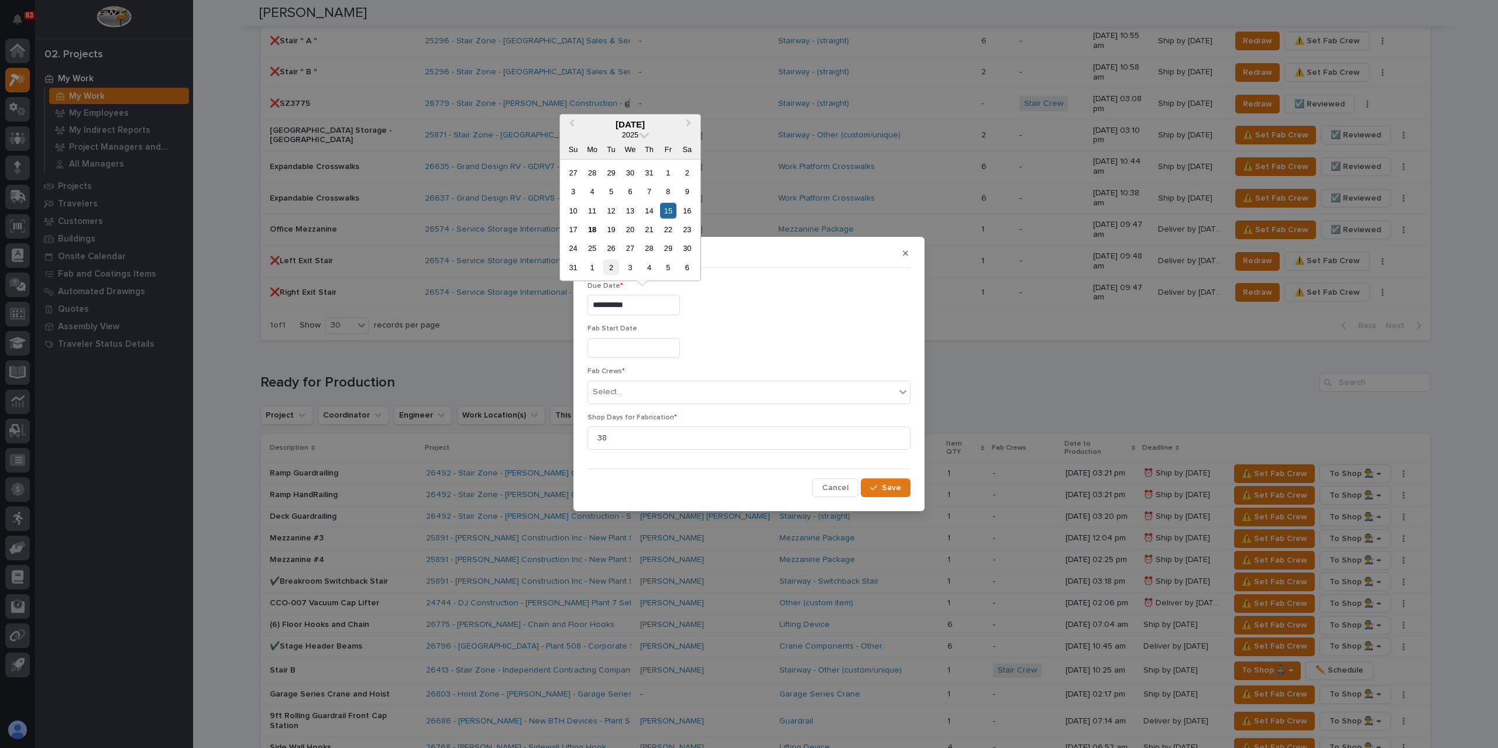
click at [617, 269] on div "2" at bounding box center [611, 268] width 16 height 16
type input "**********"
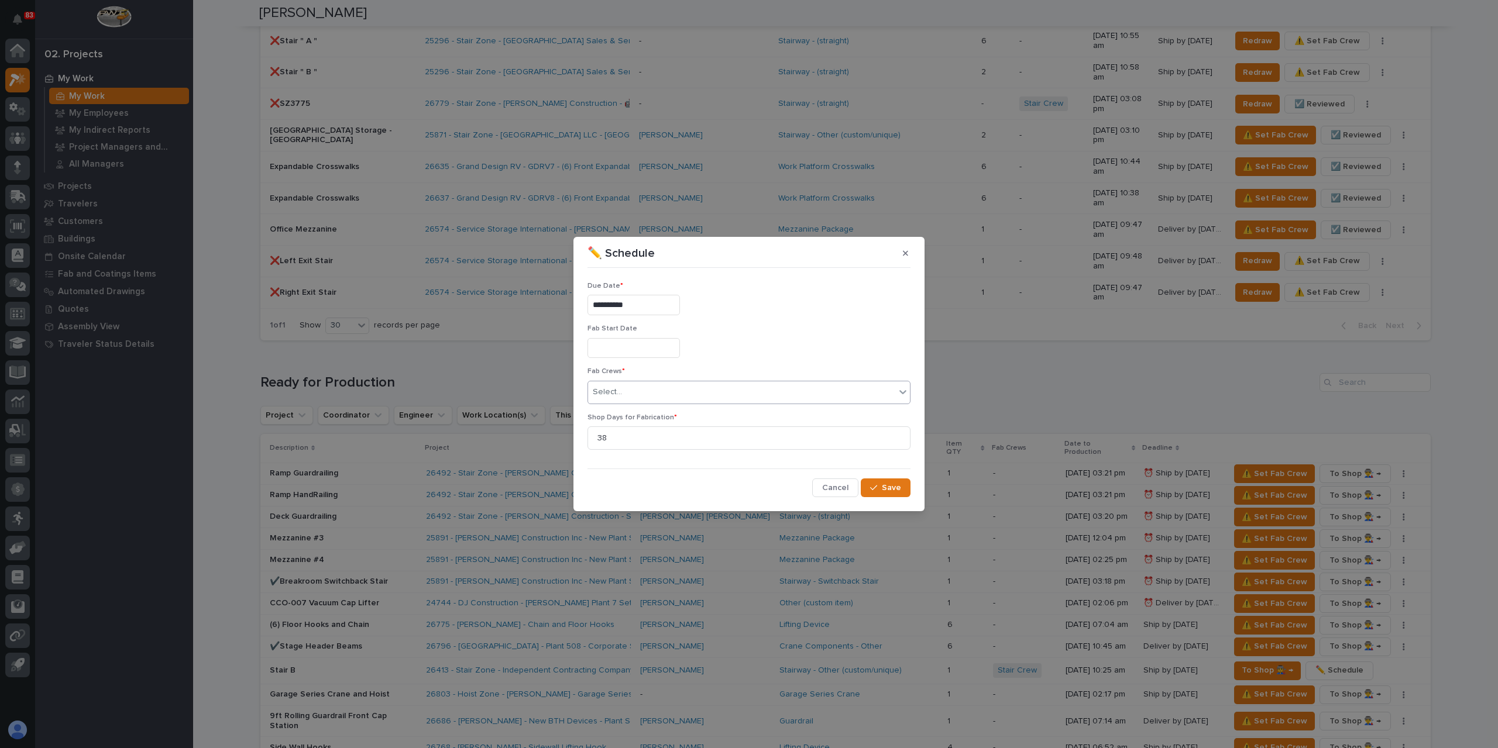
click at [626, 397] on div "Select..." at bounding box center [741, 392] width 307 height 19
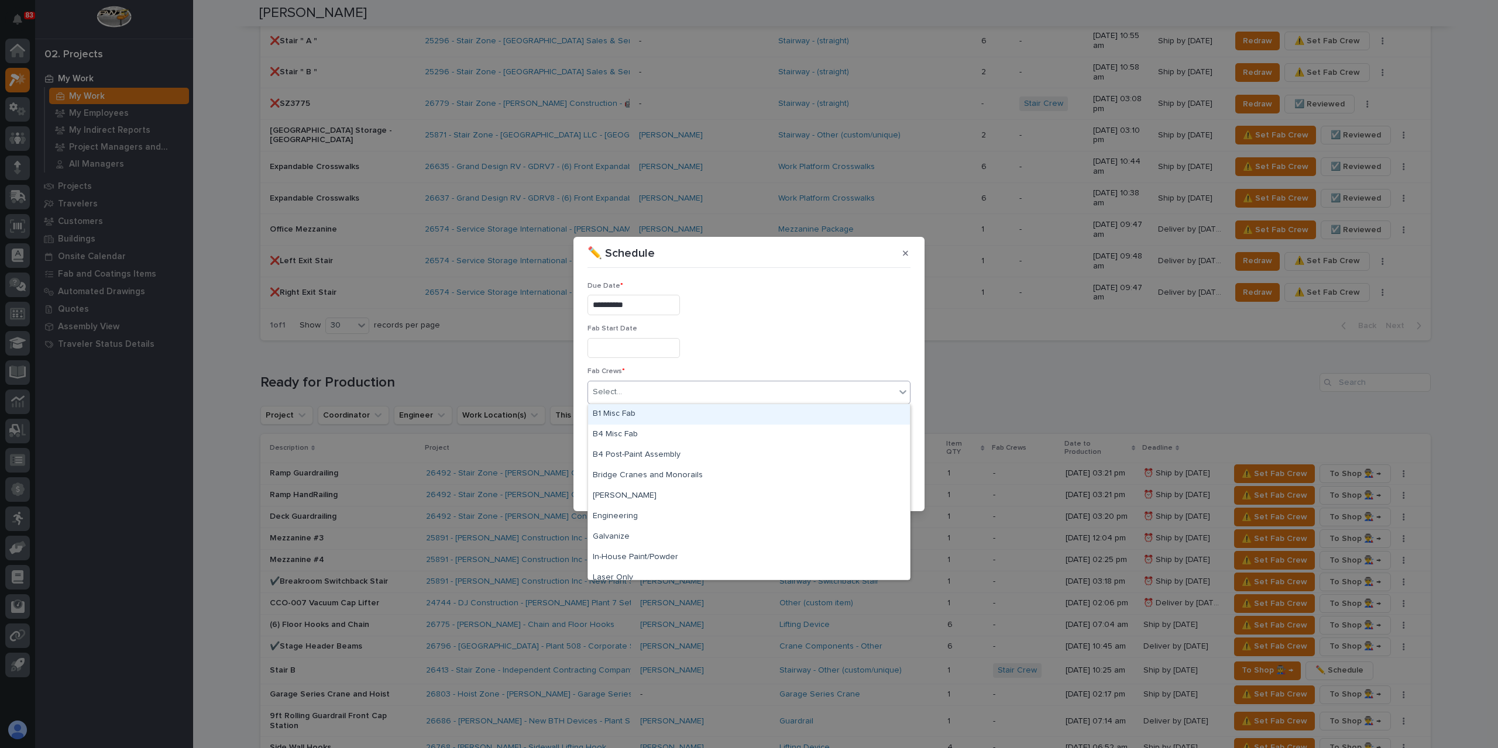
click at [641, 410] on div "B1 Misc Fab" at bounding box center [749, 414] width 322 height 20
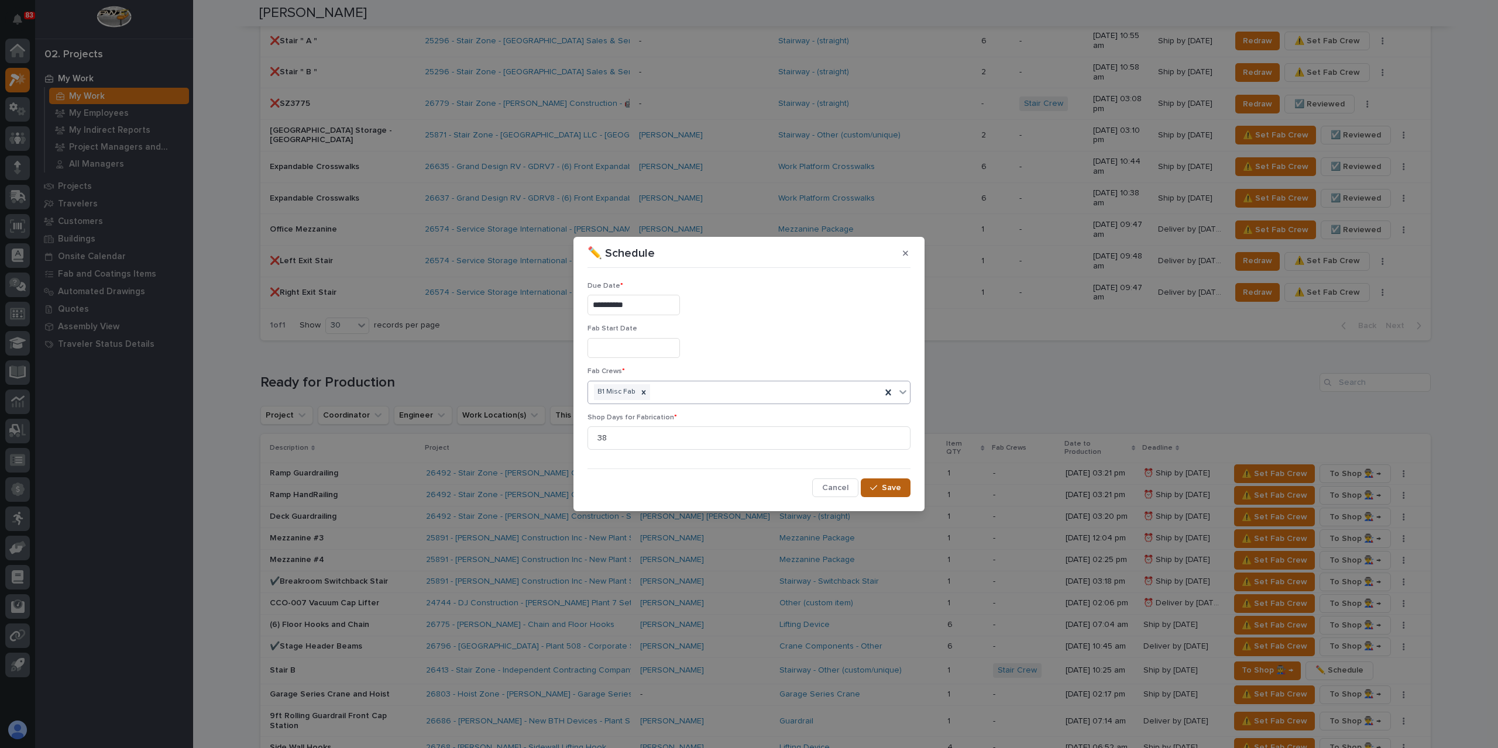
click at [879, 480] on button "Save" at bounding box center [886, 488] width 50 height 19
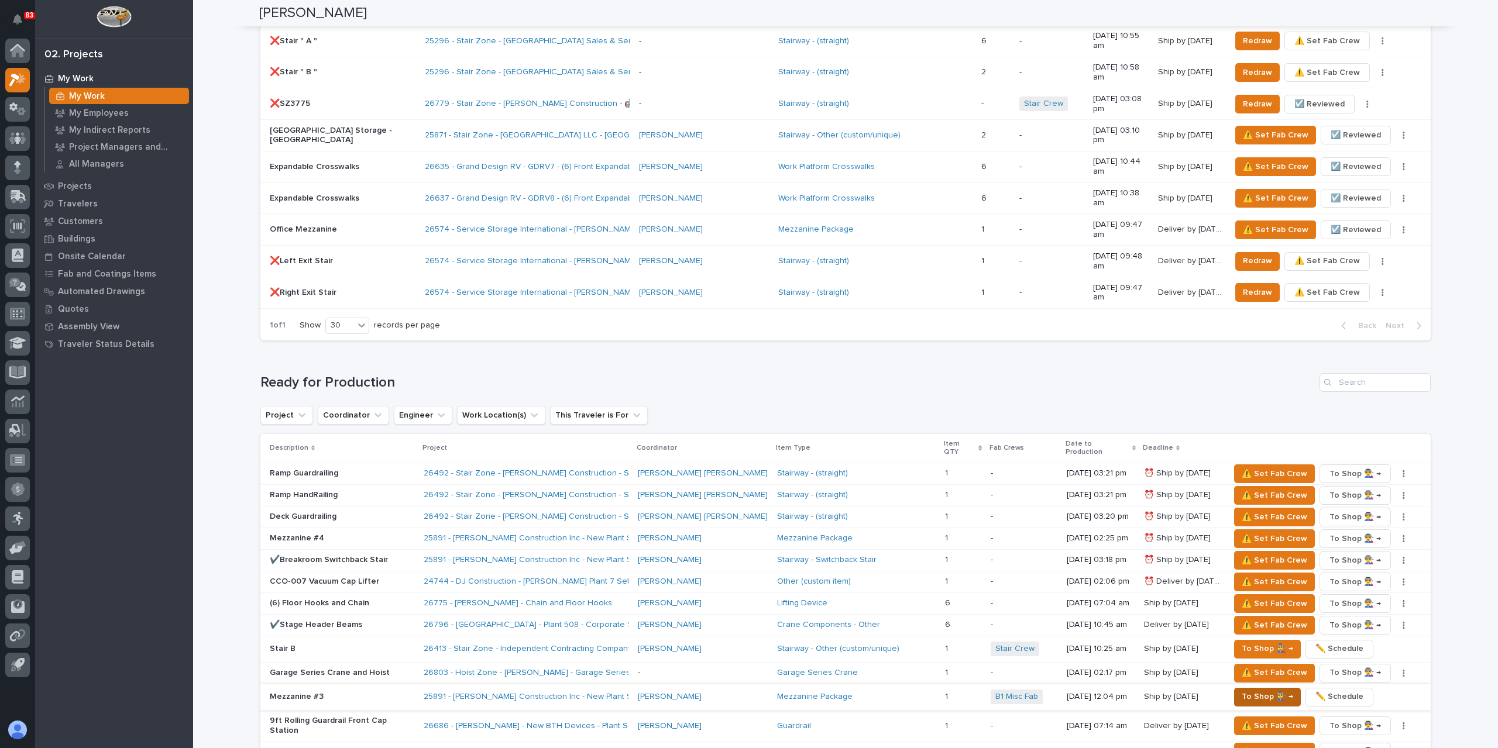
click at [1242, 690] on span "To Shop 👨‍🏭 →" at bounding box center [1267, 697] width 51 height 14
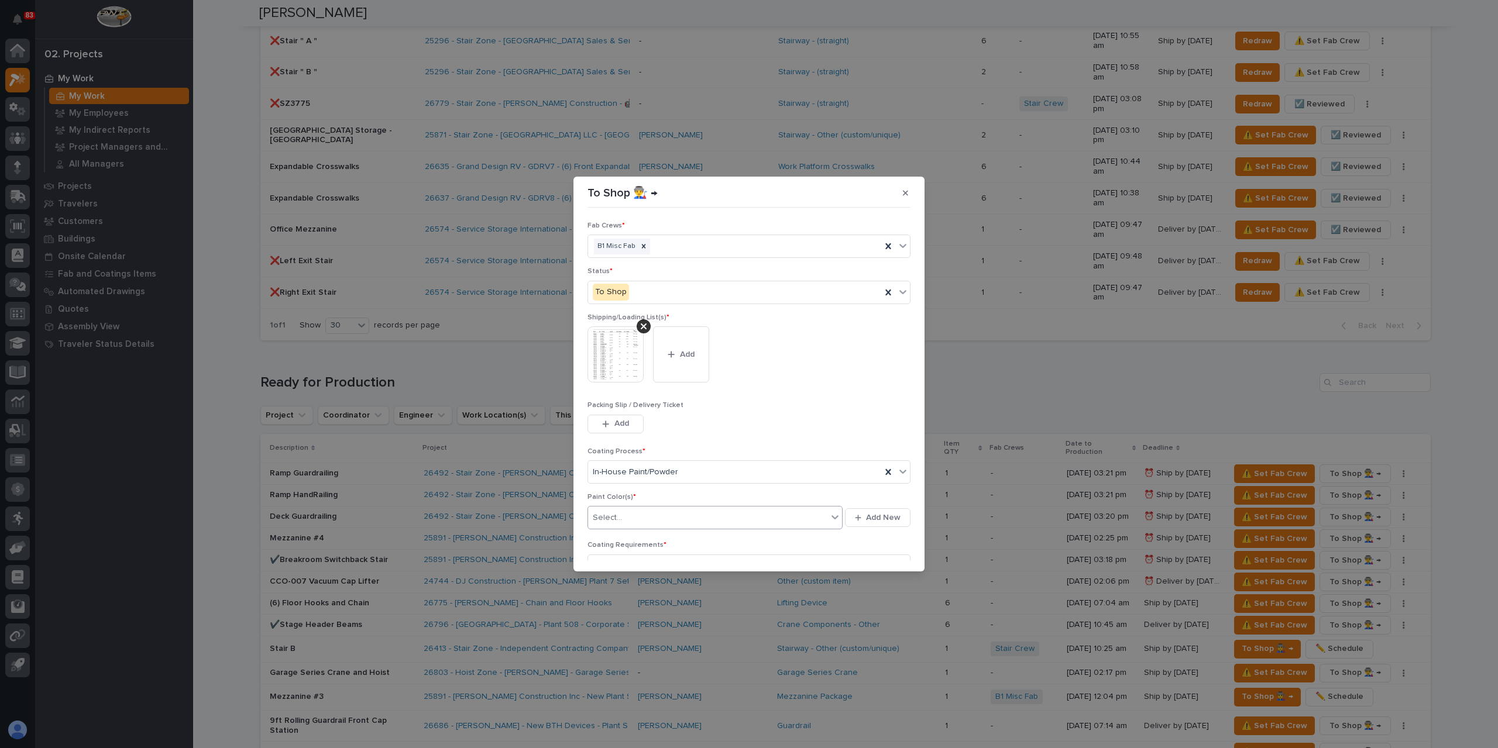
click at [632, 516] on div "Select..." at bounding box center [707, 517] width 239 height 19
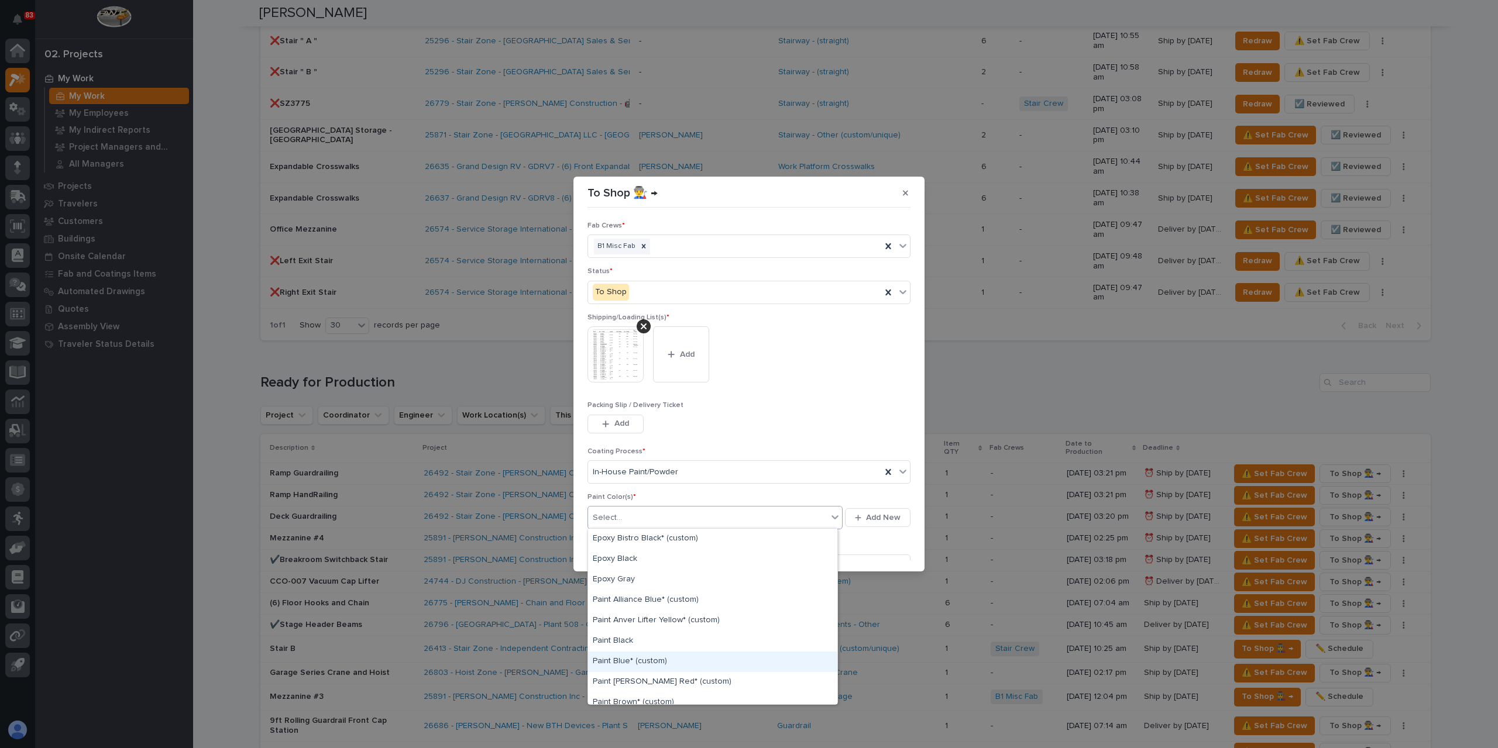
scroll to position [234, 0]
click at [631, 670] on div "Prime Gray" at bounding box center [712, 673] width 249 height 20
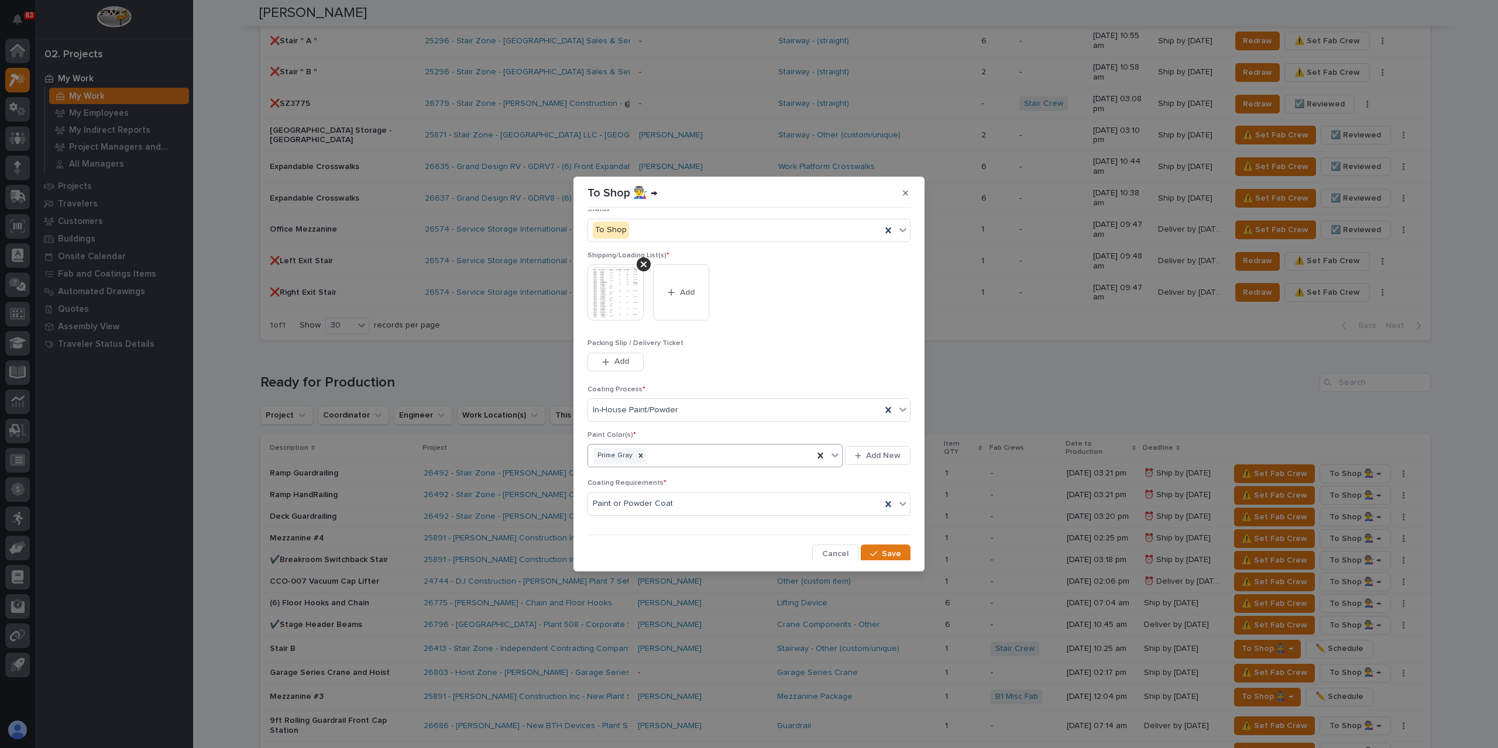
scroll to position [63, 0]
click at [882, 549] on span "Save" at bounding box center [891, 553] width 19 height 11
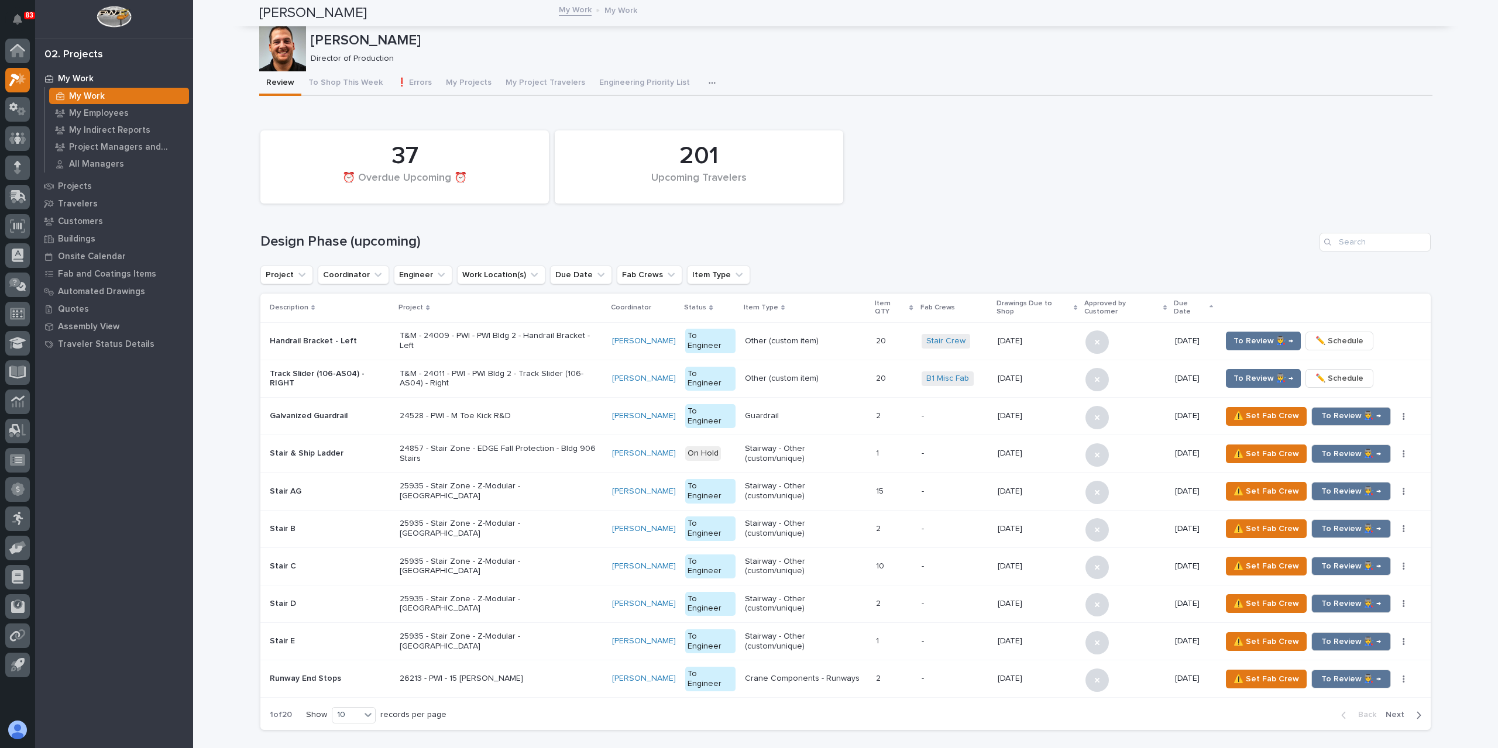
scroll to position [1362, 0]
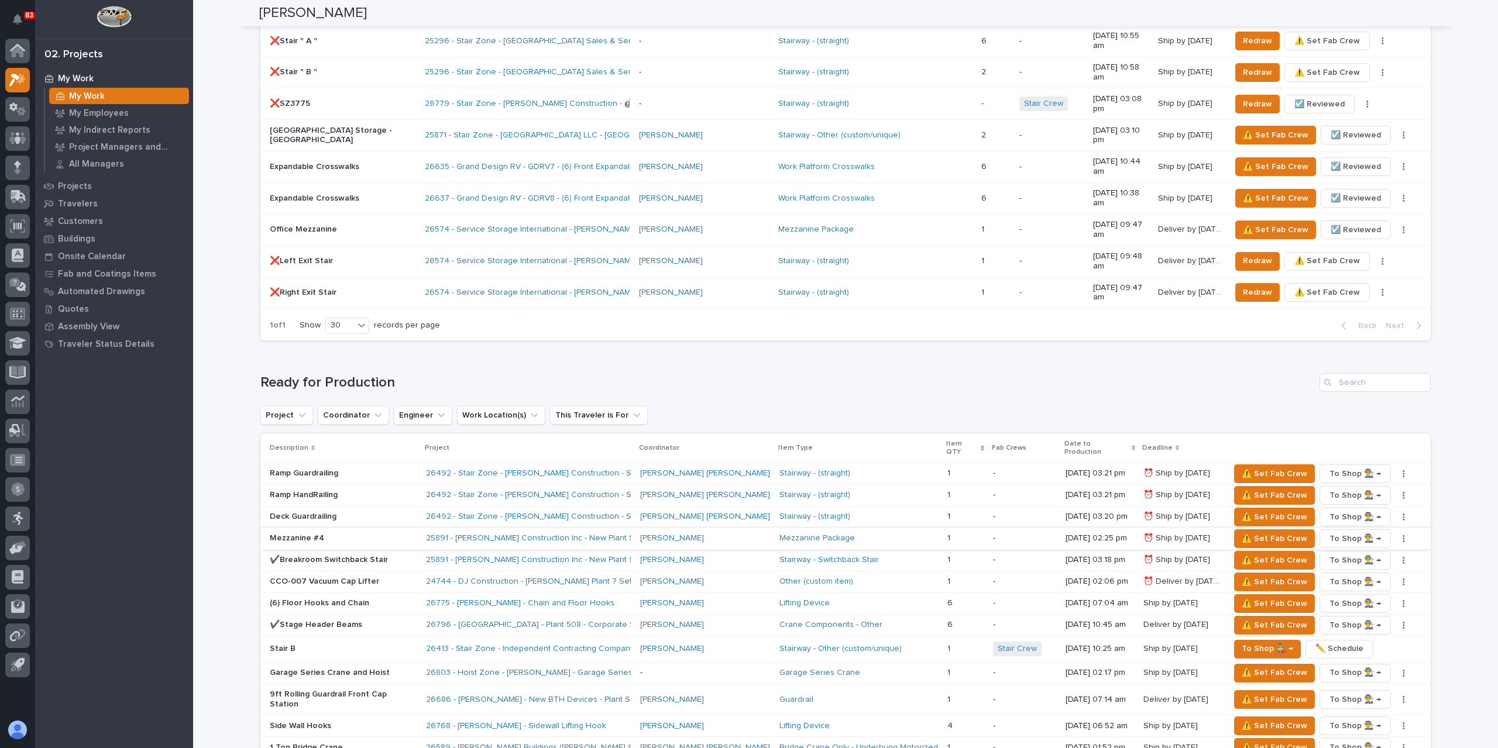
click at [1395, 535] on button "button" at bounding box center [1403, 539] width 16 height 8
click at [1346, 546] on span "✏️ Schedule" at bounding box center [1347, 553] width 48 height 14
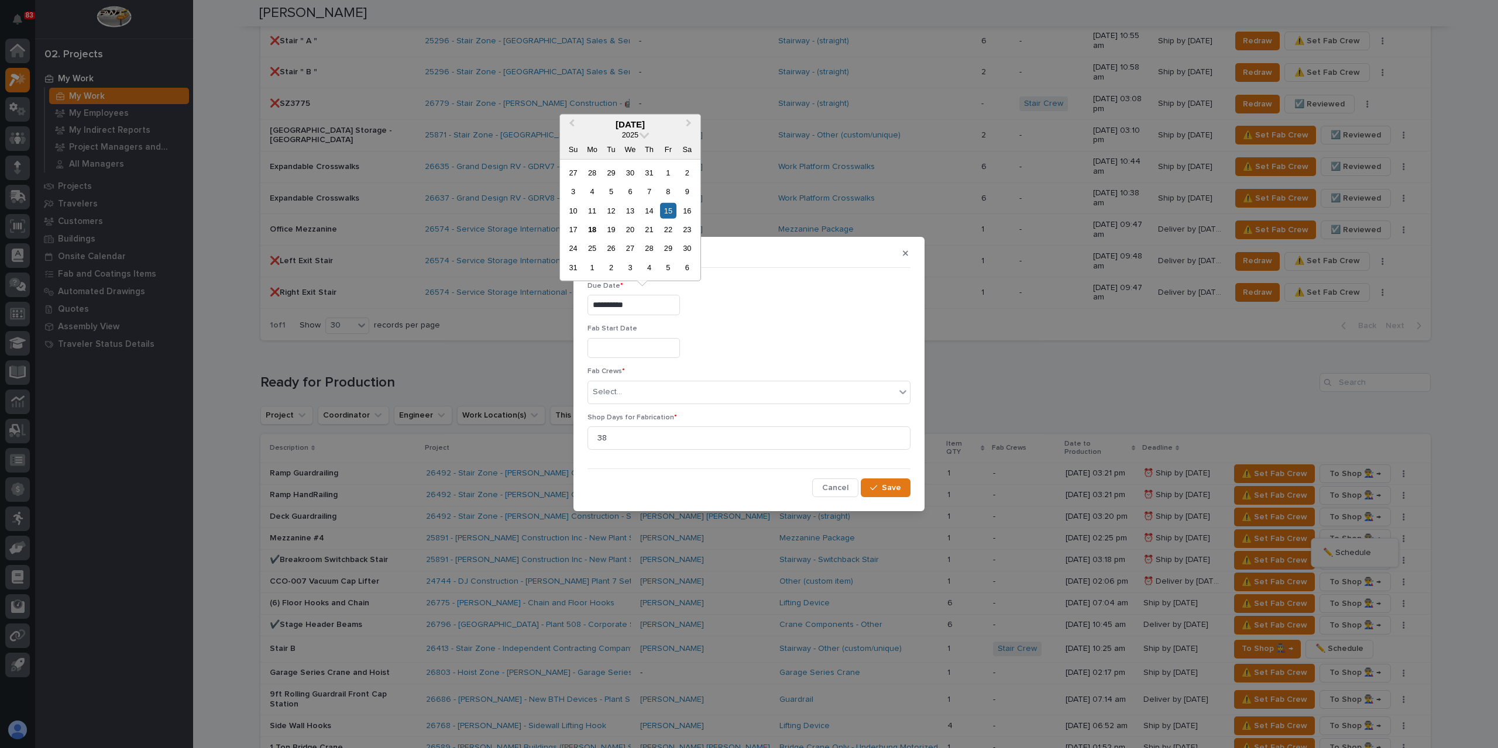
click at [652, 308] on input "**********" at bounding box center [633, 305] width 92 height 20
click at [609, 270] on div "2" at bounding box center [611, 268] width 16 height 16
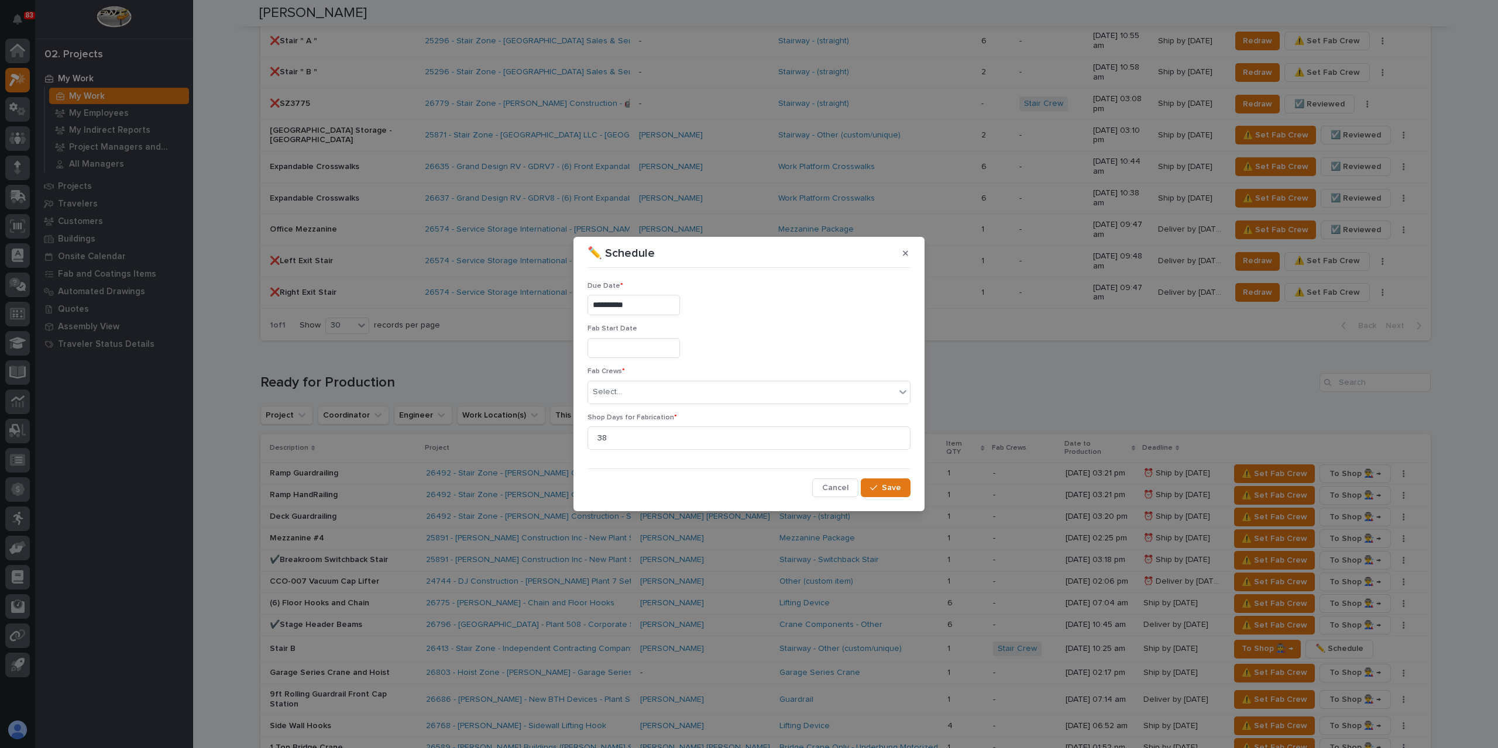
type input "**********"
click at [617, 395] on div "Select..." at bounding box center [607, 392] width 29 height 12
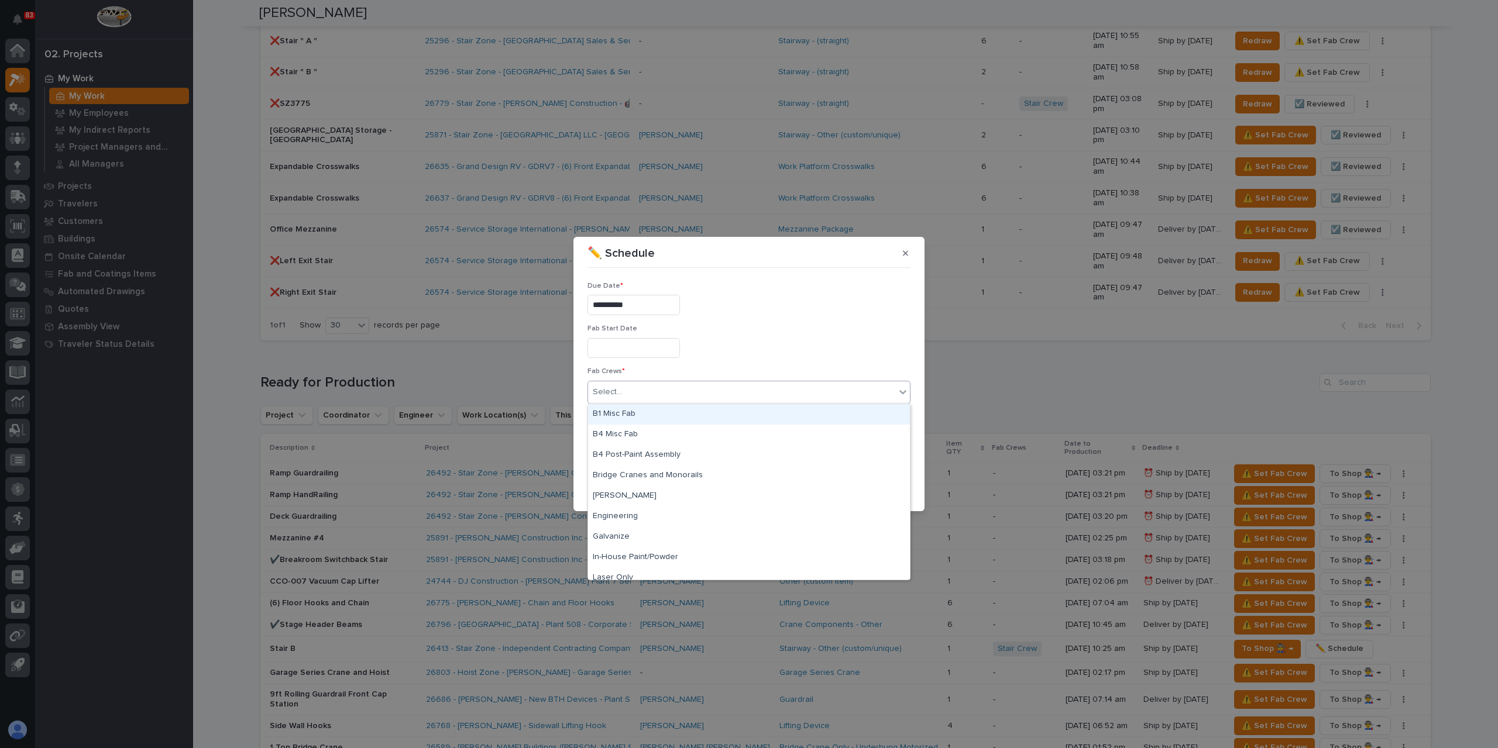
click at [631, 413] on div "B1 Misc Fab" at bounding box center [749, 414] width 322 height 20
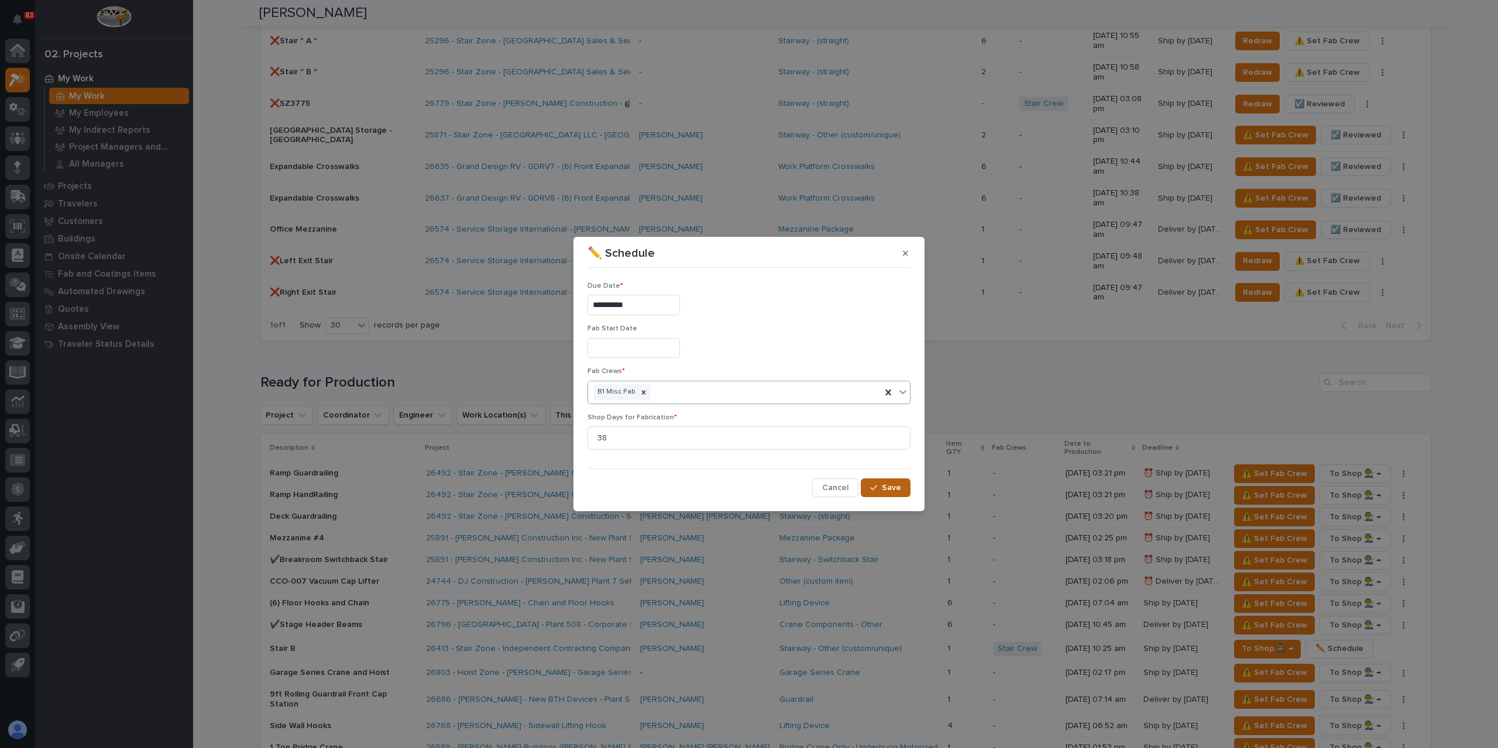
click at [880, 484] on div "button" at bounding box center [876, 488] width 12 height 8
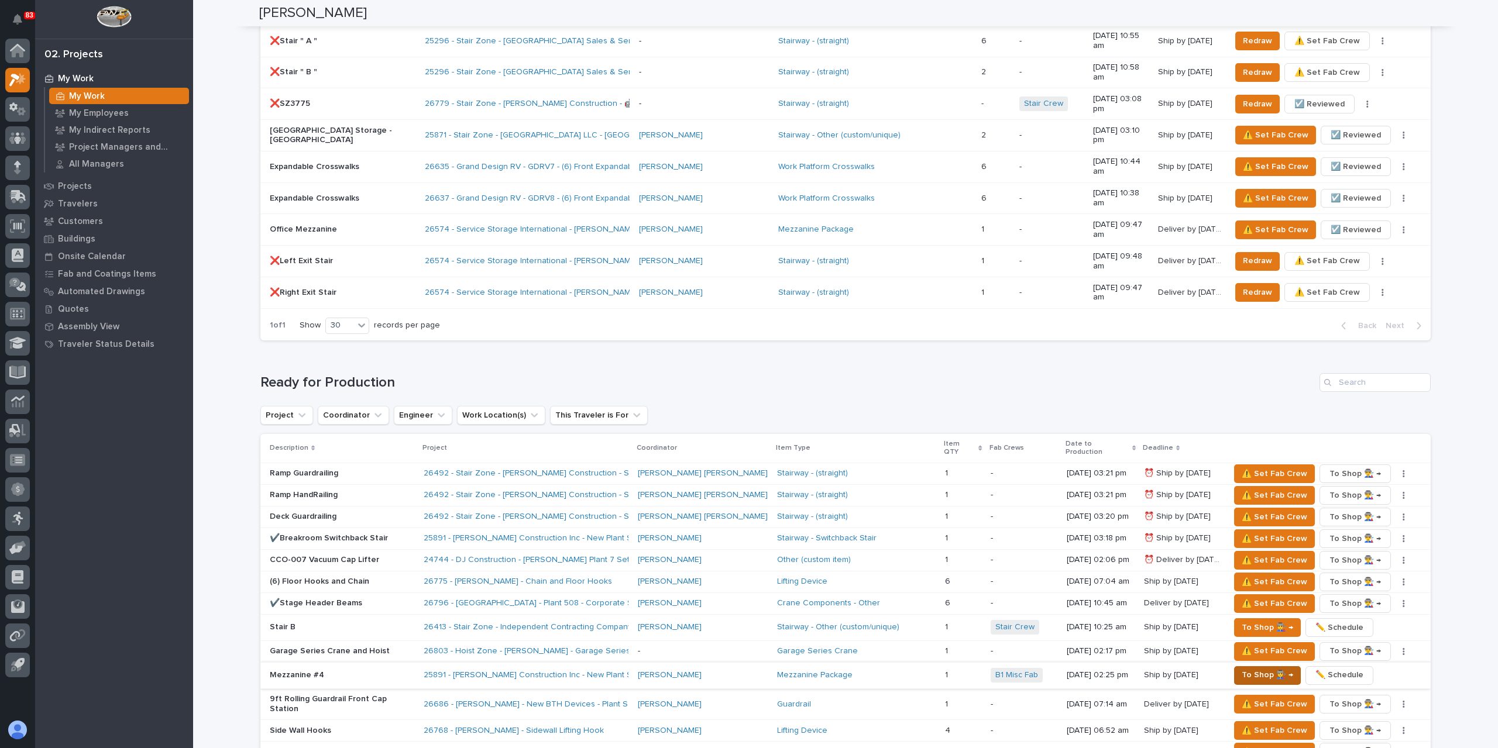
click at [1260, 668] on span "To Shop 👨‍🏭 →" at bounding box center [1267, 675] width 51 height 14
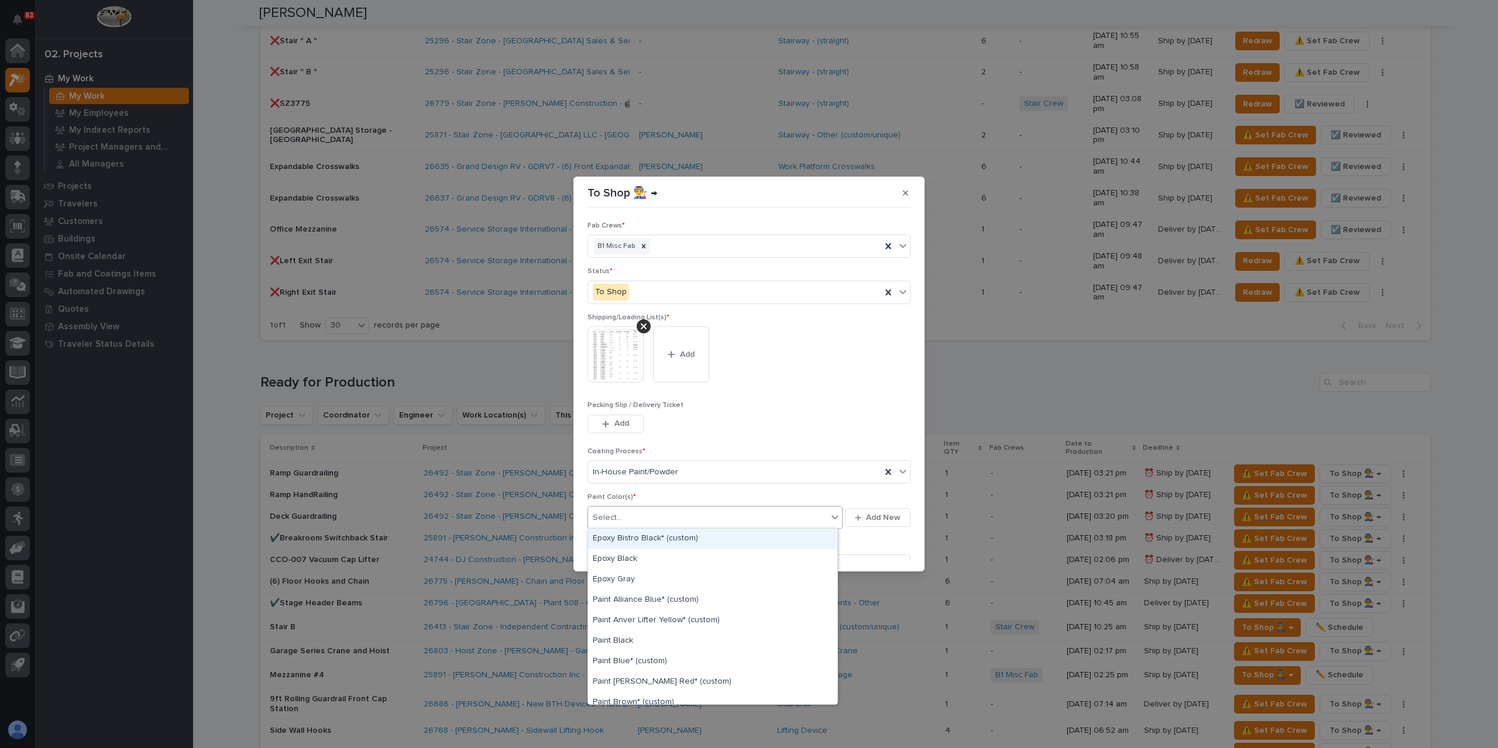
click at [679, 514] on div "Select..." at bounding box center [707, 517] width 239 height 19
click at [631, 670] on div "Prime Gray" at bounding box center [712, 673] width 249 height 20
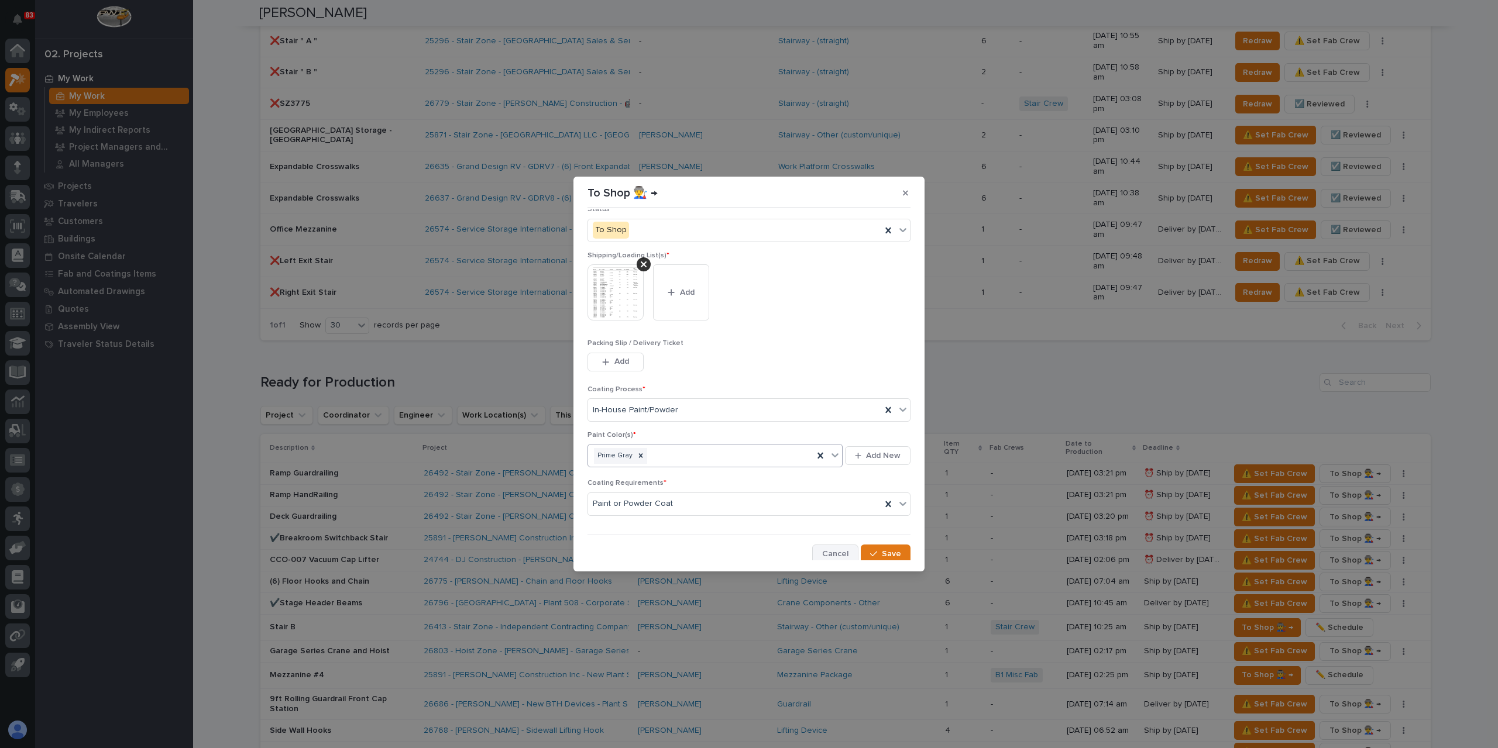
scroll to position [63, 0]
click at [880, 544] on button "Save" at bounding box center [886, 553] width 50 height 19
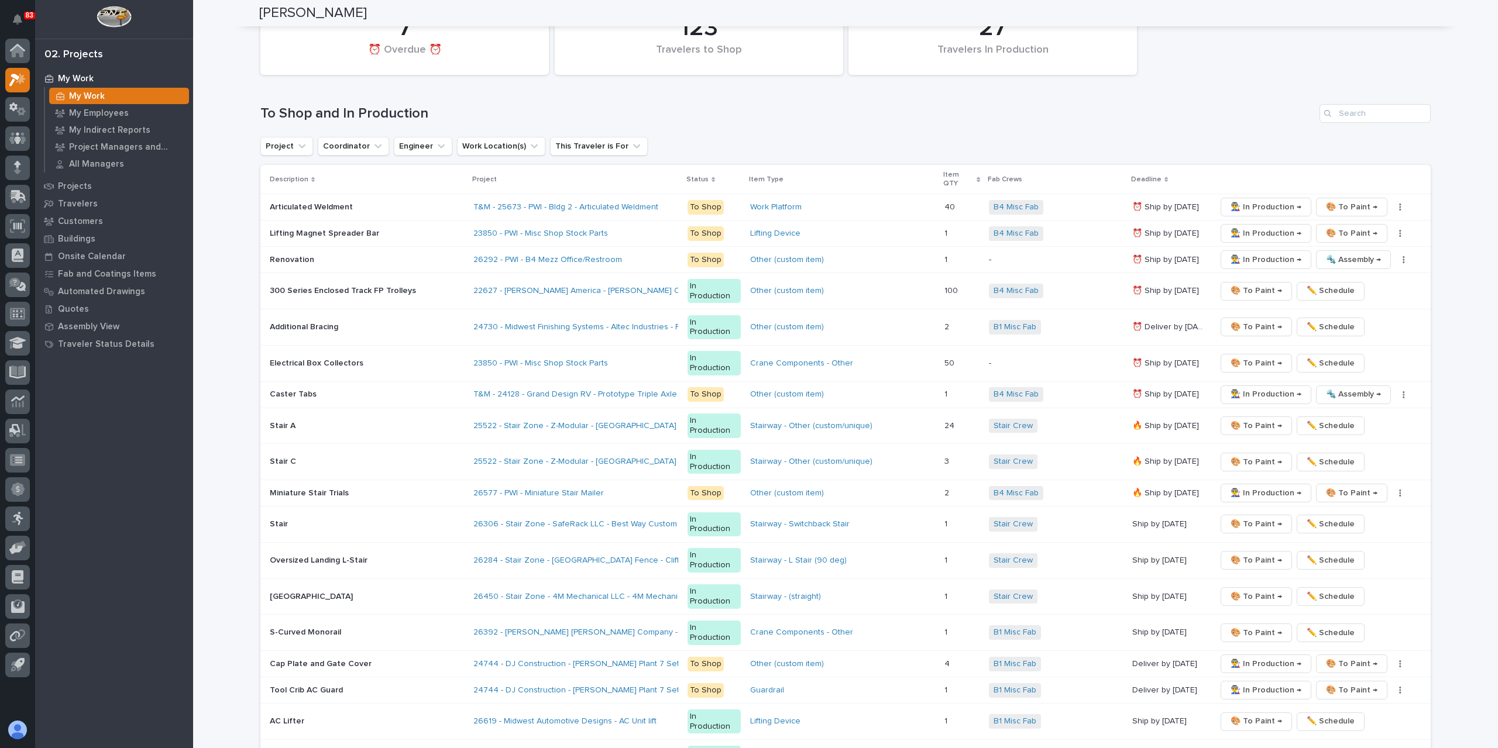
scroll to position [2474, 0]
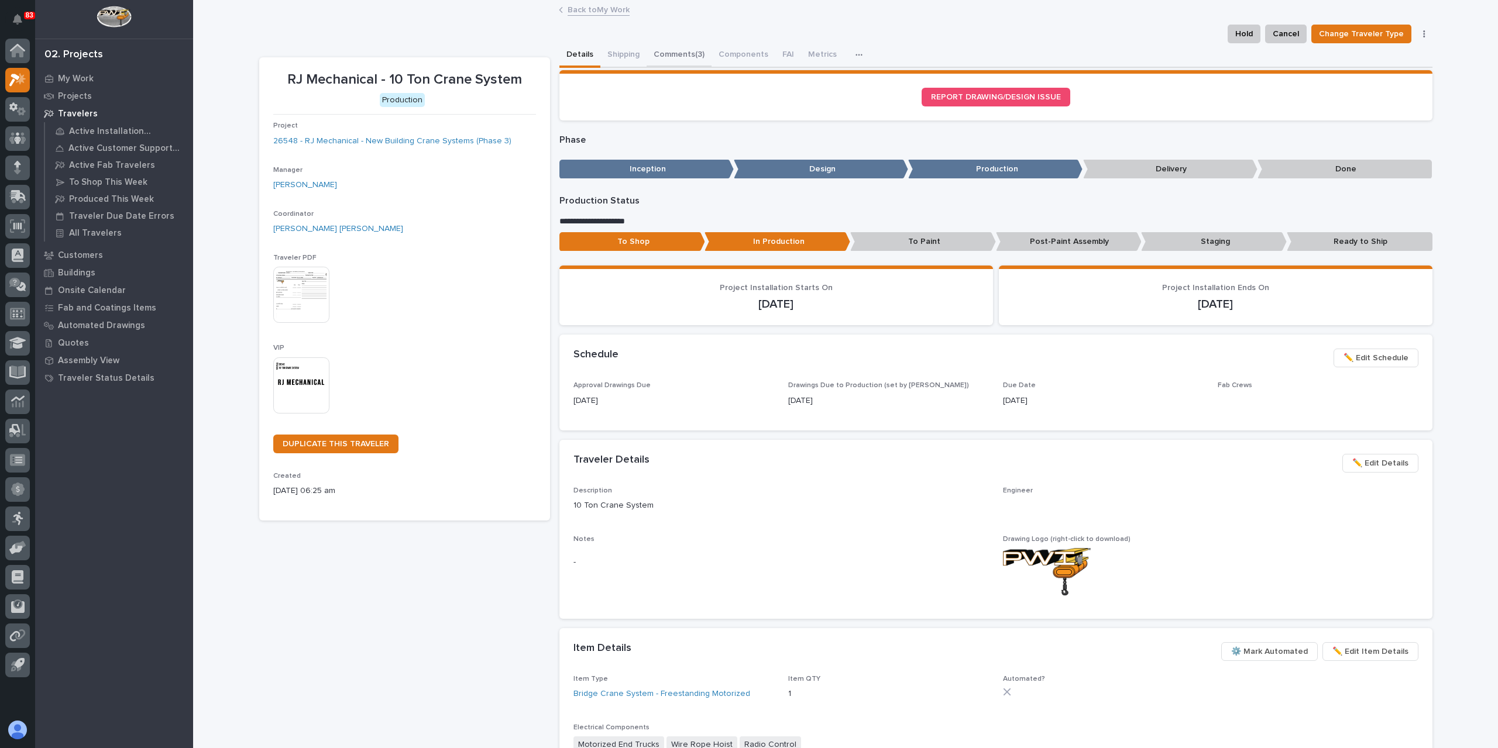
click at [663, 57] on button "Comments (3)" at bounding box center [679, 55] width 65 height 25
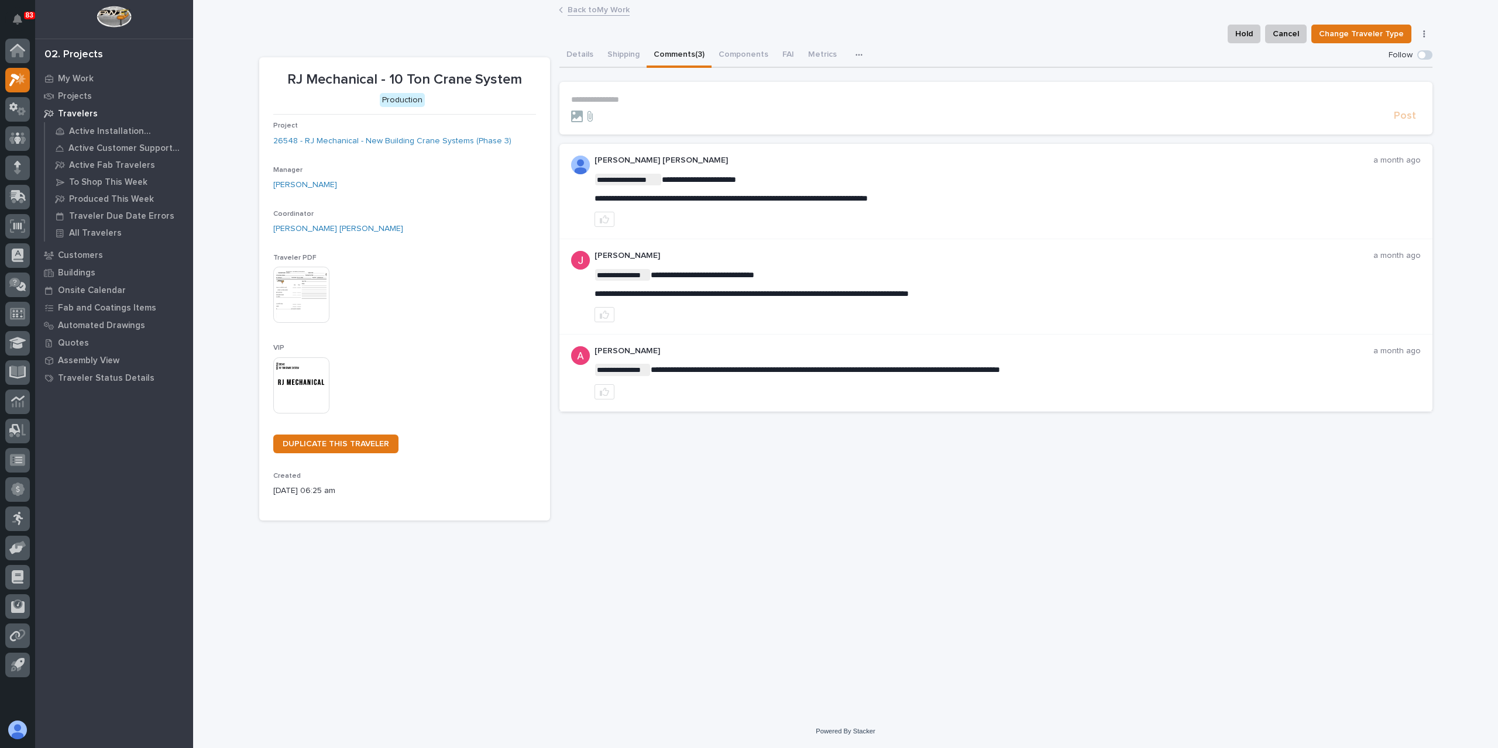
click at [639, 96] on p "**********" at bounding box center [996, 100] width 850 height 10
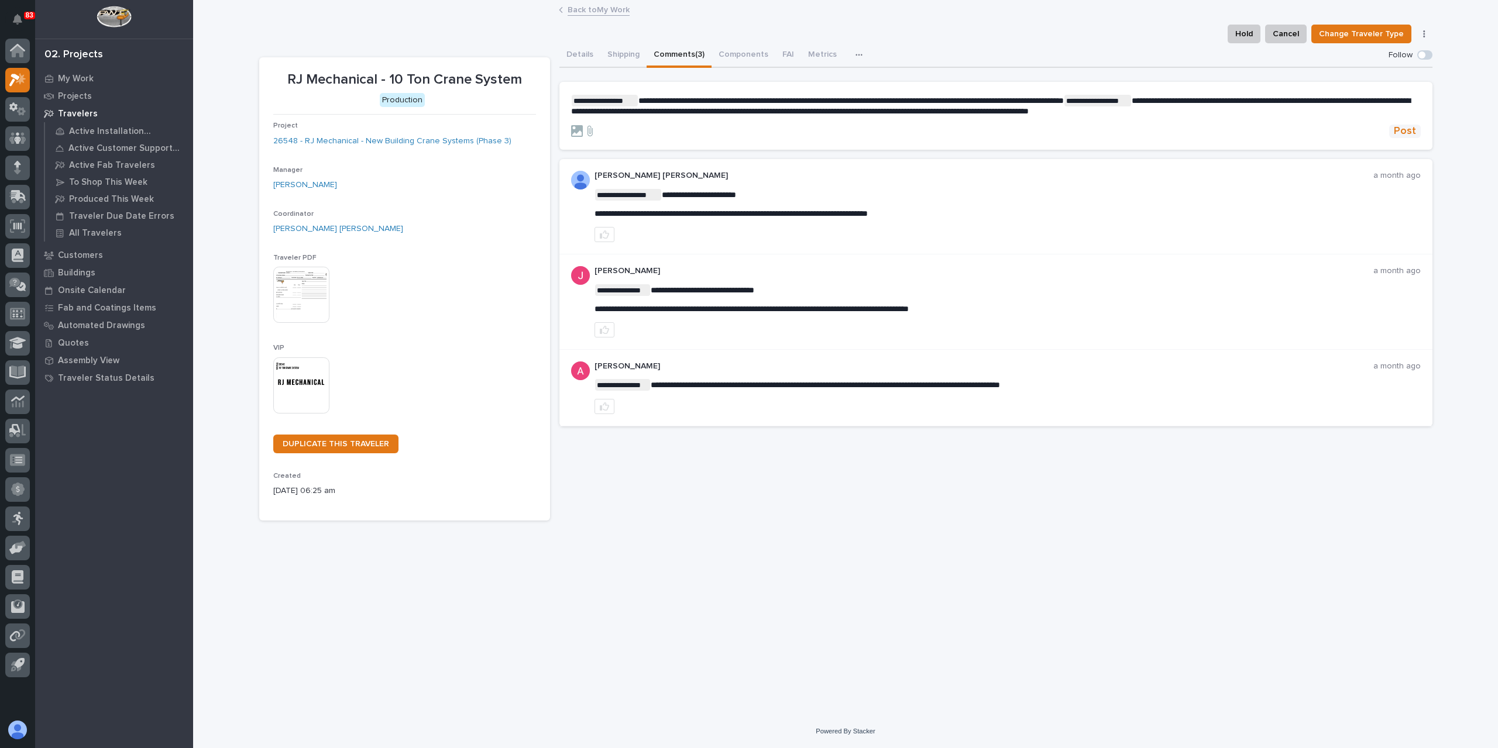
click at [1396, 126] on span "Post" at bounding box center [1405, 131] width 22 height 13
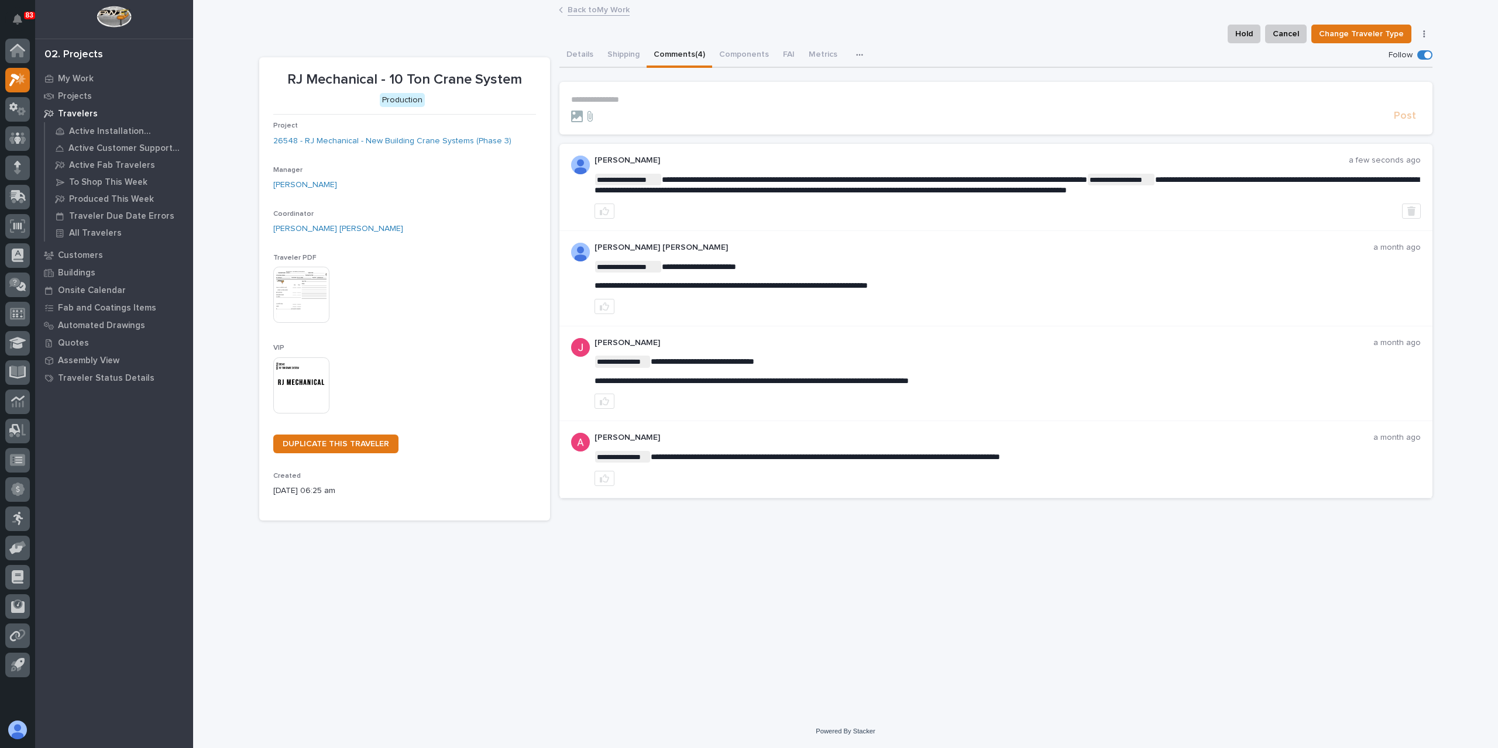
click at [605, 15] on link "Back to My Work" at bounding box center [599, 8] width 62 height 13
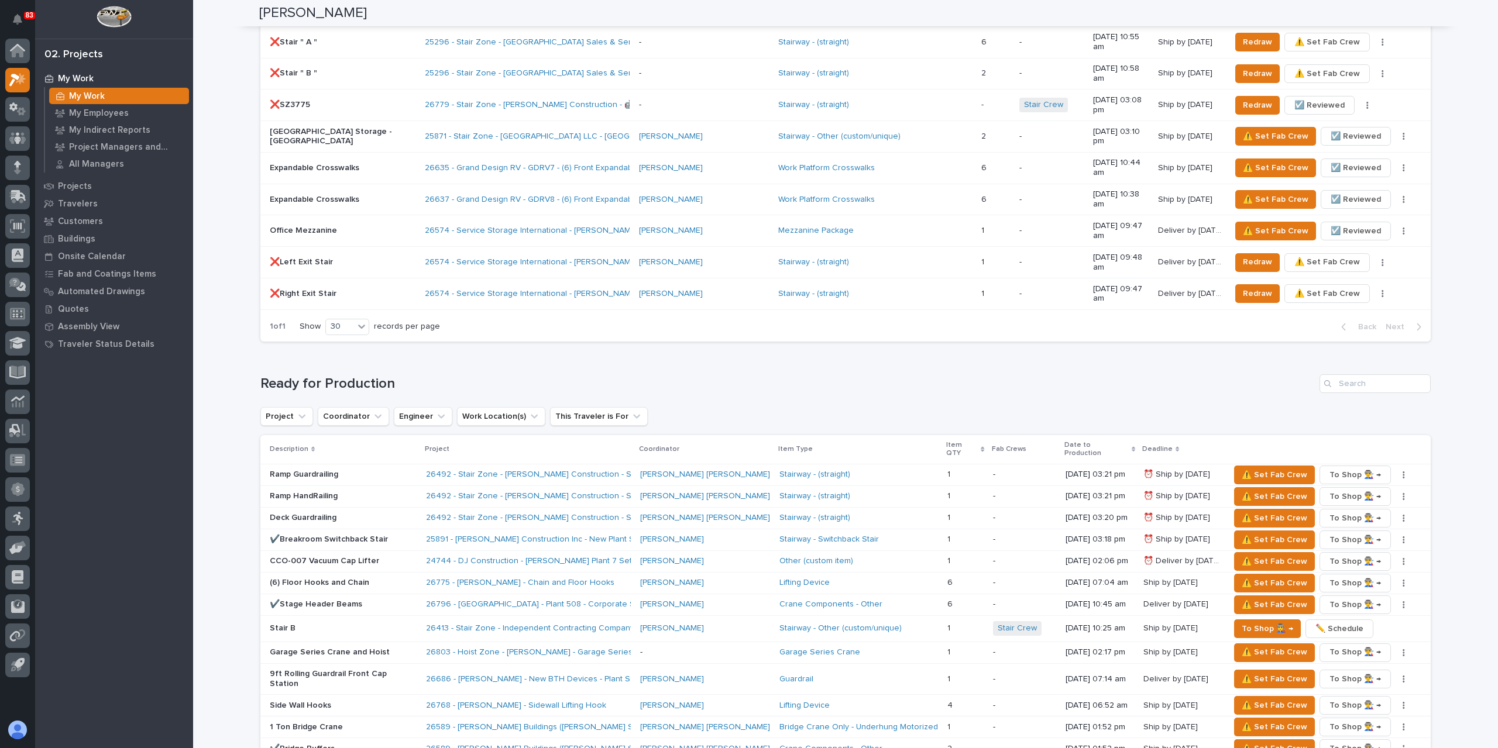
scroll to position [1346, 0]
